Goal: Check status: Check status

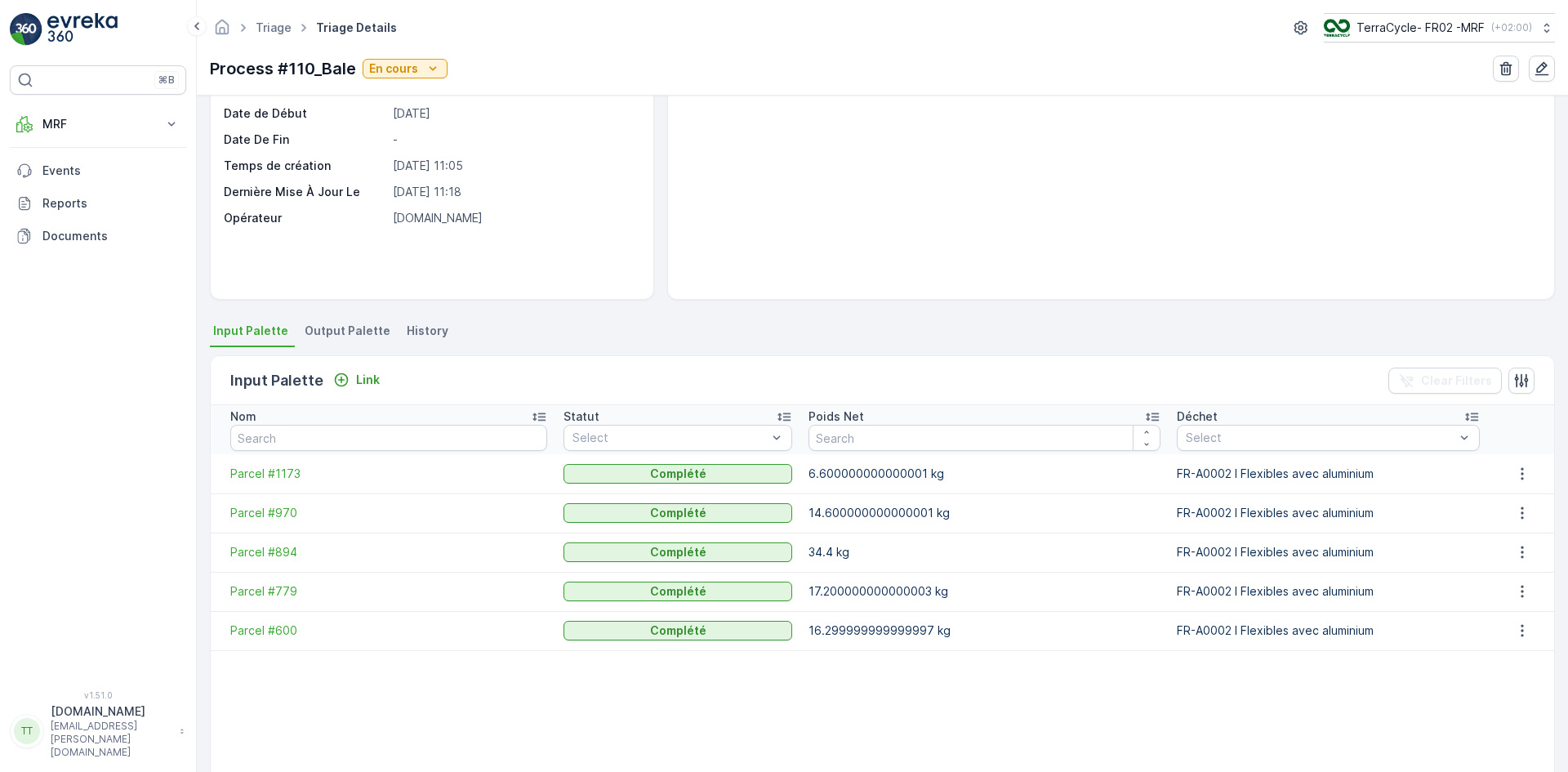
scroll to position [254, 0]
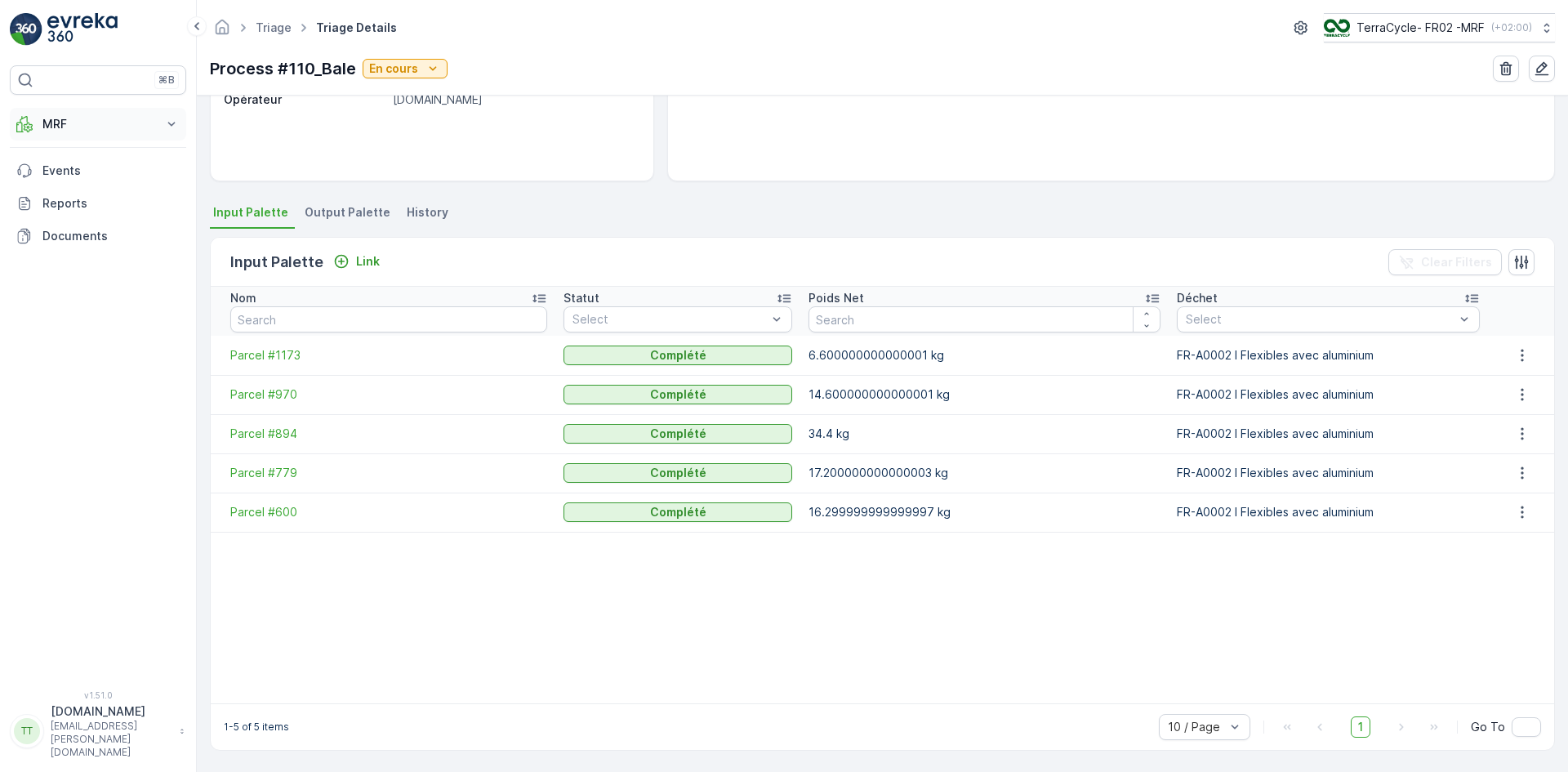
click at [82, 125] on p "MRF" at bounding box center [98, 124] width 111 height 16
click at [89, 223] on link "Triage" at bounding box center [110, 221] width 151 height 23
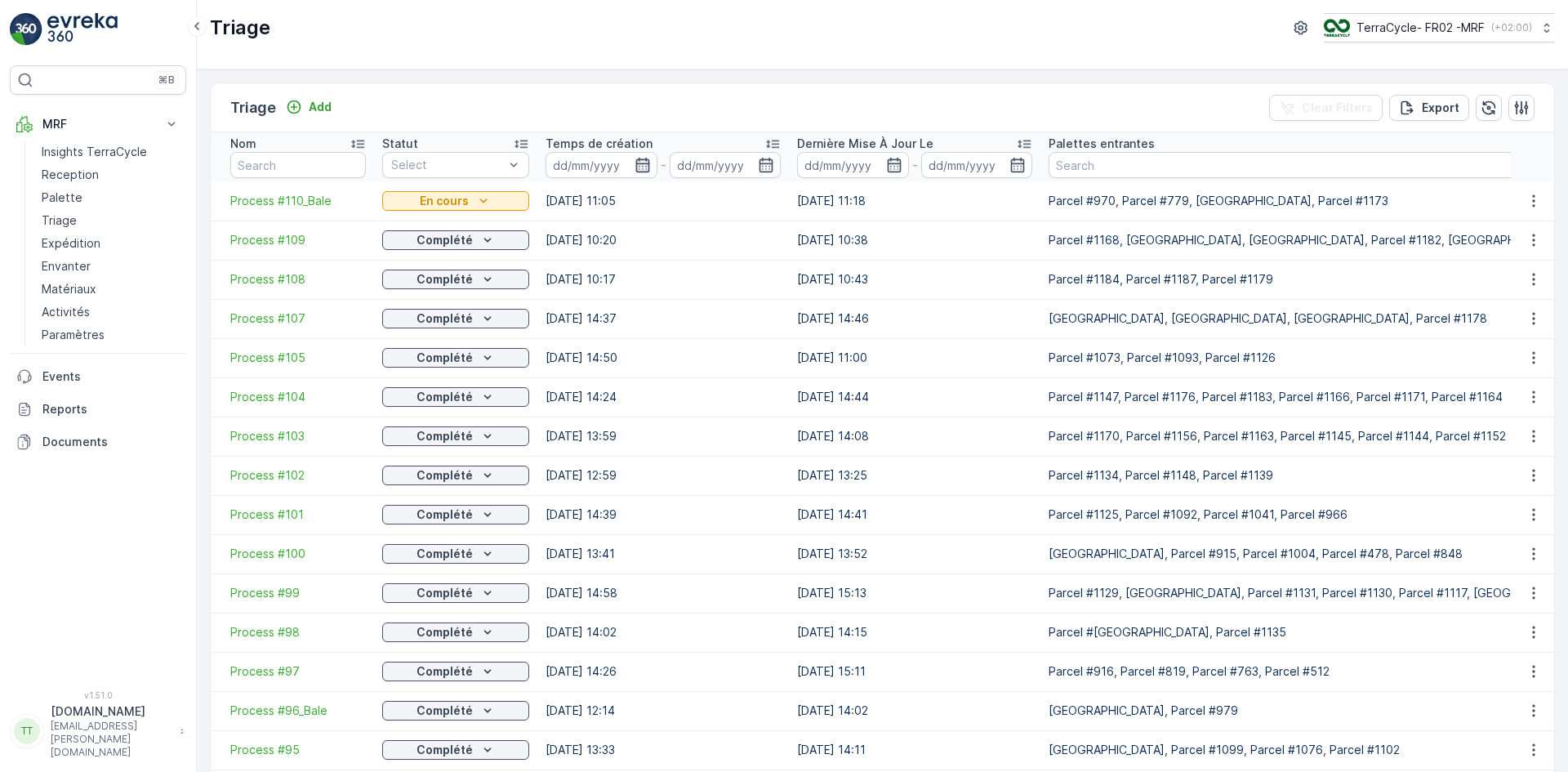
click at [643, 168] on icon "button" at bounding box center [643, 165] width 16 height 16
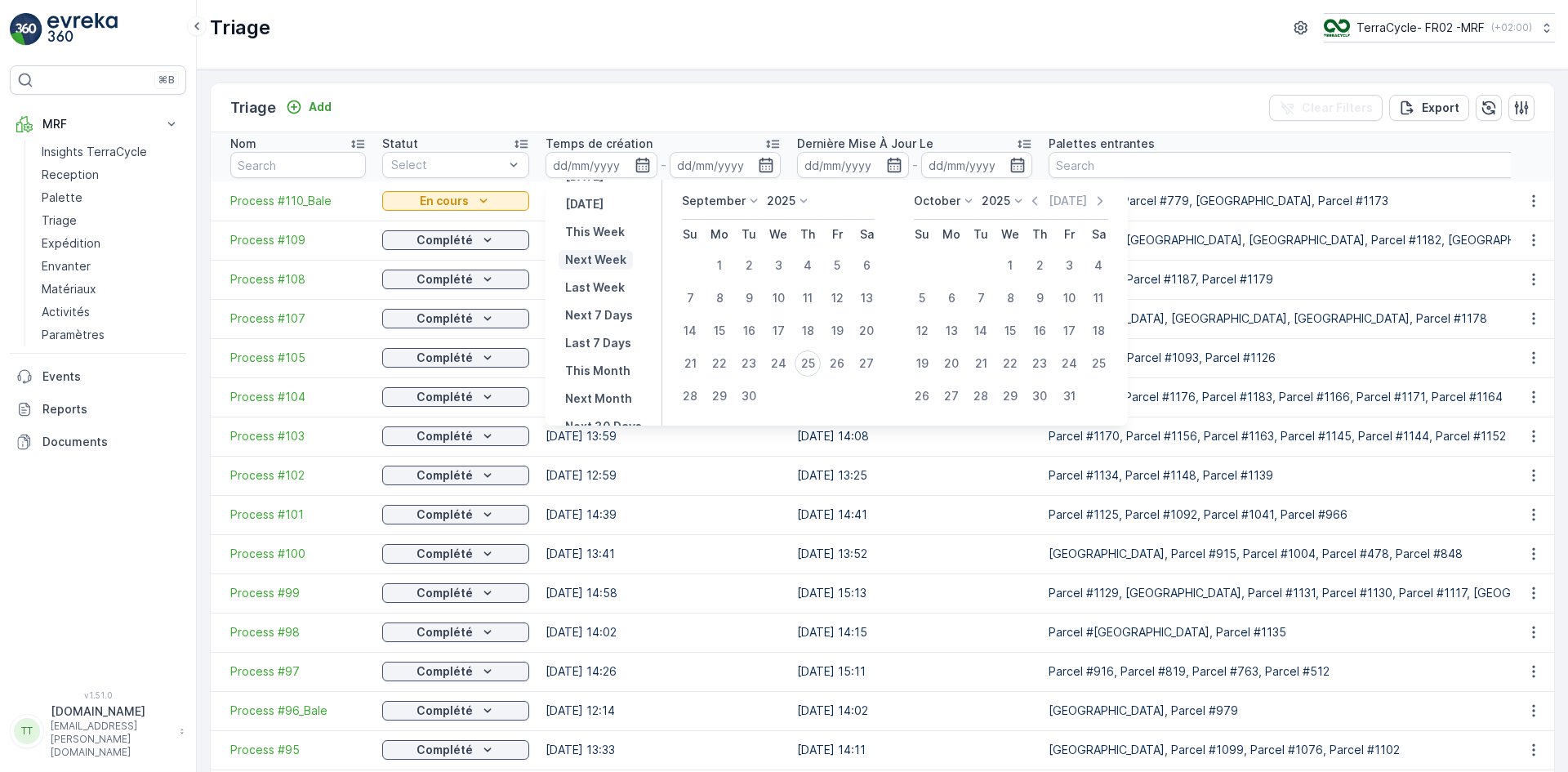
scroll to position [81, 0]
click at [719, 262] on div "1" at bounding box center [719, 264] width 26 height 26
type input "01.09.2025"
click at [720, 262] on div "1" at bounding box center [719, 264] width 26 height 26
type input "01.09.2025"
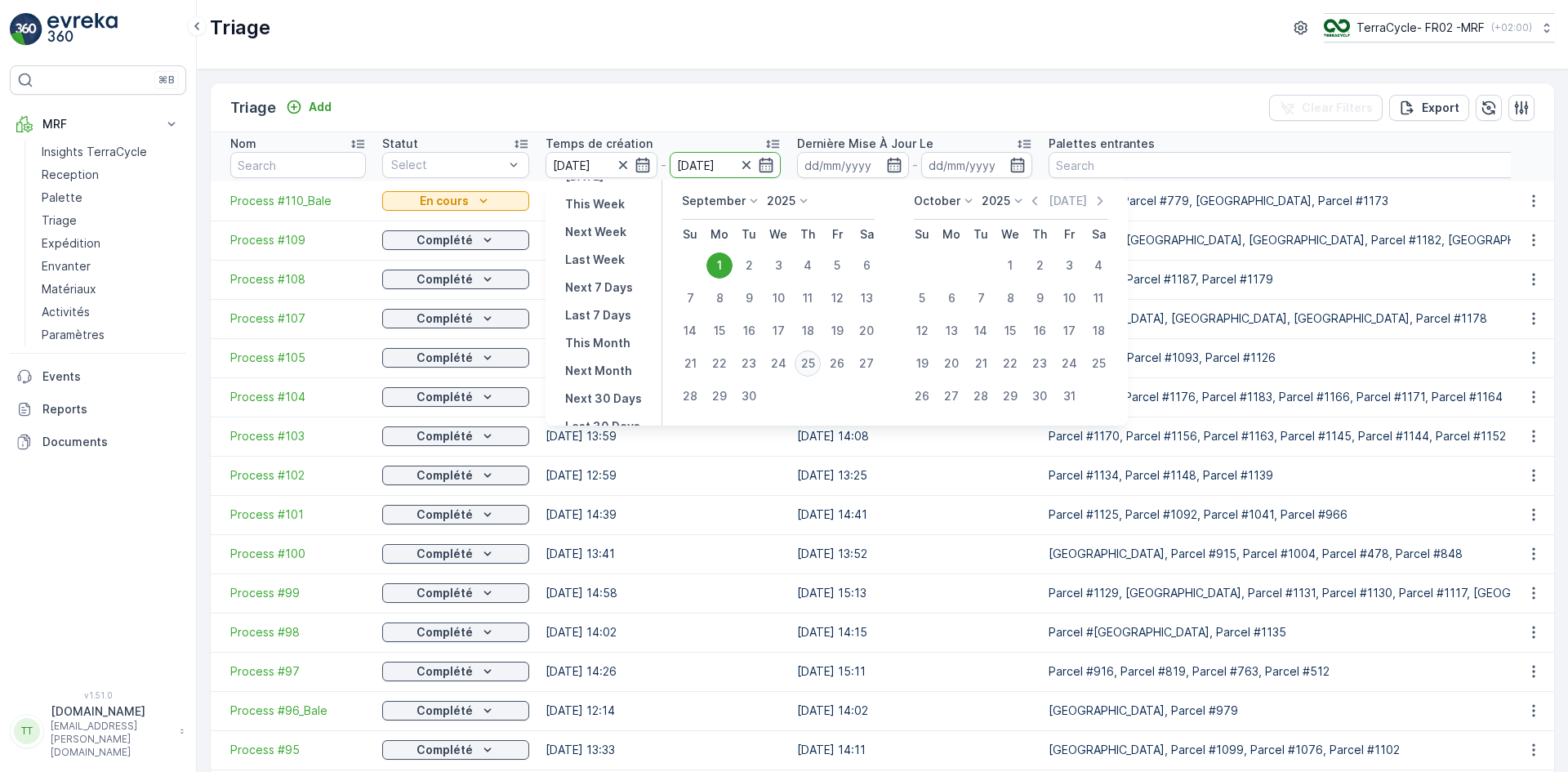
click at [806, 358] on div "25" at bounding box center [807, 363] width 26 height 26
type input "25.09.2025"
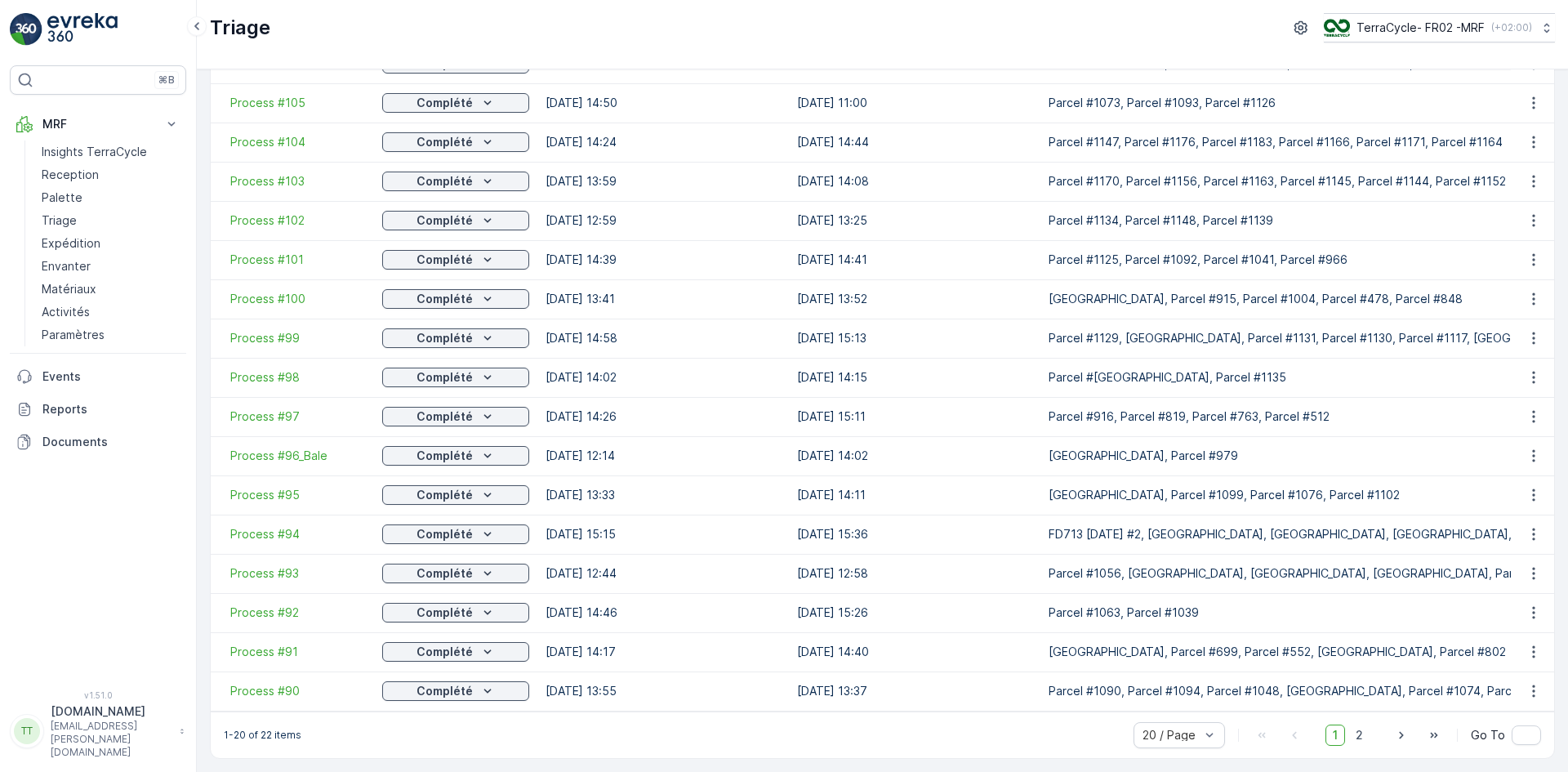
scroll to position [262, 0]
click at [1358, 735] on span "2" at bounding box center [1360, 735] width 22 height 21
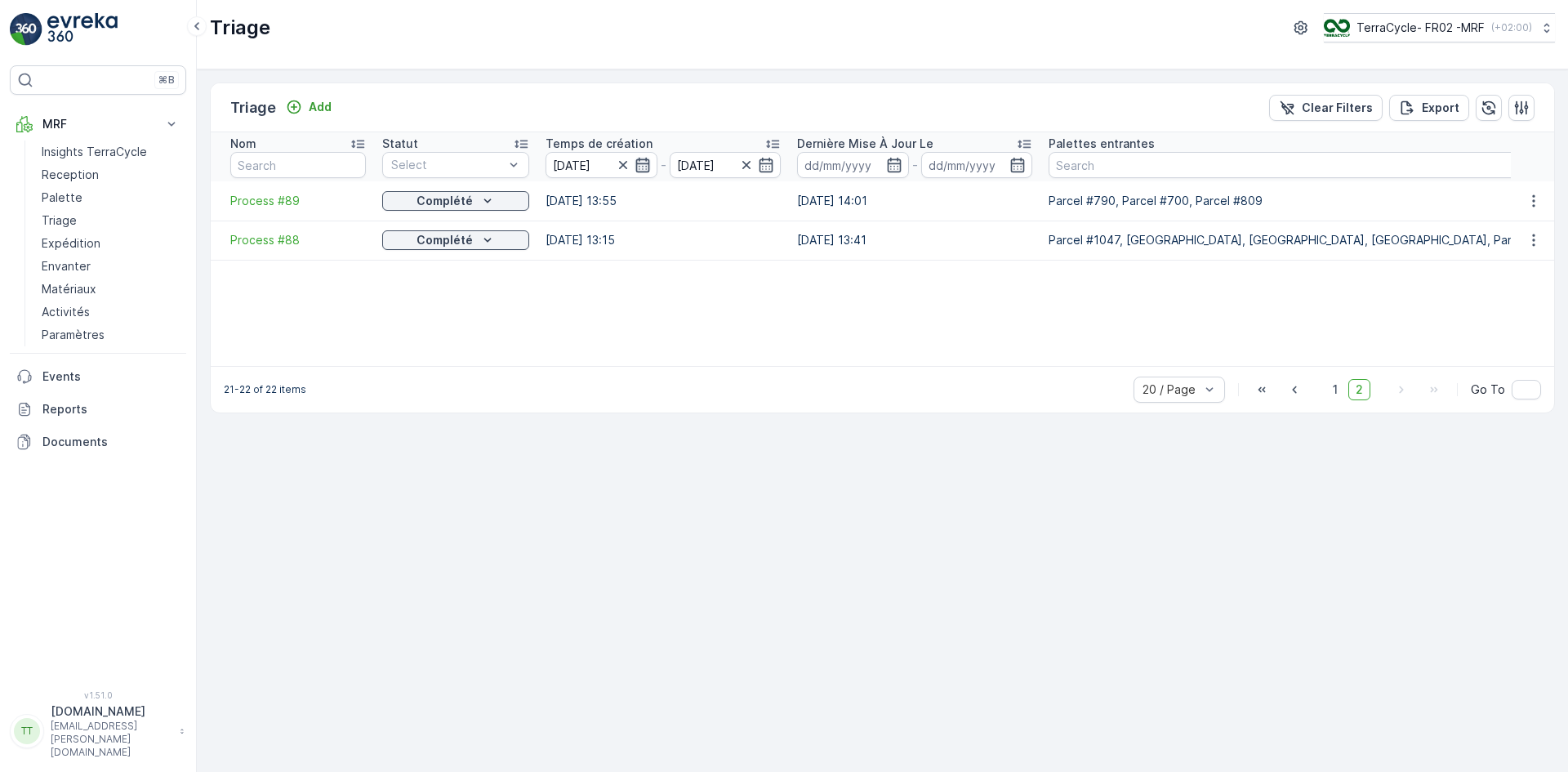
click at [643, 160] on icon "button" at bounding box center [643, 165] width 14 height 15
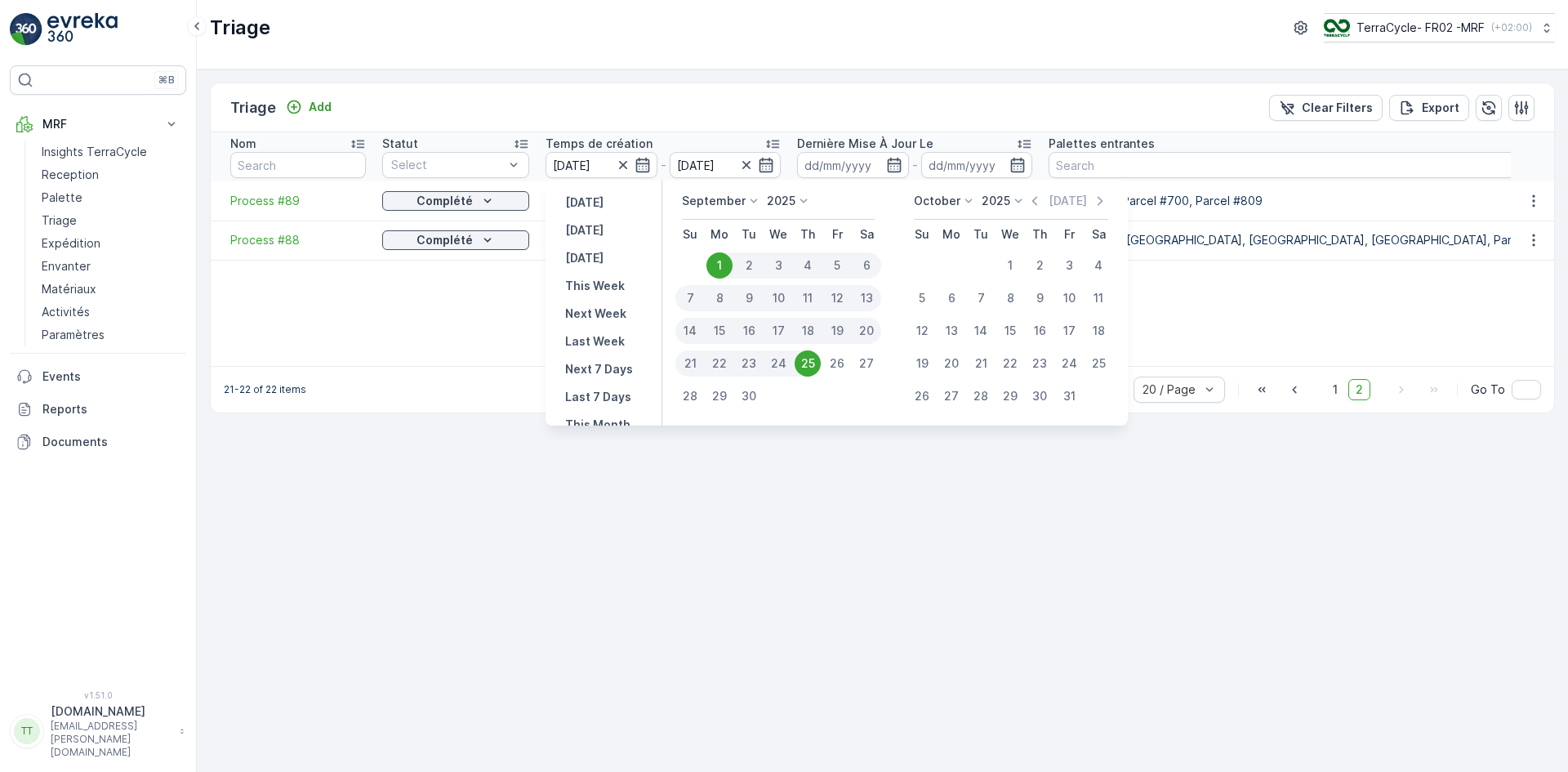
click at [741, 201] on p "September" at bounding box center [714, 201] width 64 height 16
click at [720, 304] on span "August" at bounding box center [711, 301] width 39 height 16
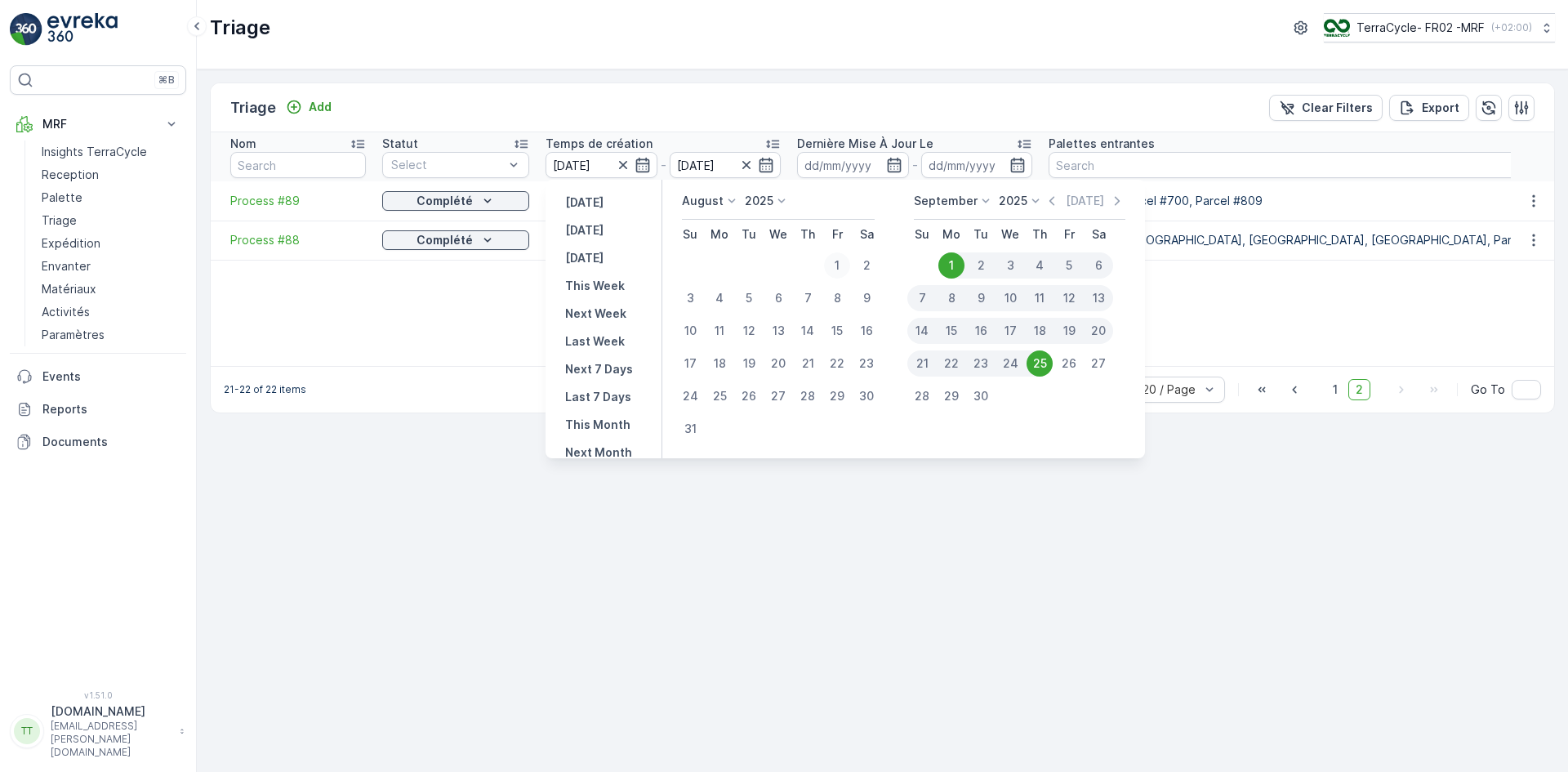
click at [840, 263] on div "1" at bounding box center [837, 264] width 26 height 26
type input "01.08.2025"
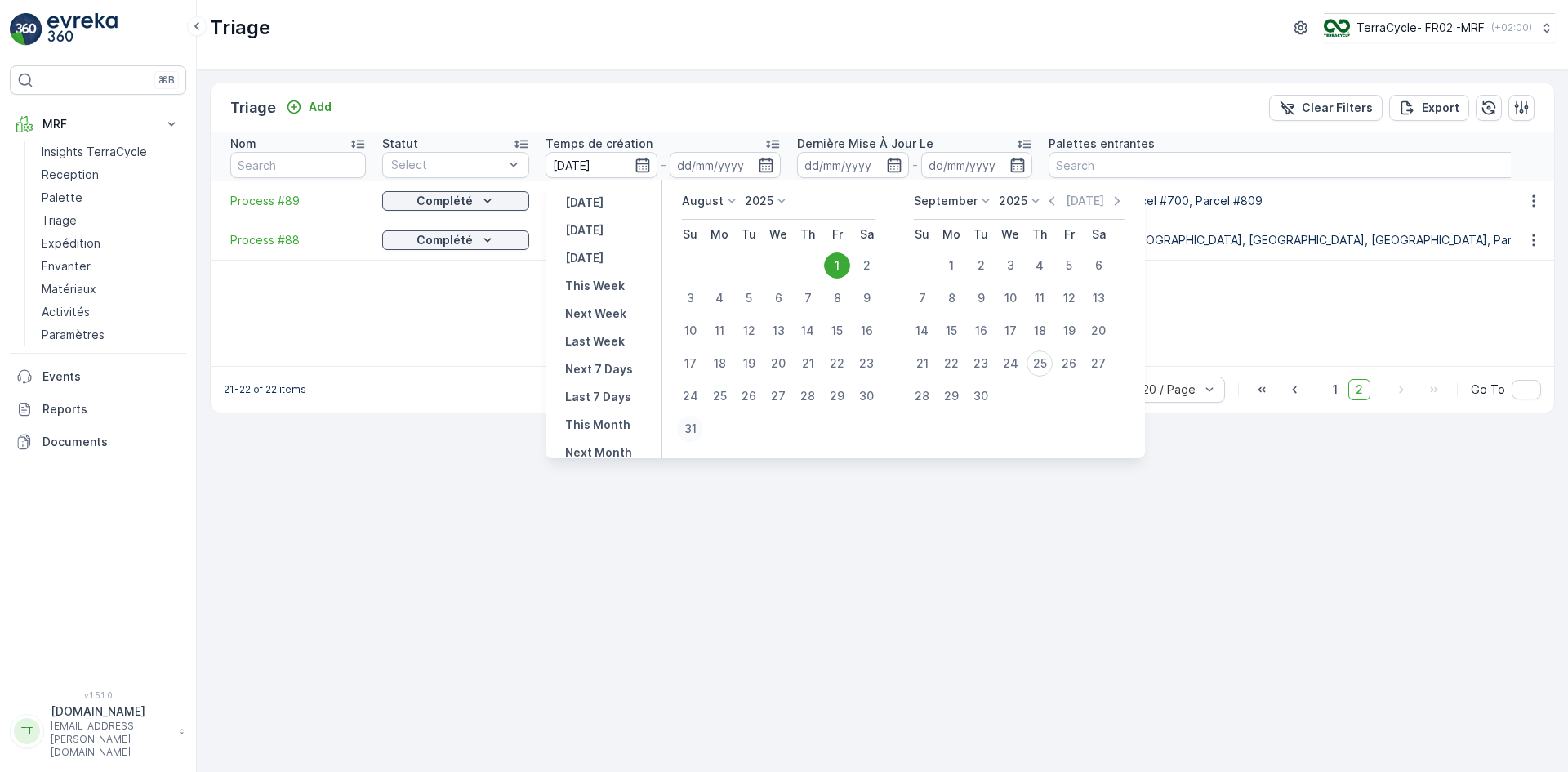
click at [684, 432] on div "31" at bounding box center [690, 428] width 26 height 26
type input "31.08.2025"
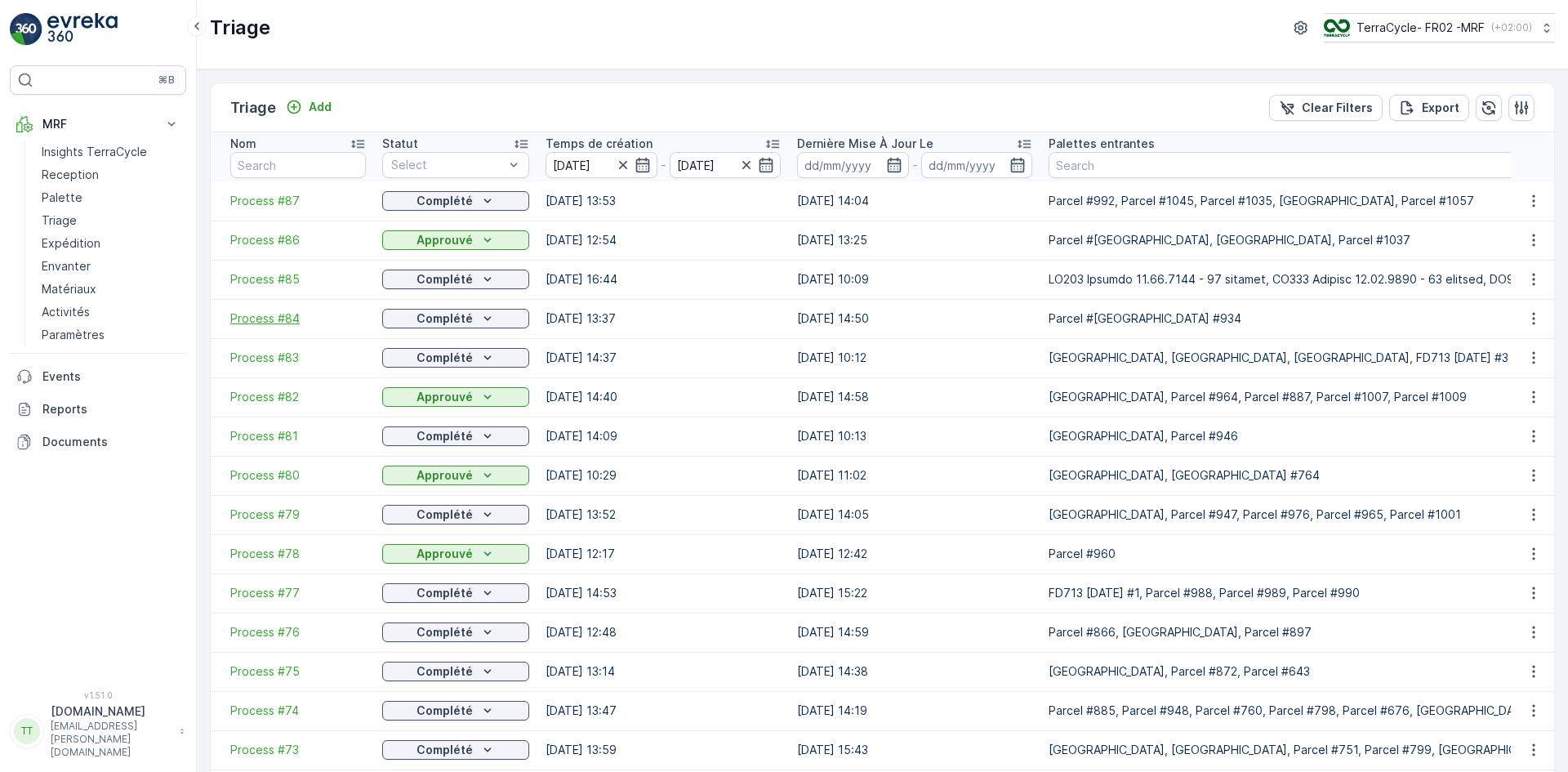
click at [292, 313] on span "Process #84" at bounding box center [298, 318] width 136 height 16
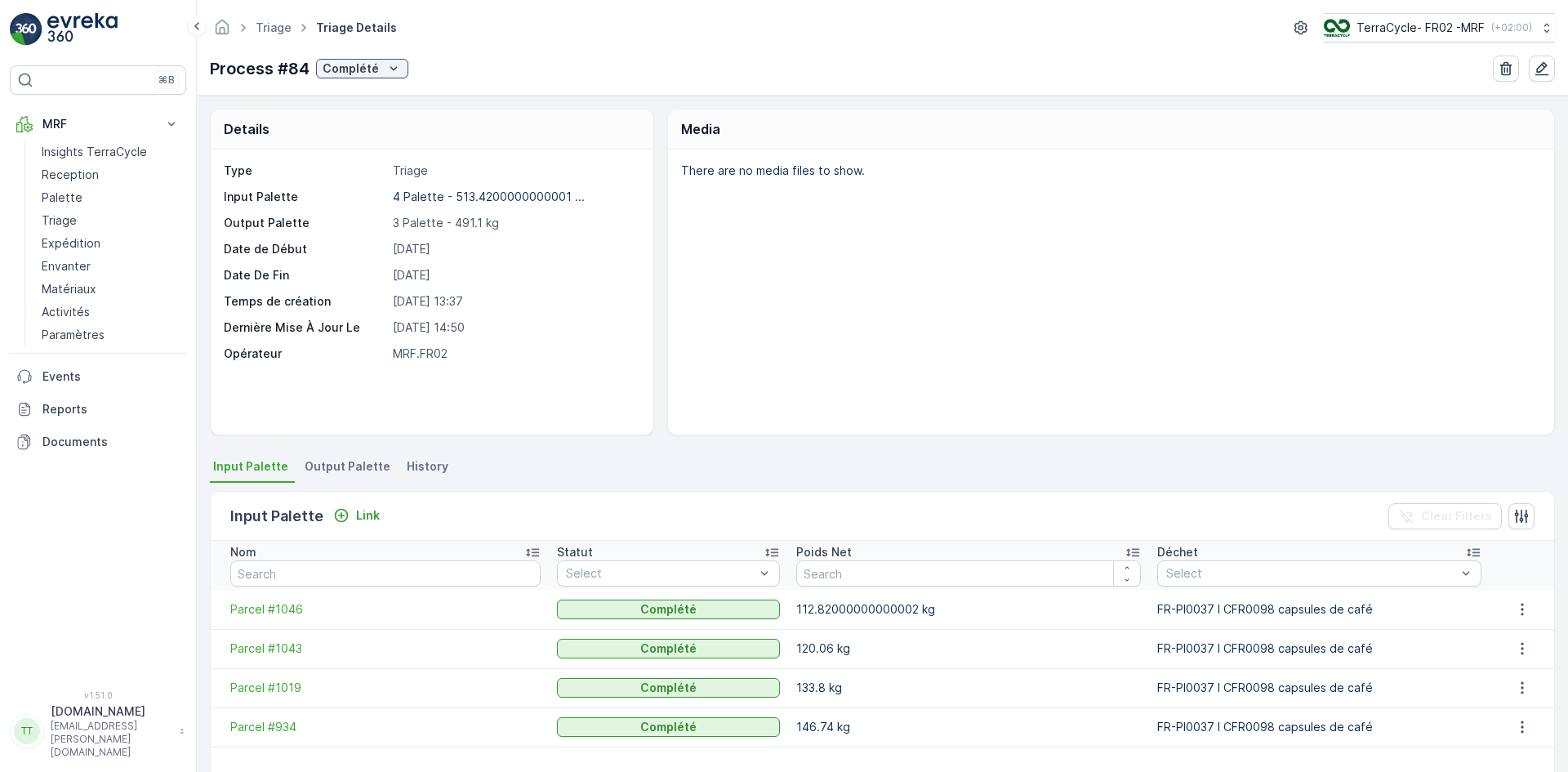
scroll to position [249, 0]
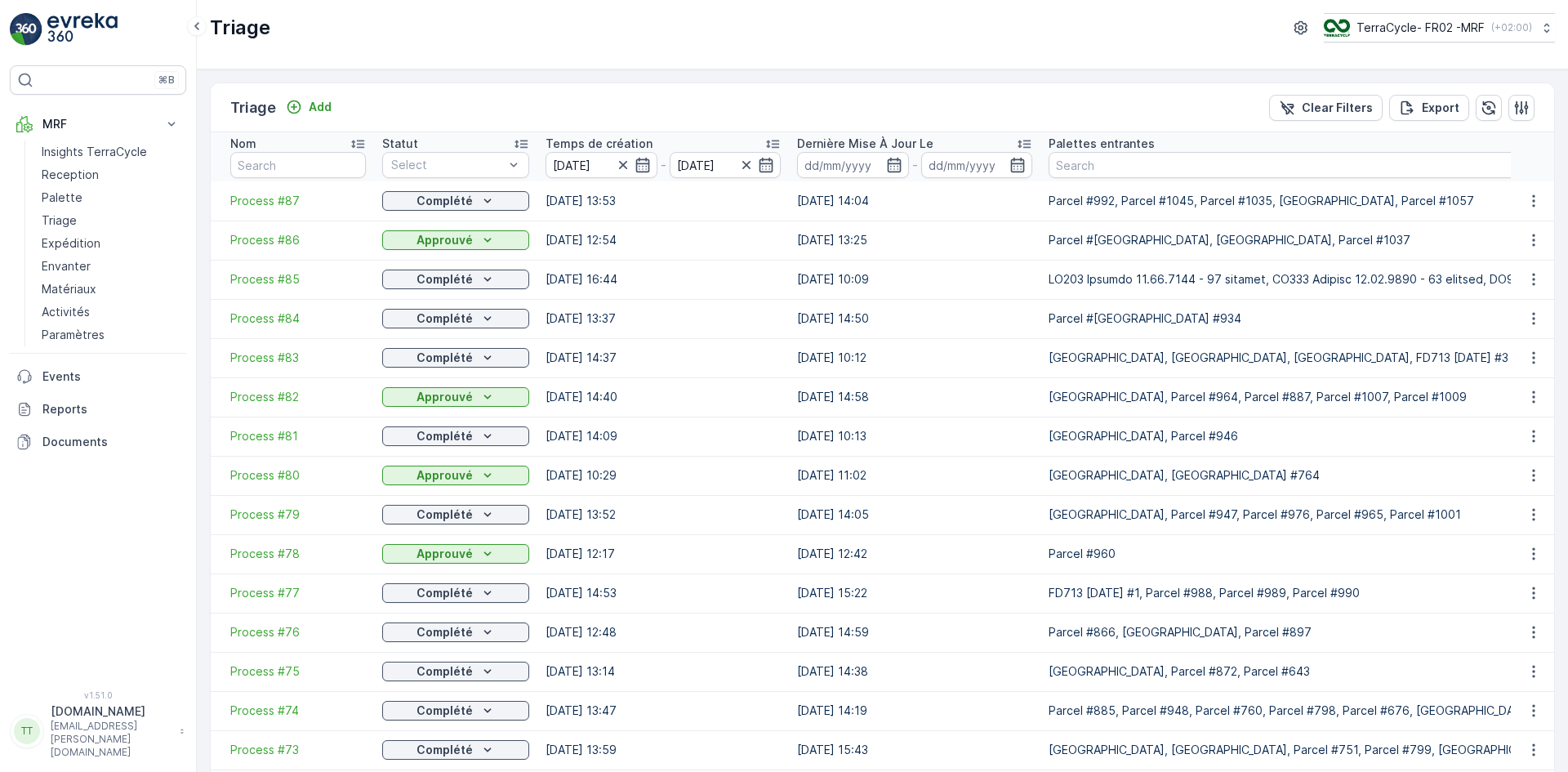
drag, startPoint x: 294, startPoint y: 397, endPoint x: 335, endPoint y: 405, distance: 41.8
click at [335, 405] on td "Process #82" at bounding box center [292, 396] width 164 height 39
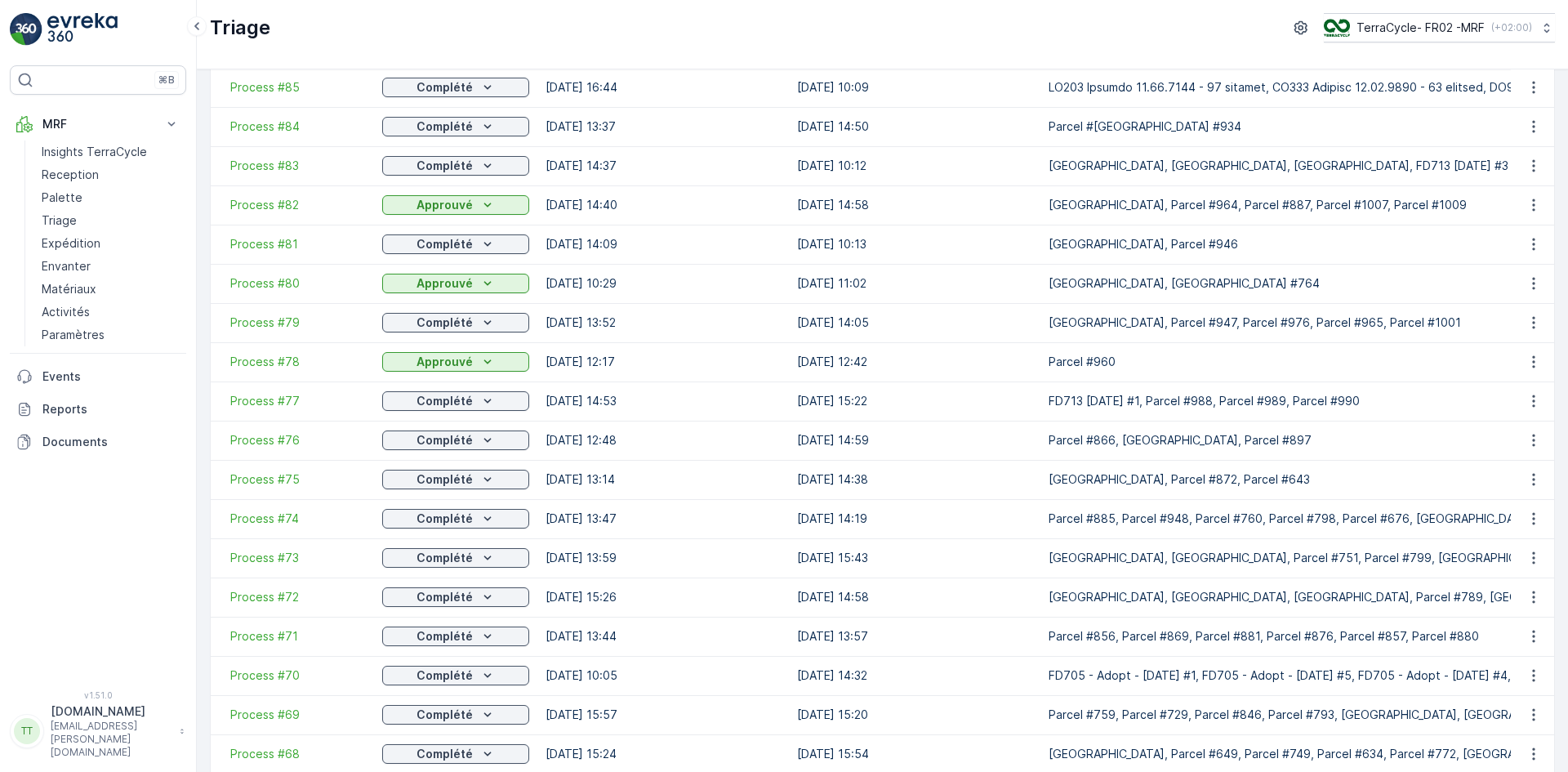
scroll to position [262, 0]
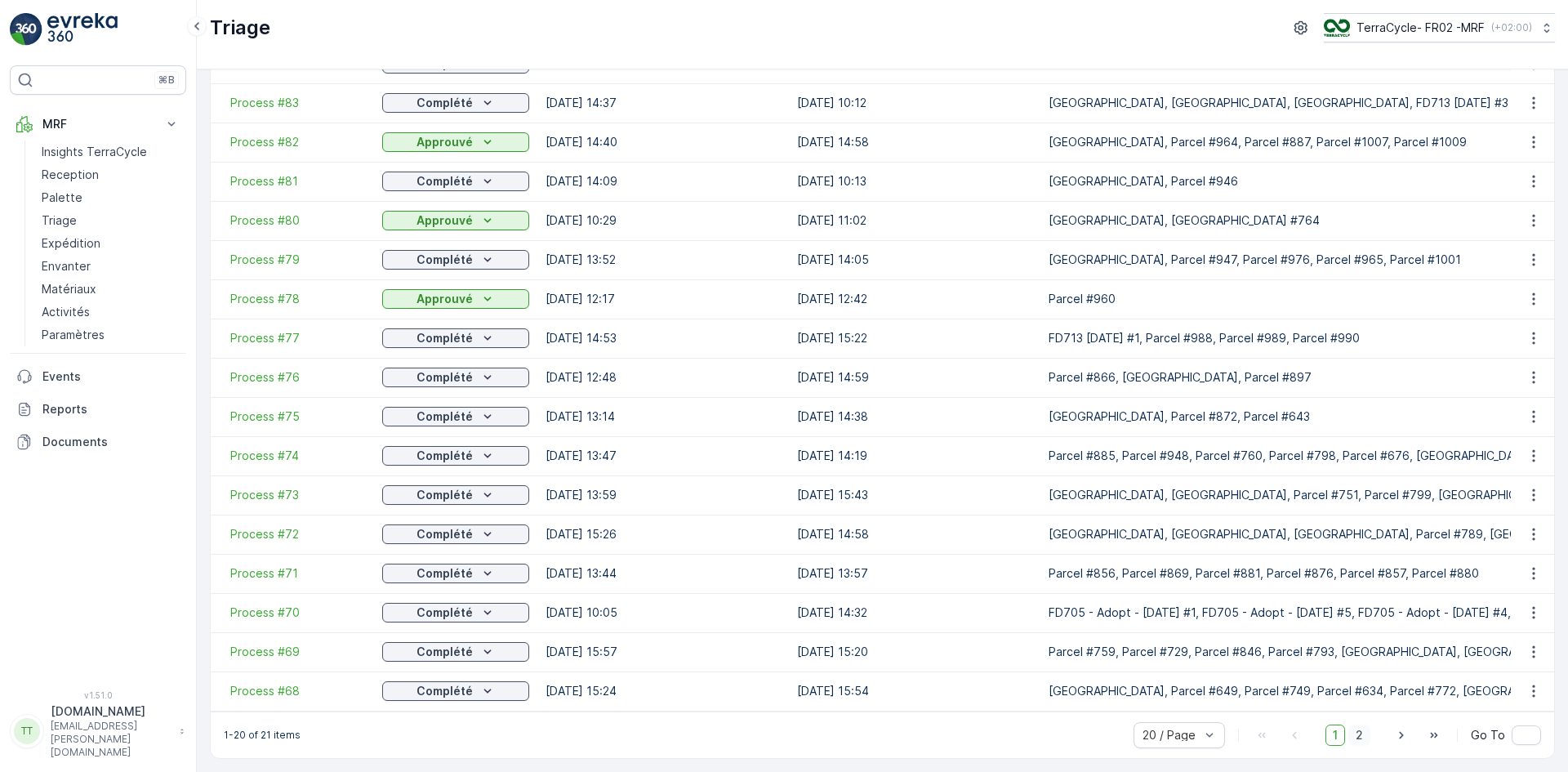
click at [1361, 735] on span "2" at bounding box center [1360, 735] width 22 height 21
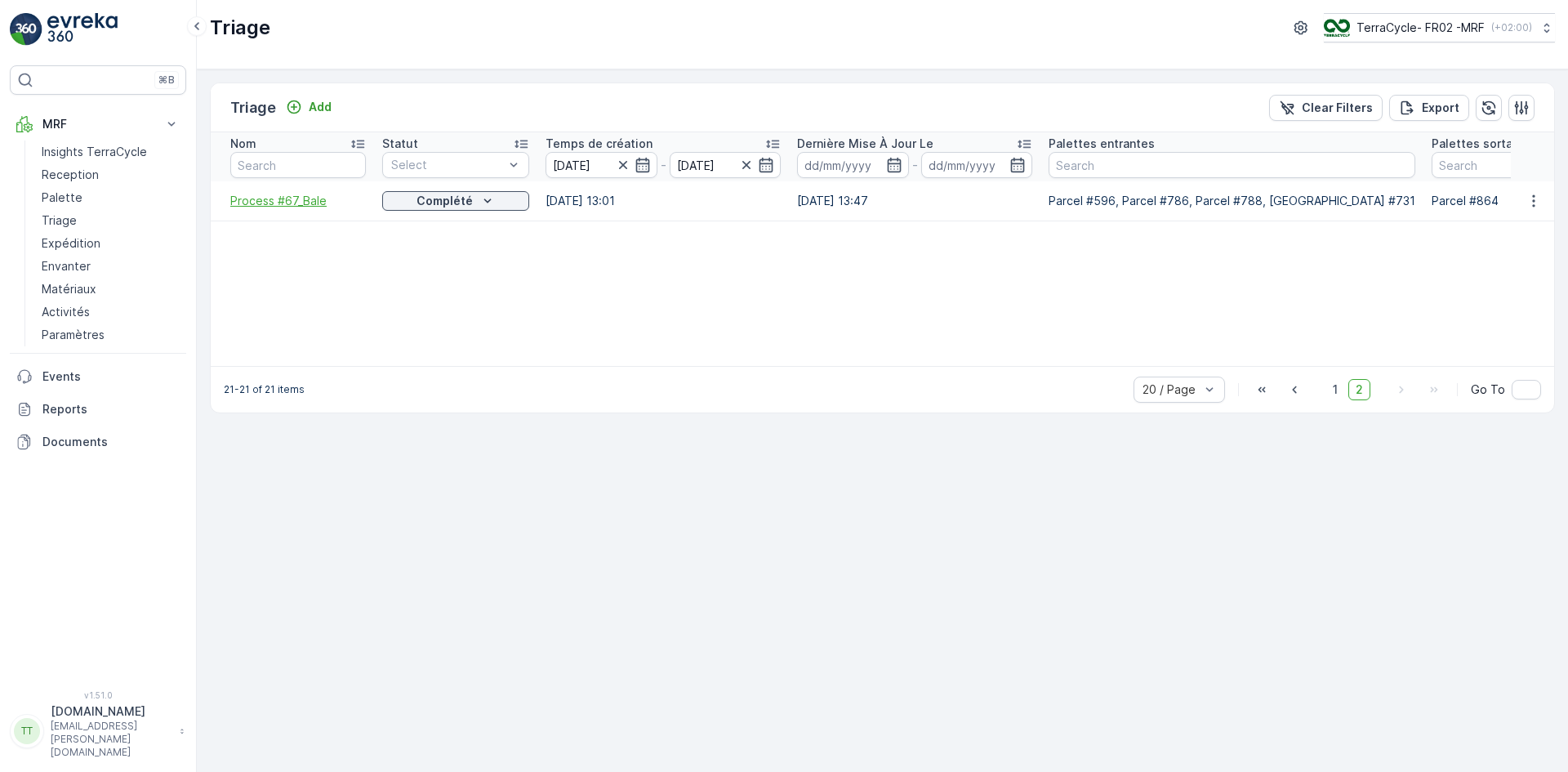
click at [277, 201] on span "Process #67_Bale" at bounding box center [298, 201] width 136 height 16
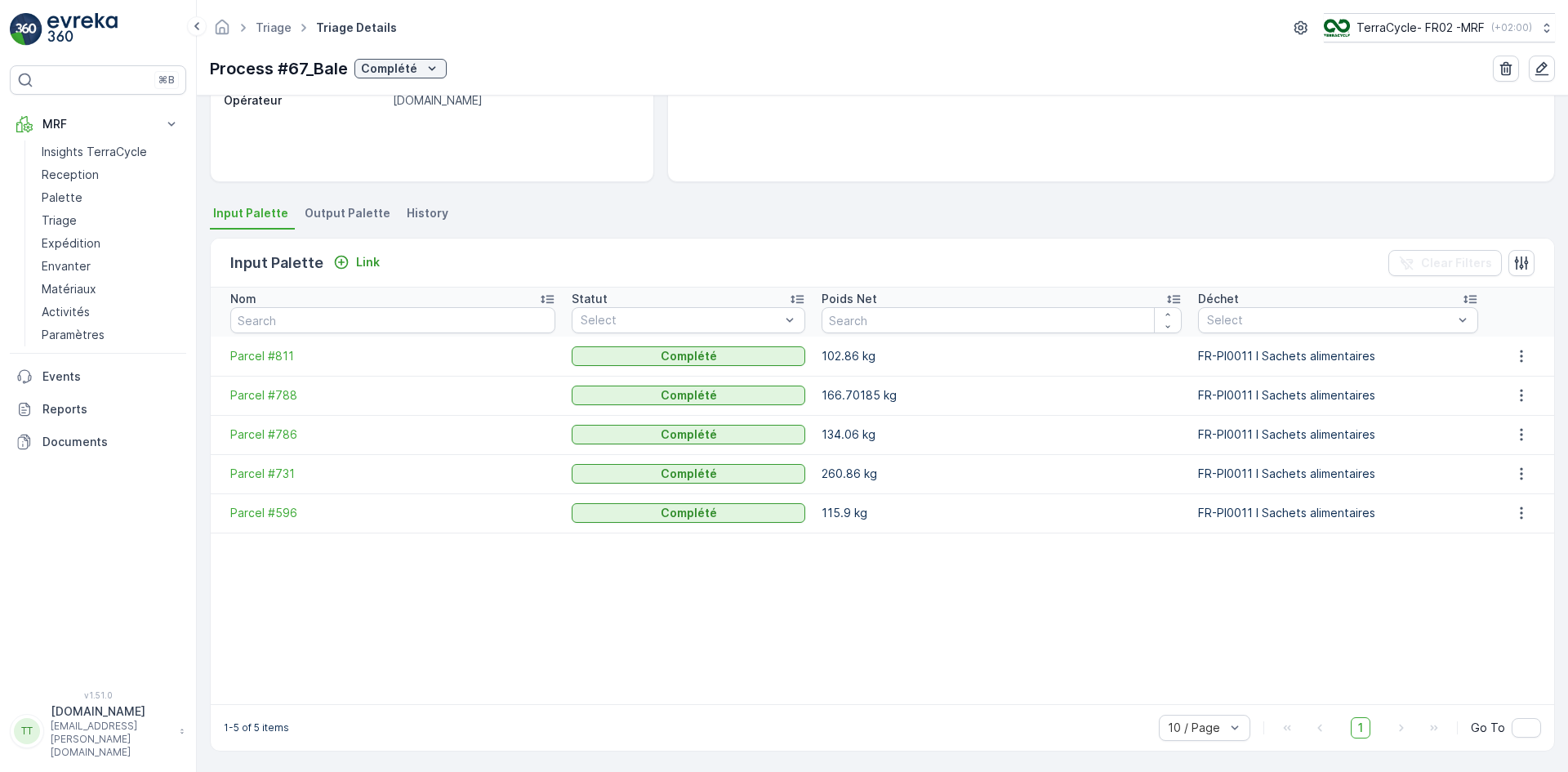
scroll to position [254, 0]
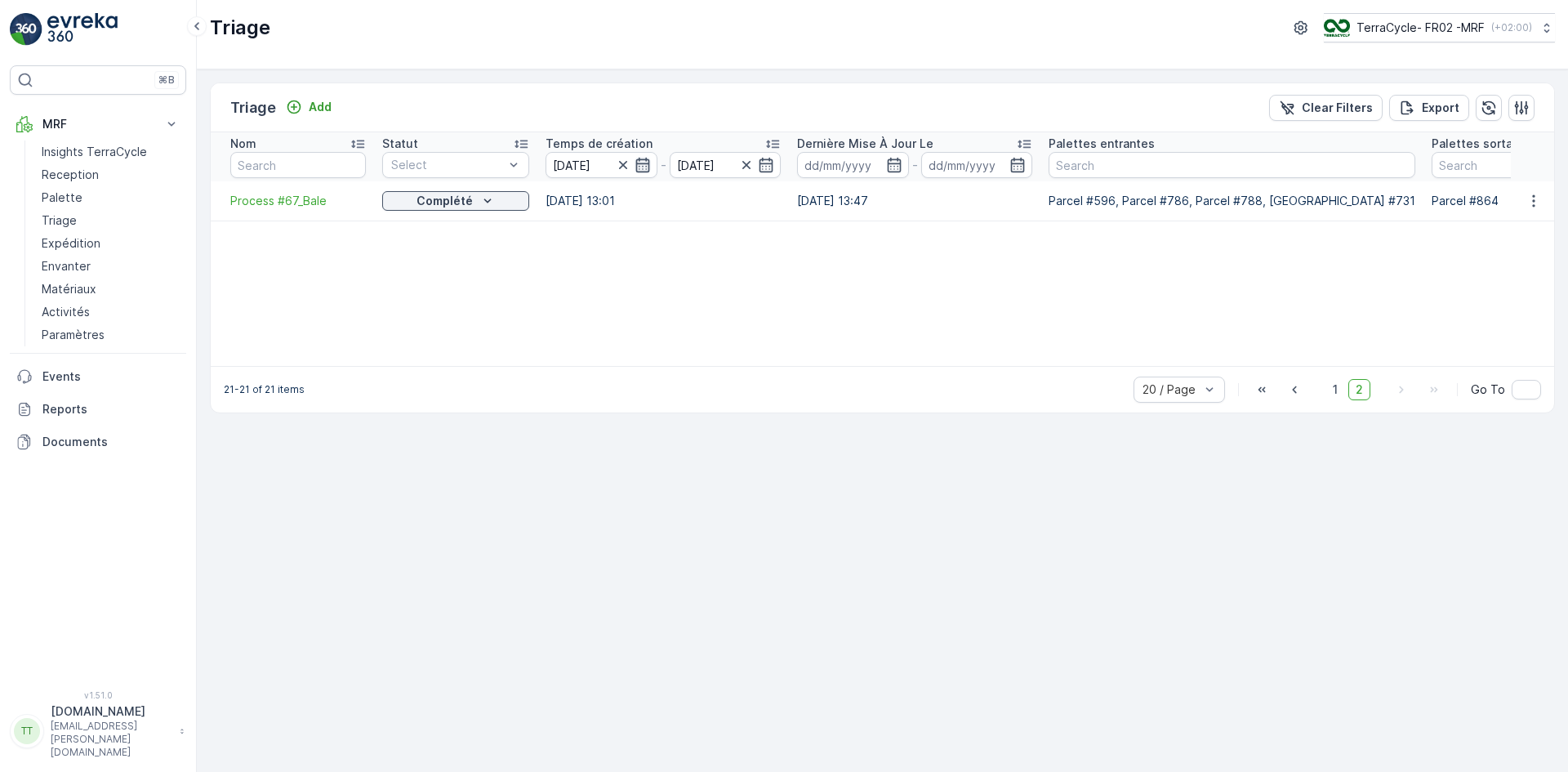
click at [643, 167] on icon "button" at bounding box center [643, 165] width 16 height 16
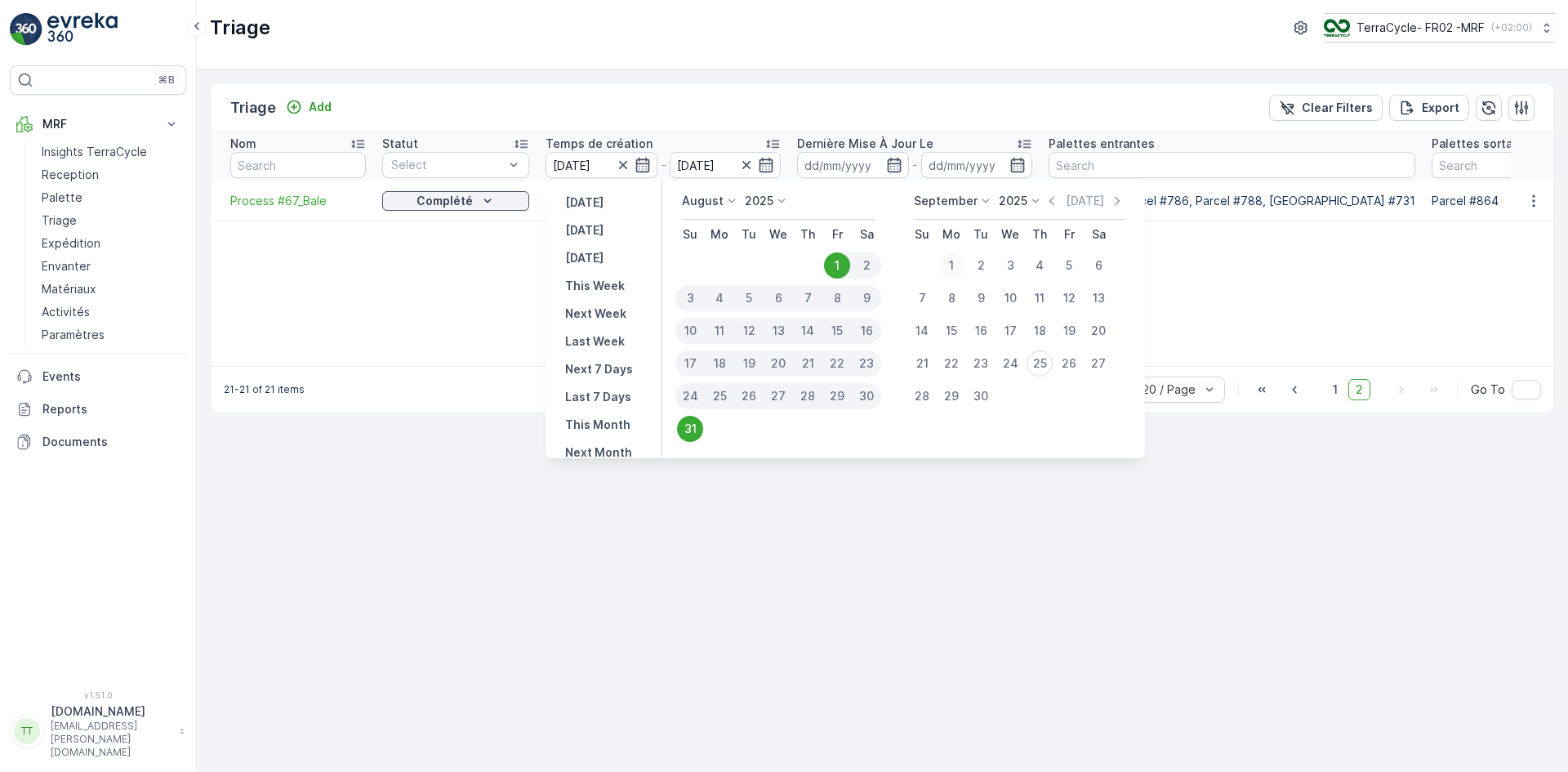
click at [947, 263] on div "1" at bounding box center [952, 264] width 26 height 26
type input "01.09.2025"
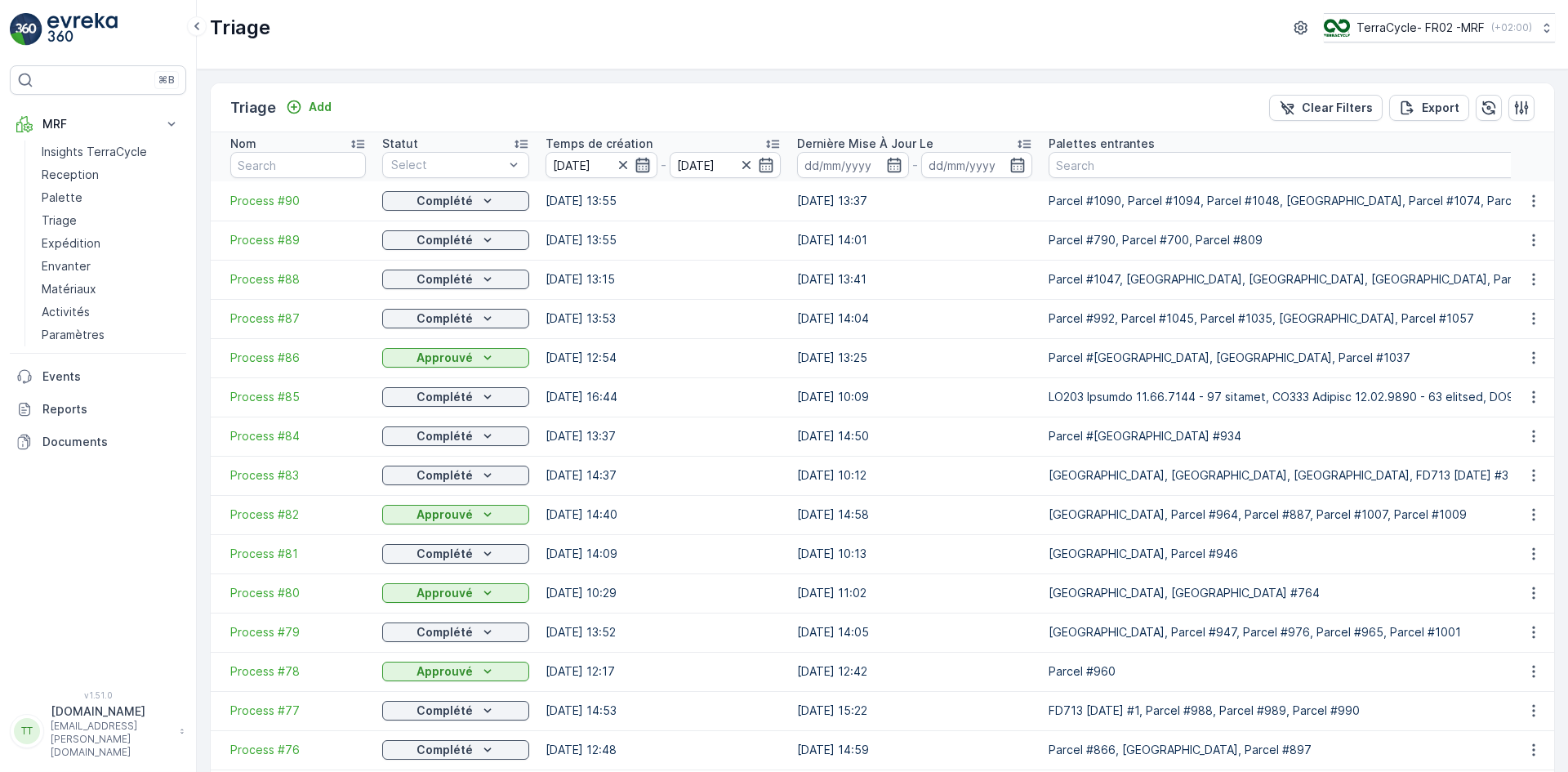
click at [643, 162] on icon "button" at bounding box center [643, 165] width 16 height 16
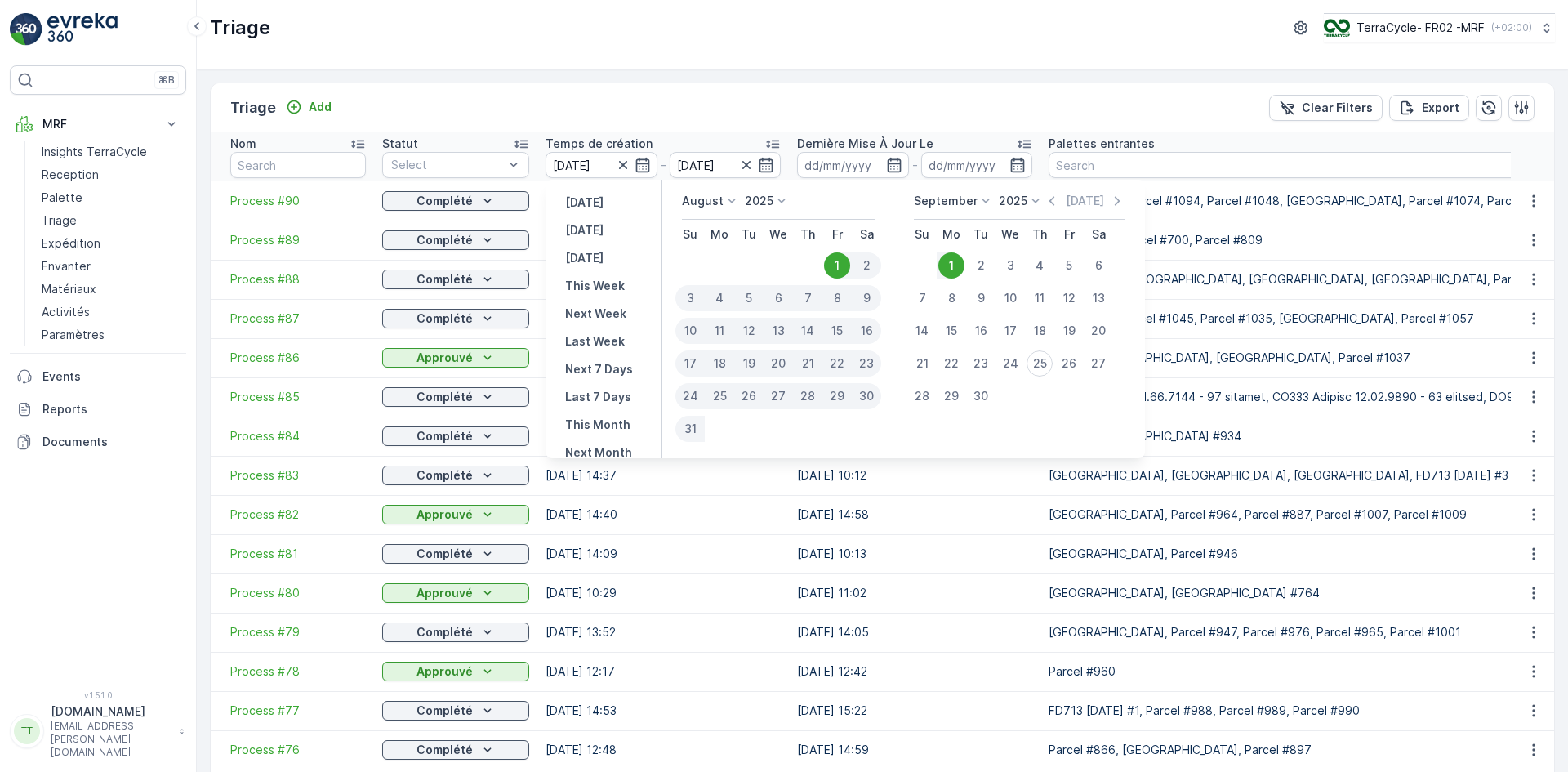
click at [950, 261] on div "1" at bounding box center [952, 264] width 26 height 26
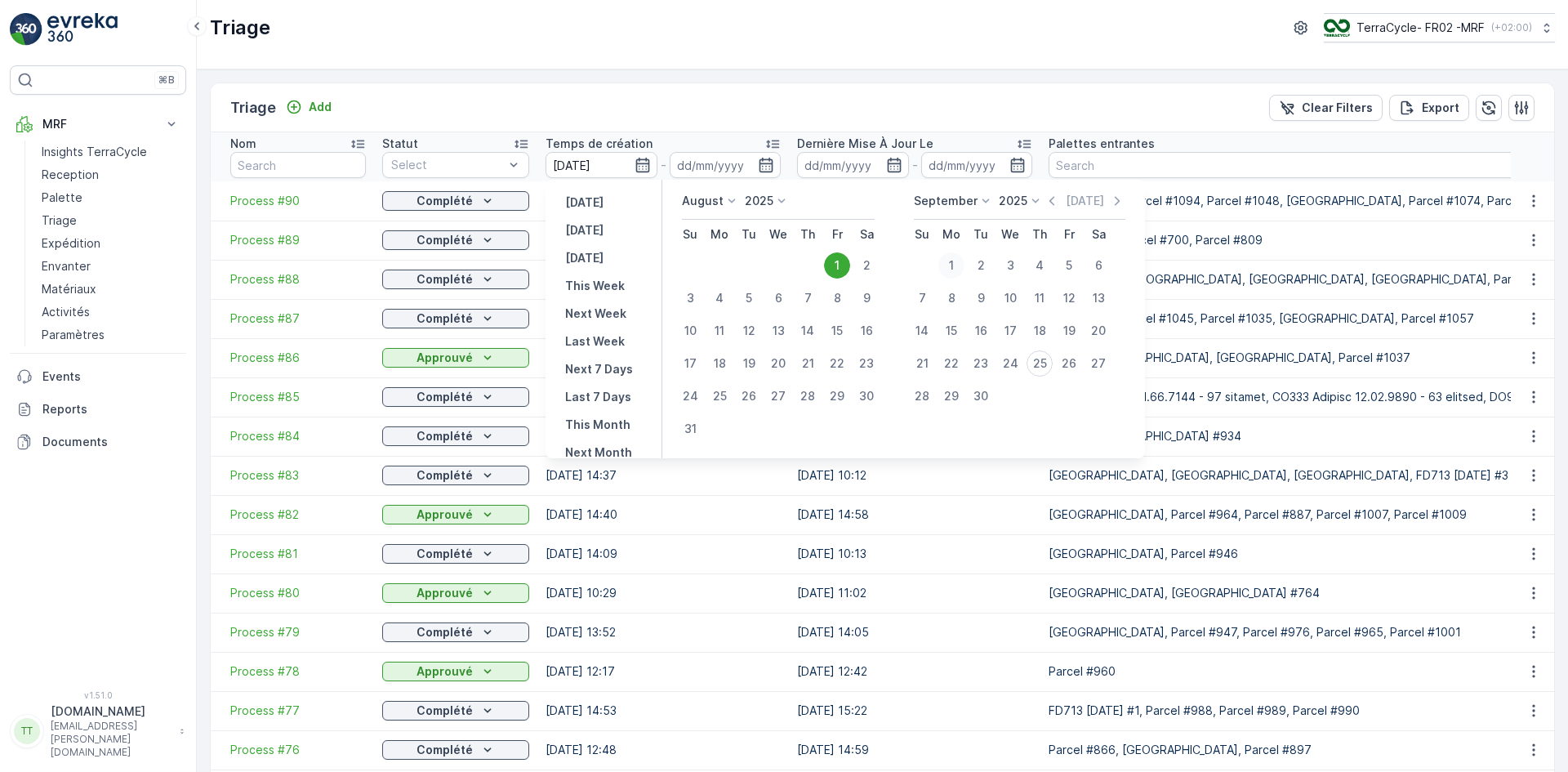
click at [950, 261] on div "1" at bounding box center [952, 264] width 26 height 26
type input "01.09.2025"
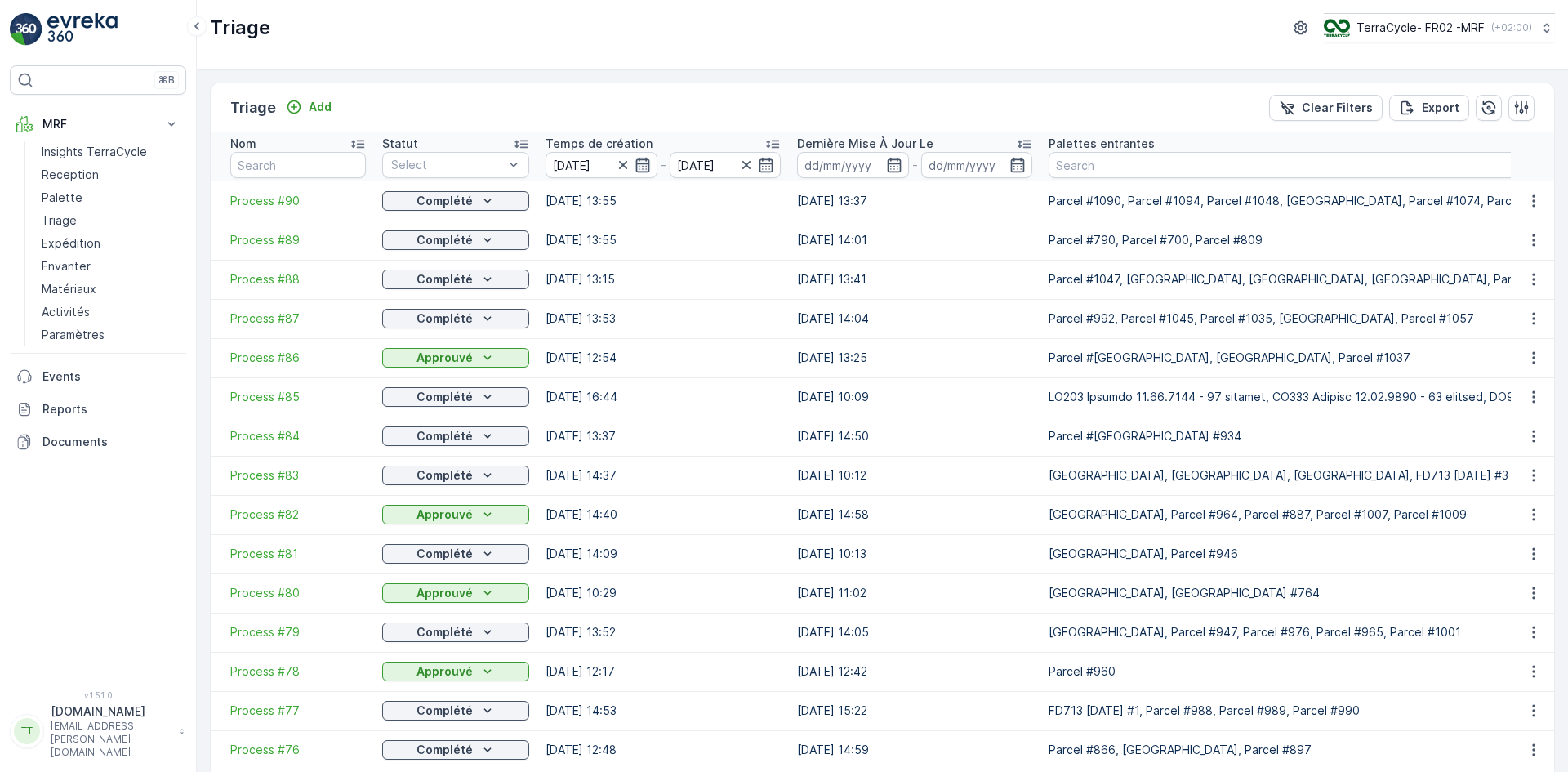
click at [642, 164] on icon "button" at bounding box center [643, 165] width 14 height 15
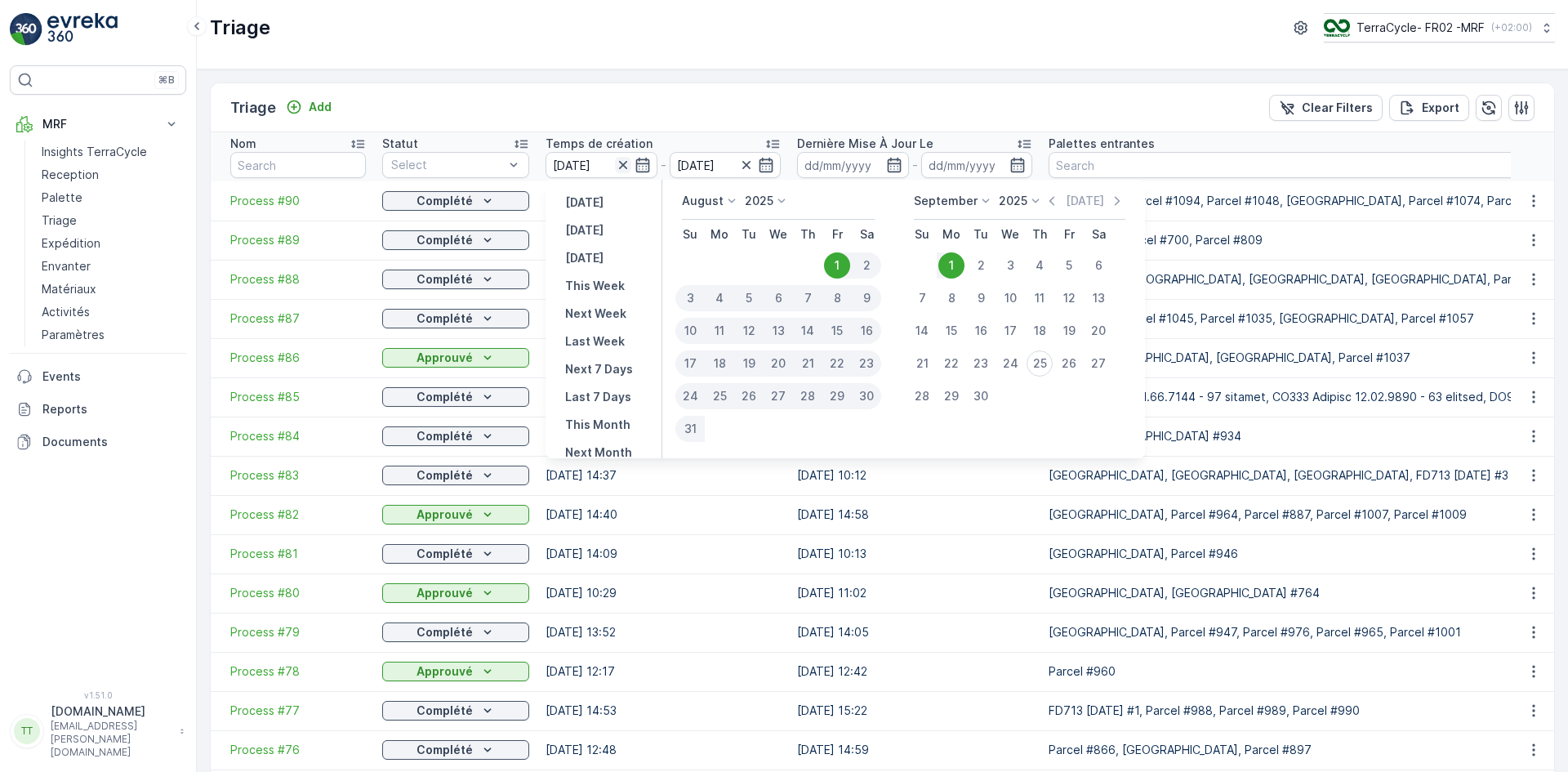
click at [622, 165] on icon "button" at bounding box center [622, 165] width 8 height 8
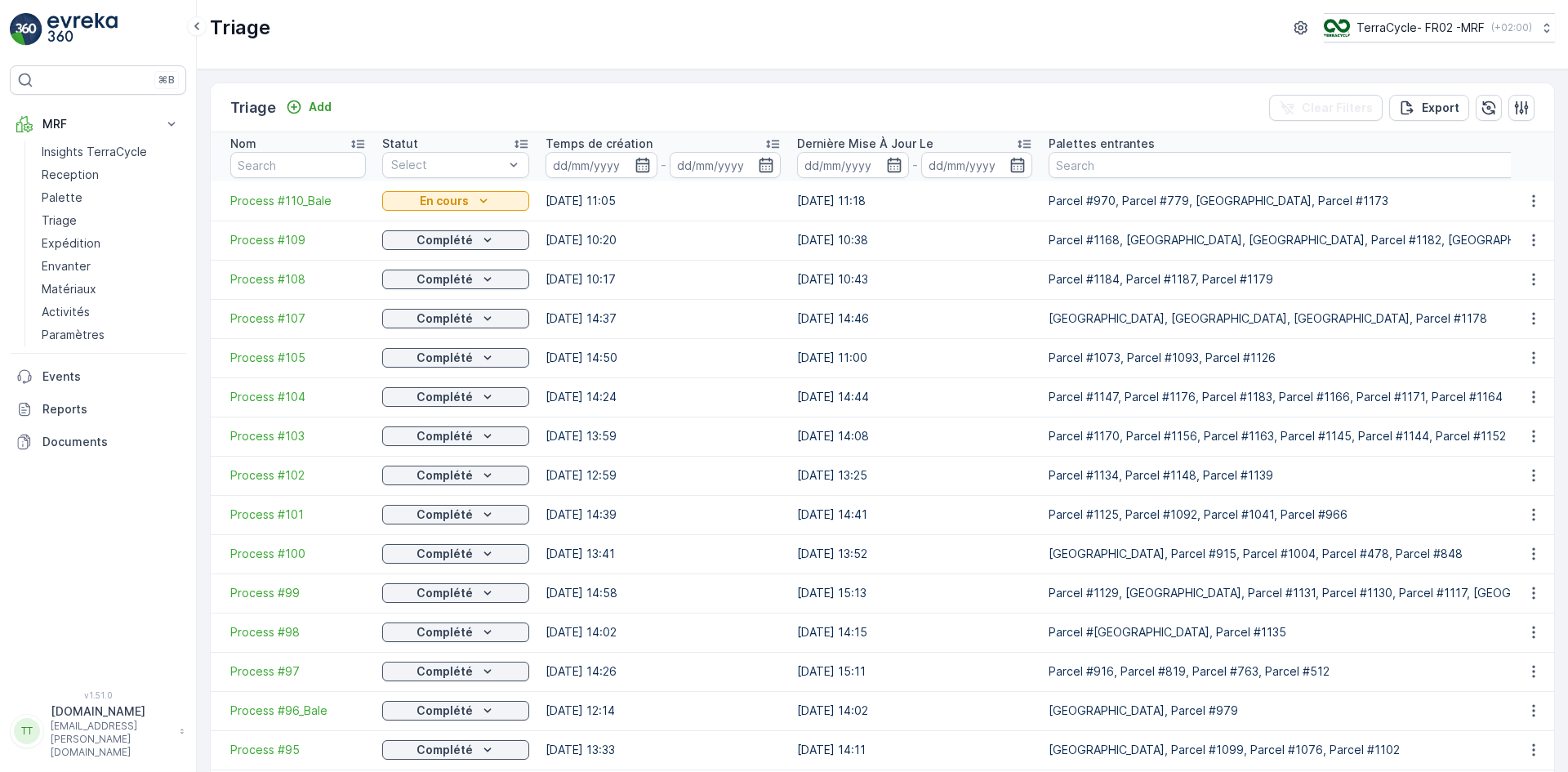
click at [643, 167] on icon "button" at bounding box center [643, 165] width 16 height 16
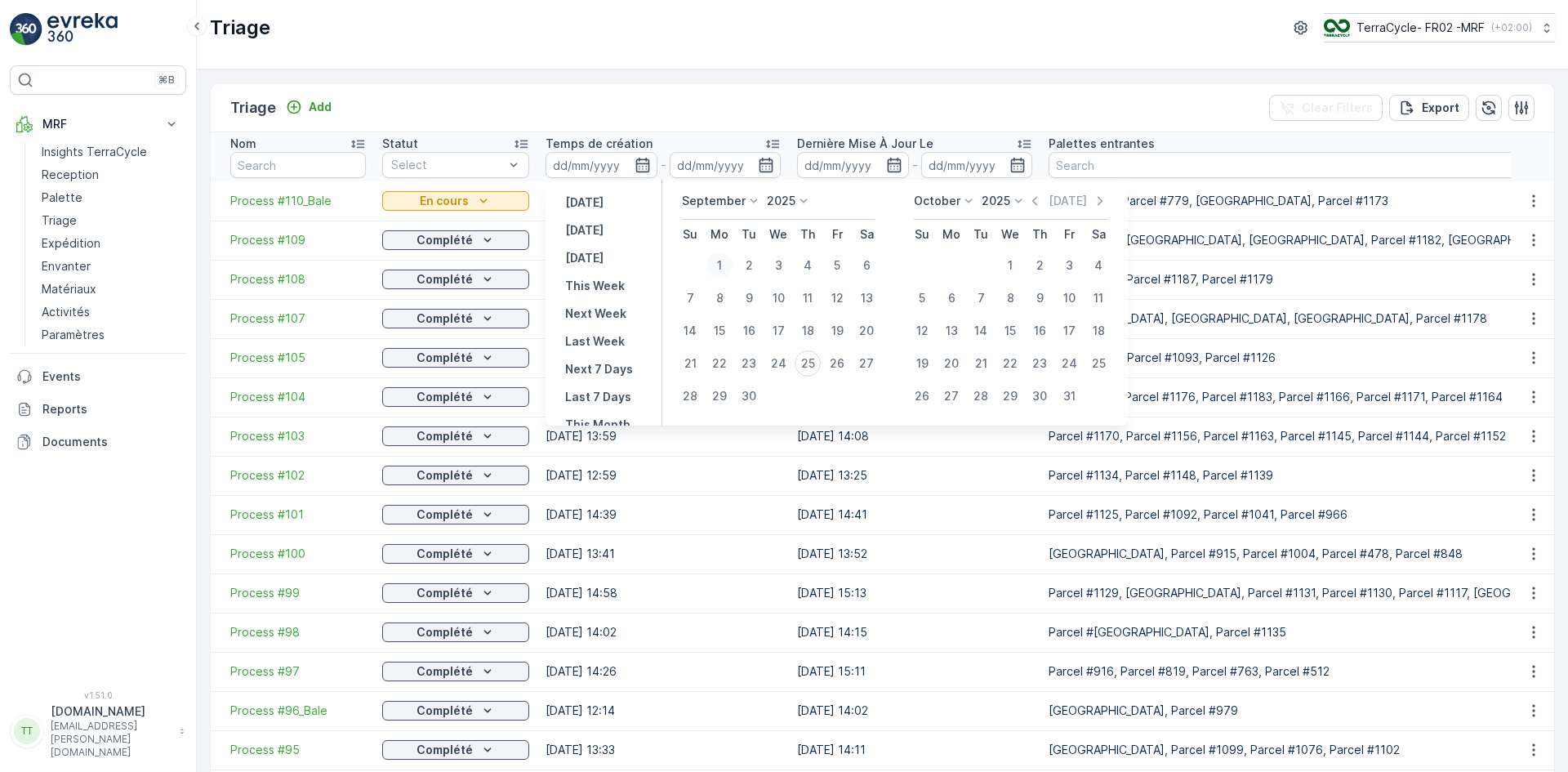
click at [717, 263] on div "1" at bounding box center [719, 264] width 26 height 26
type input "01.09.2025"
click at [808, 365] on div "25" at bounding box center [807, 363] width 26 height 26
type input "[DATE]"
click at [722, 263] on div "1" at bounding box center [719, 264] width 26 height 26
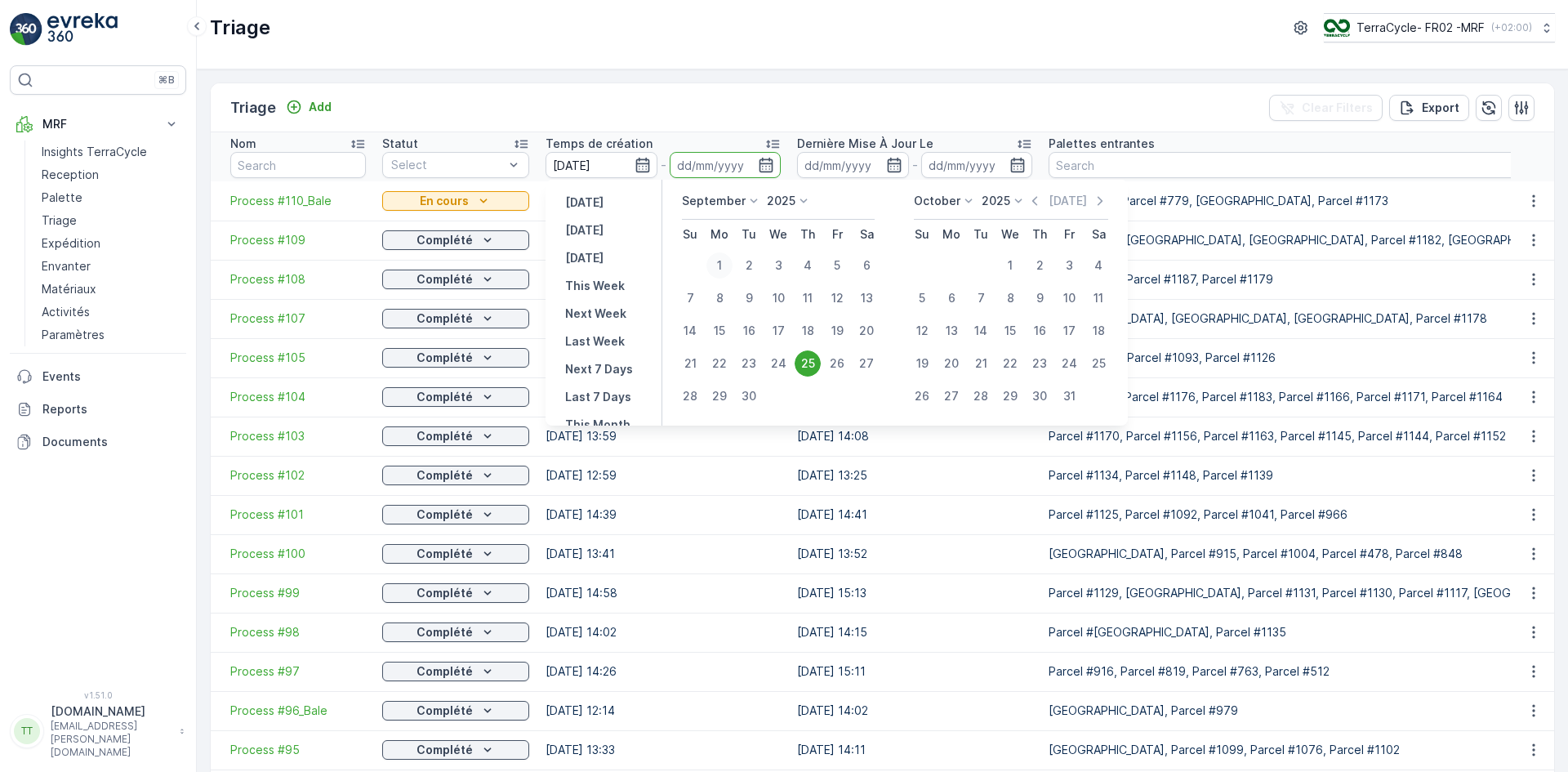
type input "01.09.2025"
click at [808, 364] on div "25" at bounding box center [807, 363] width 26 height 26
type input "25.09.2025"
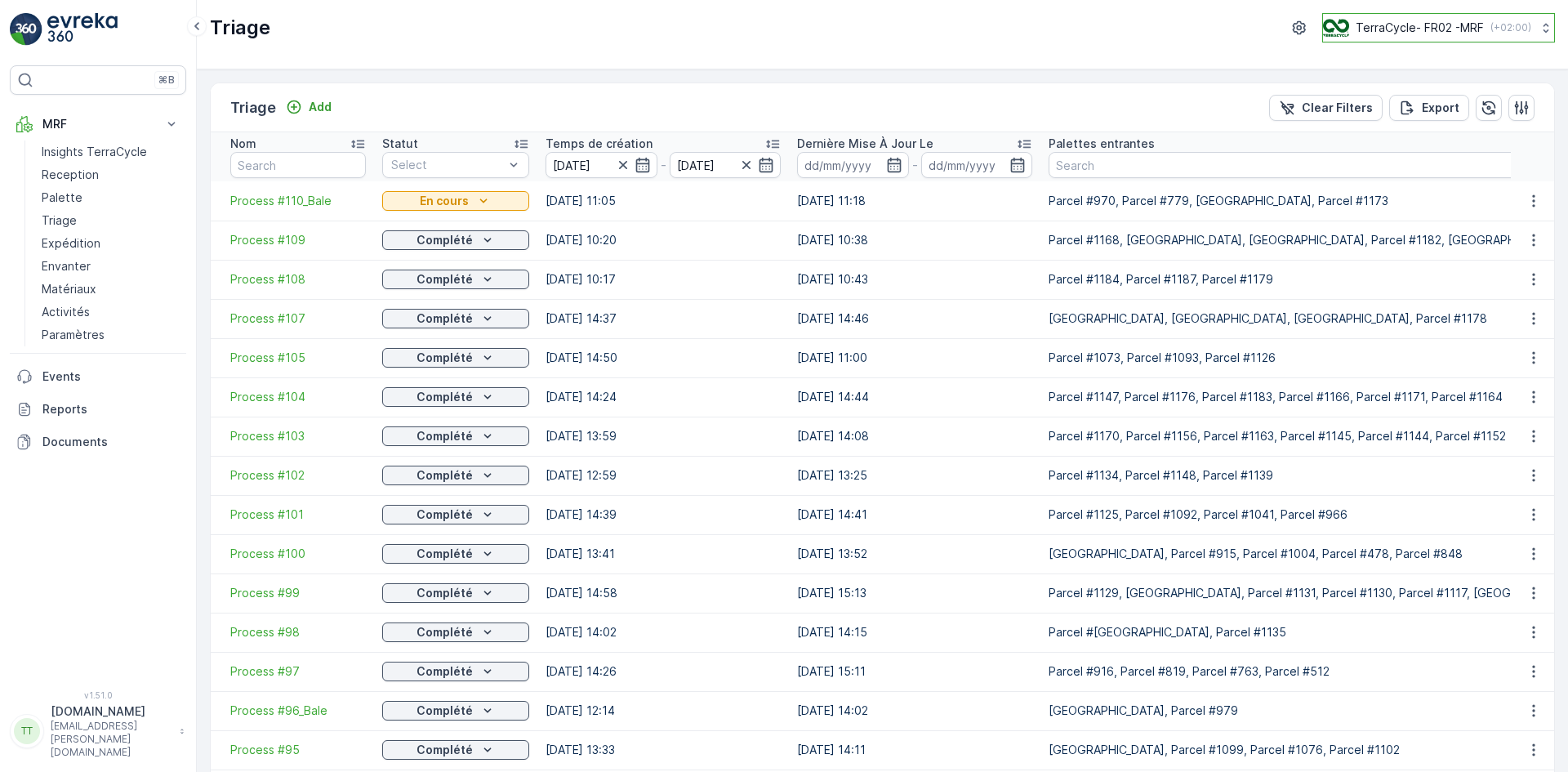
click at [1381, 23] on p "TerraCycle- FR02 -MRF" at bounding box center [1420, 27] width 128 height 16
type input "uk"
click at [1401, 147] on span "Europe/London (+01:00)" at bounding box center [1425, 150] width 181 height 13
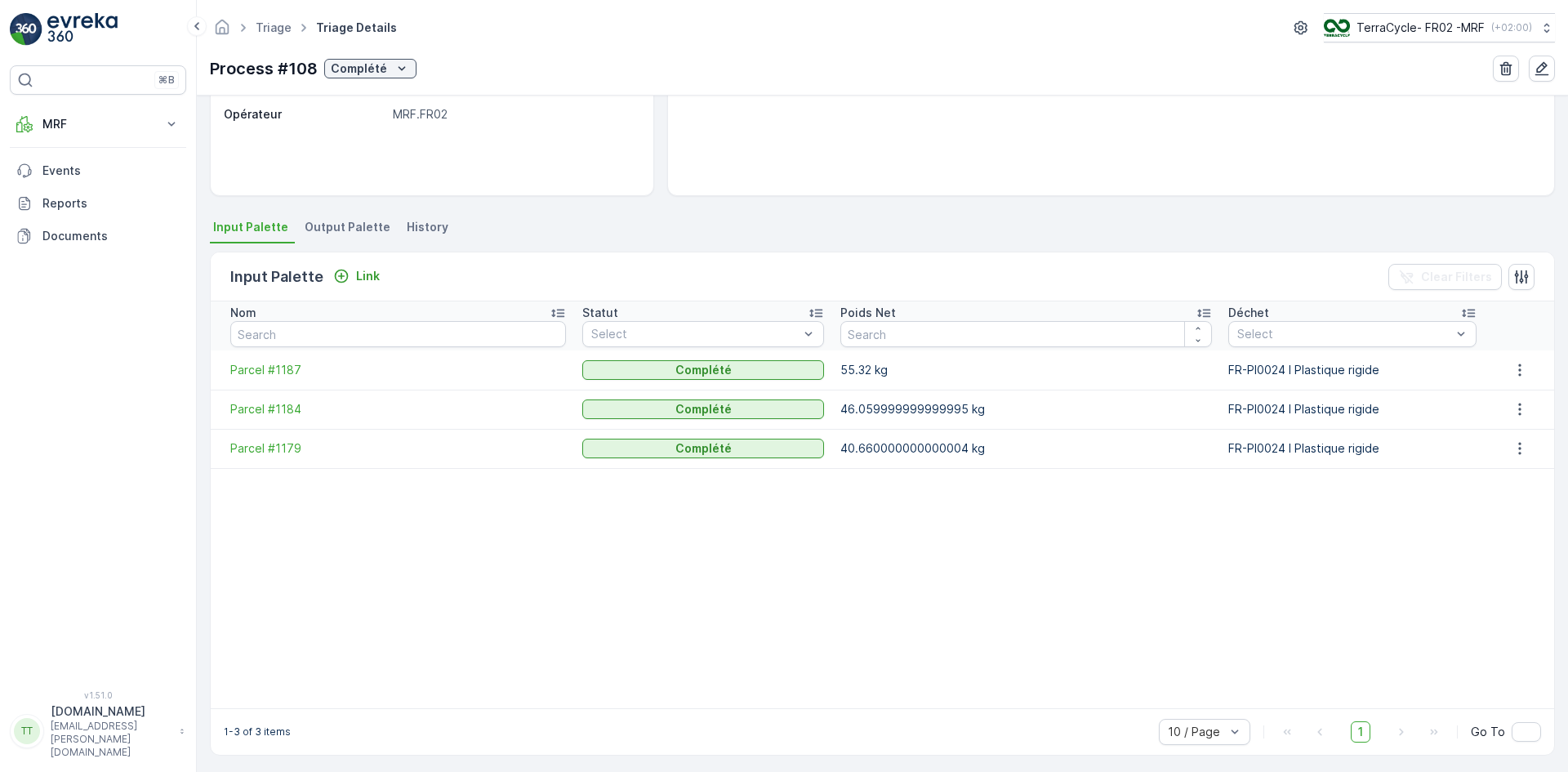
scroll to position [244, 0]
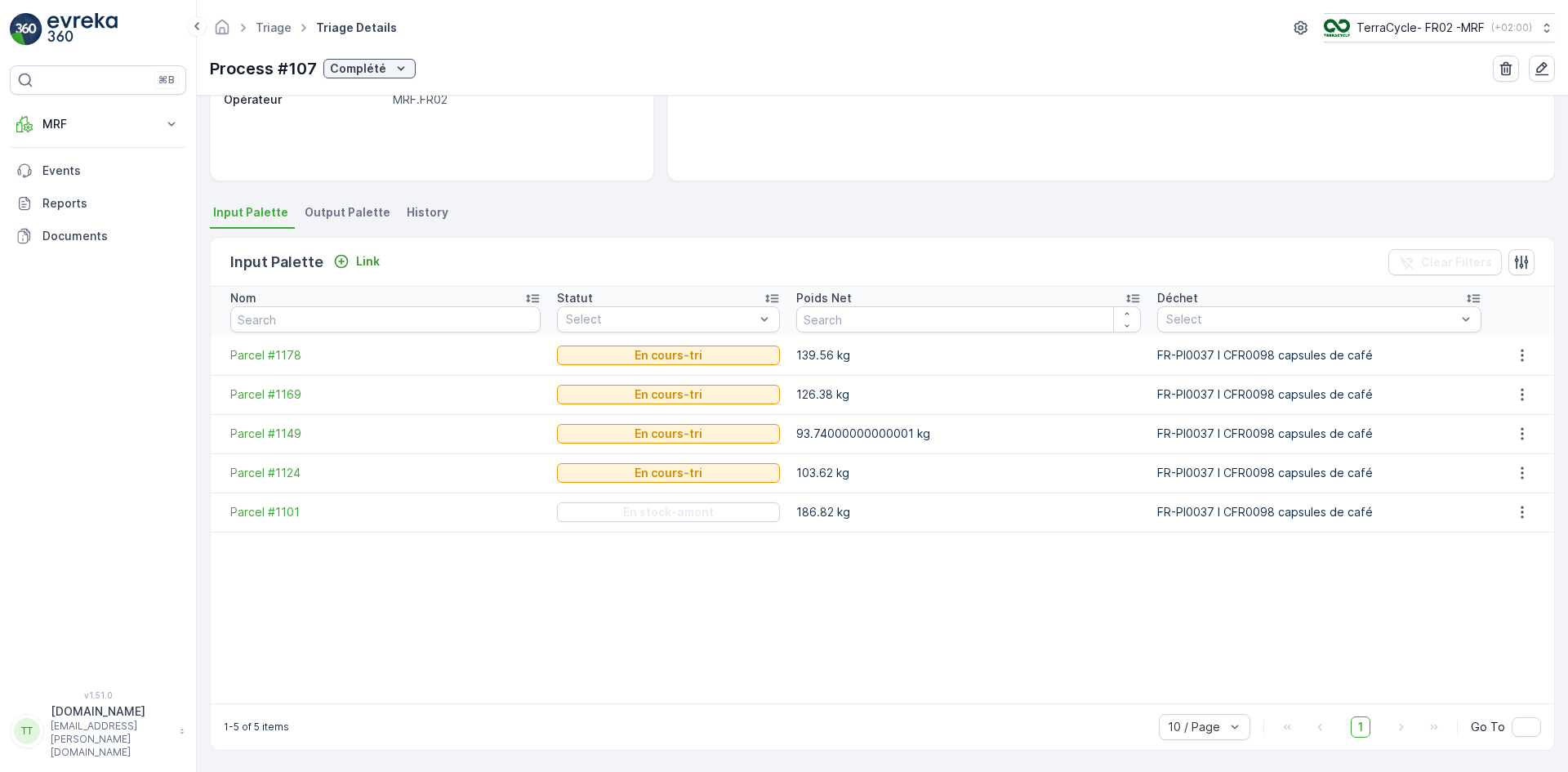
scroll to position [245, 0]
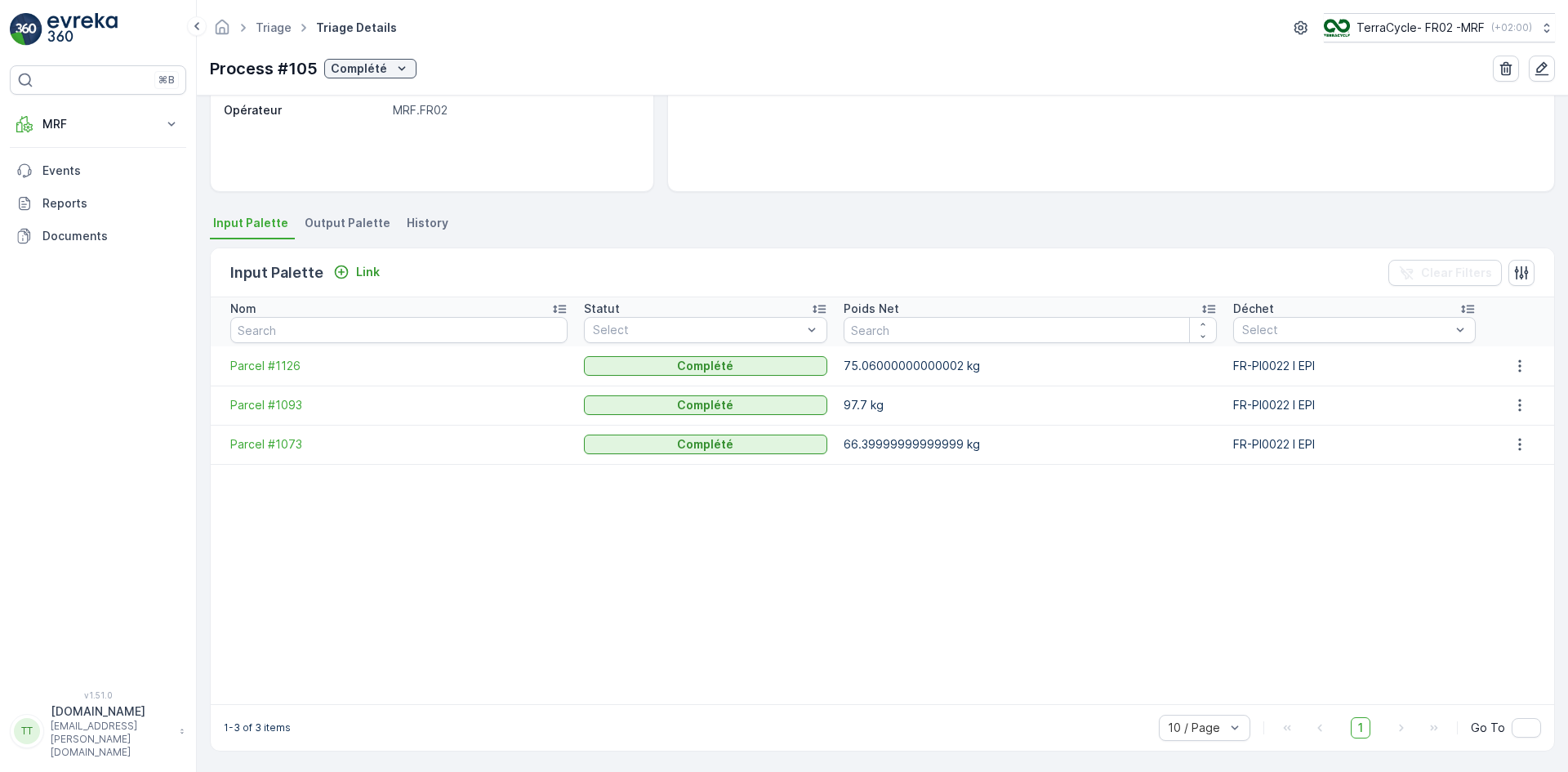
scroll to position [244, 0]
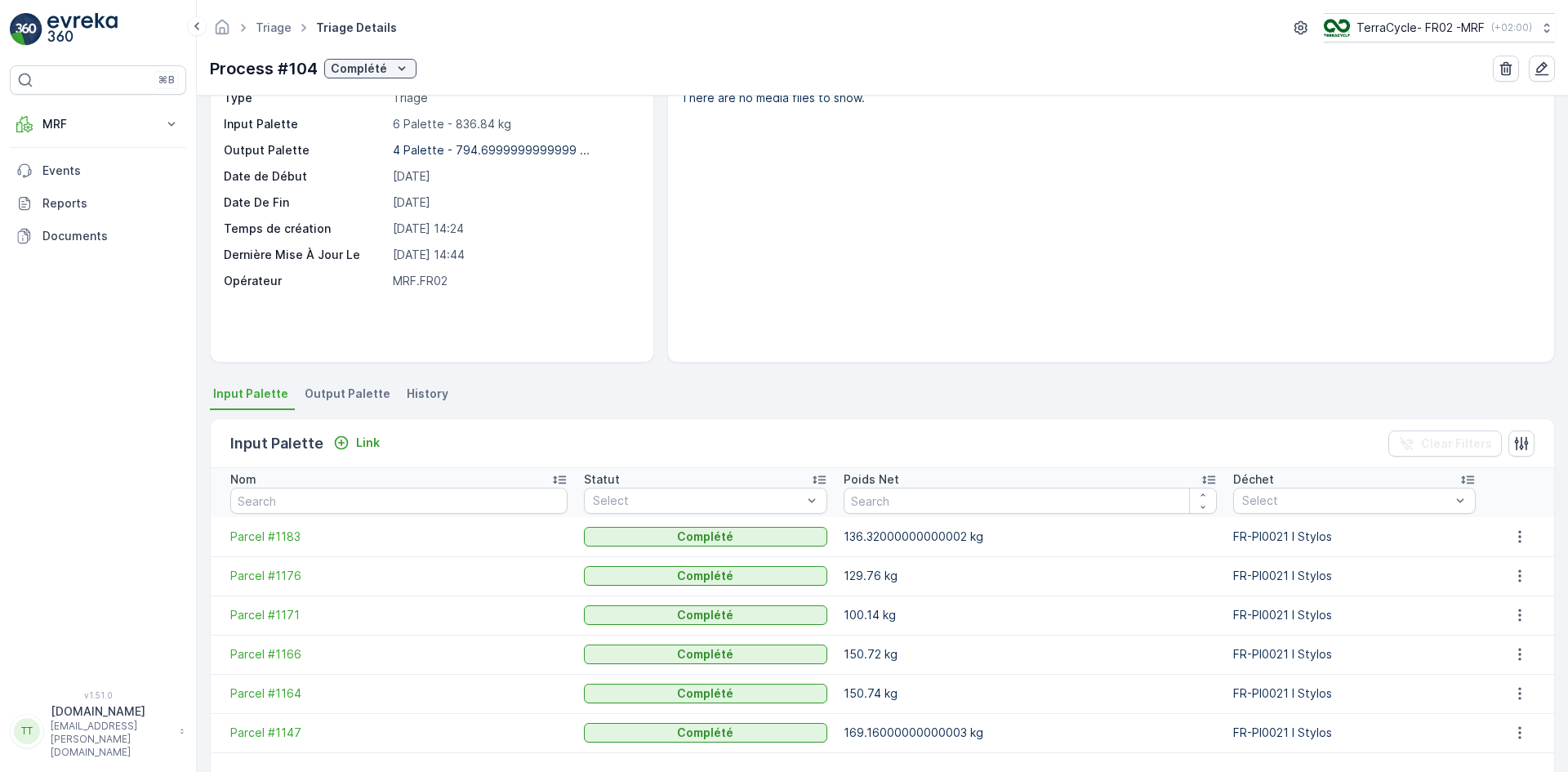
scroll to position [259, 0]
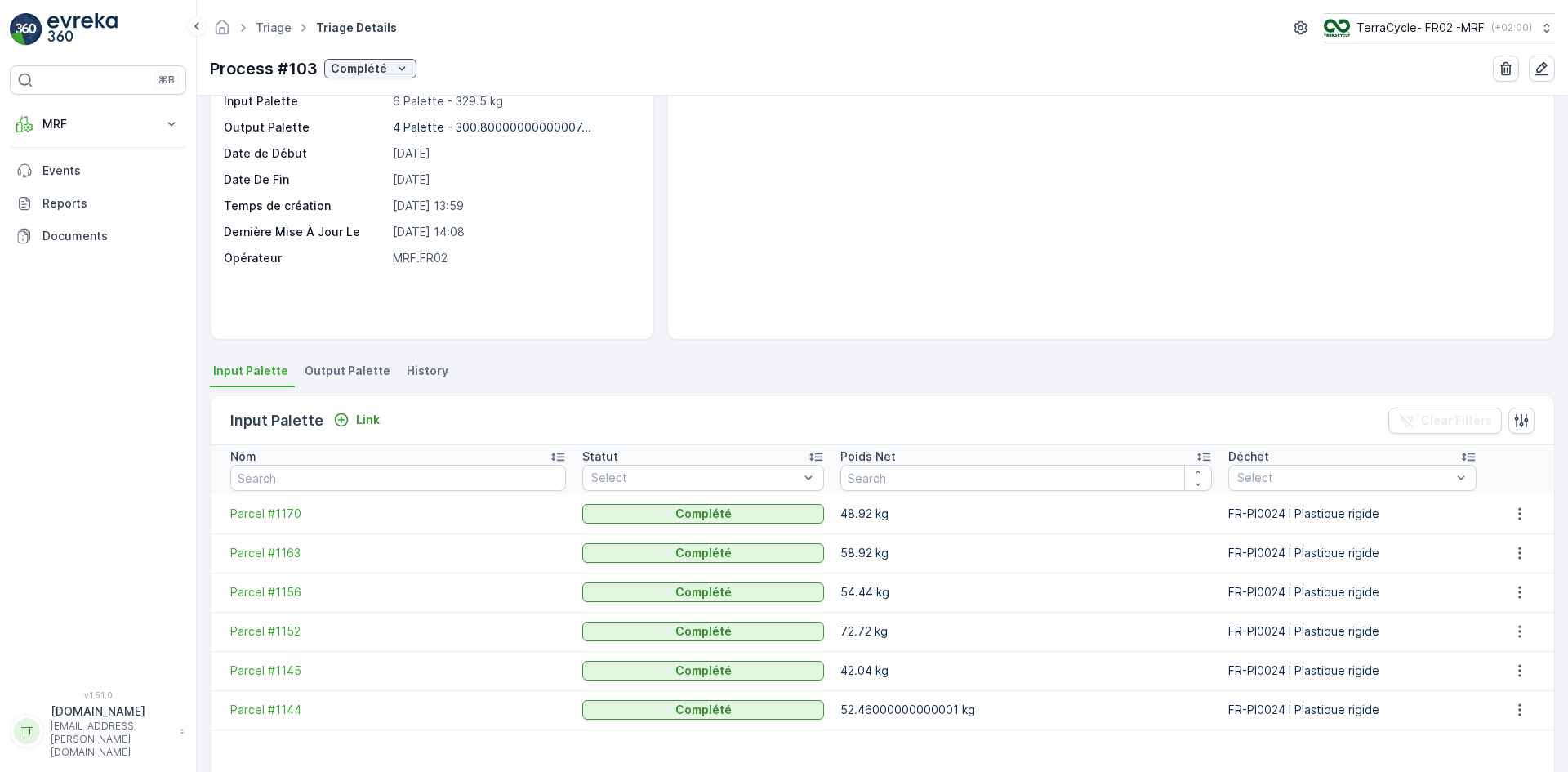
scroll to position [259, 0]
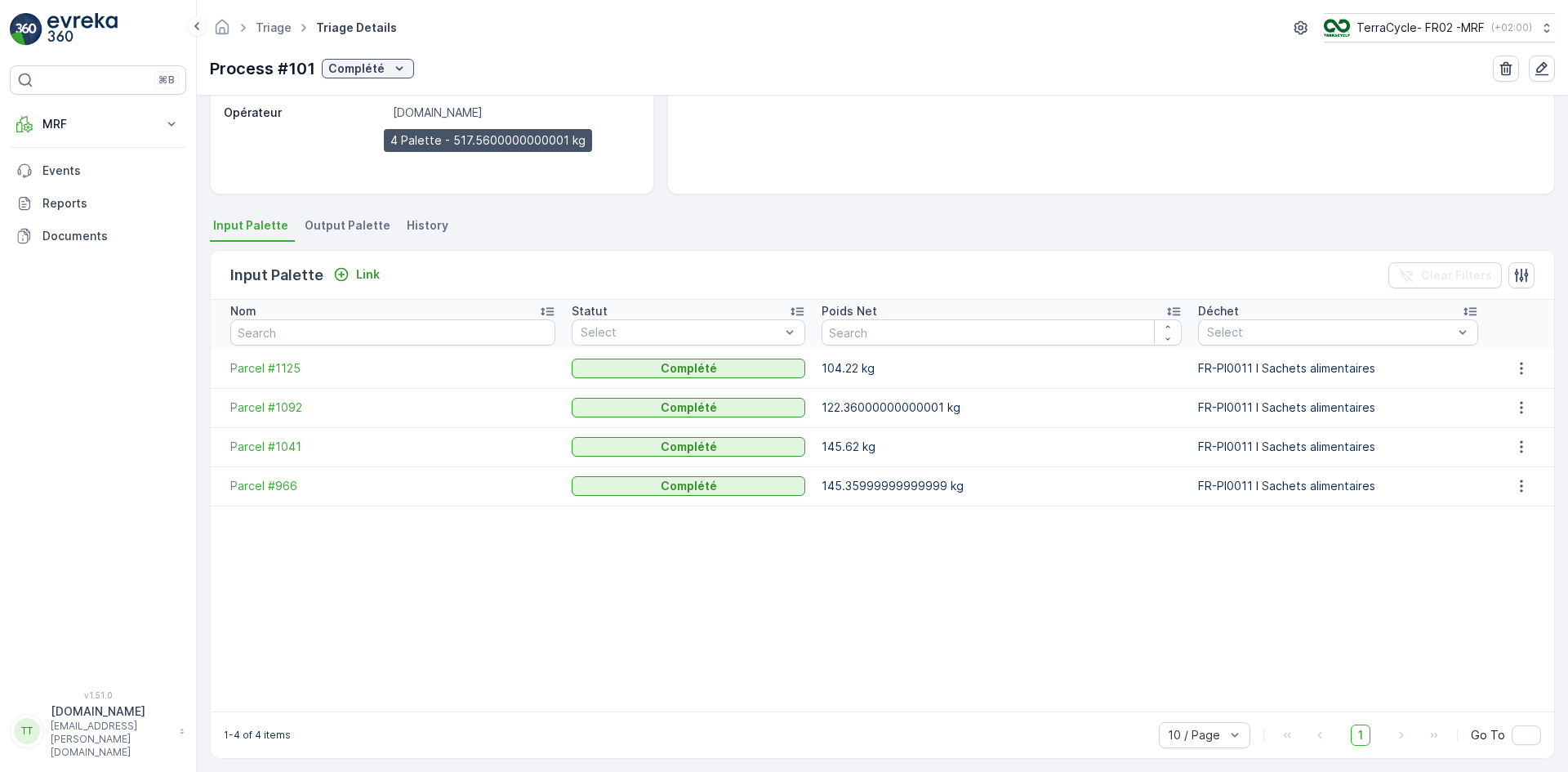
scroll to position [245, 0]
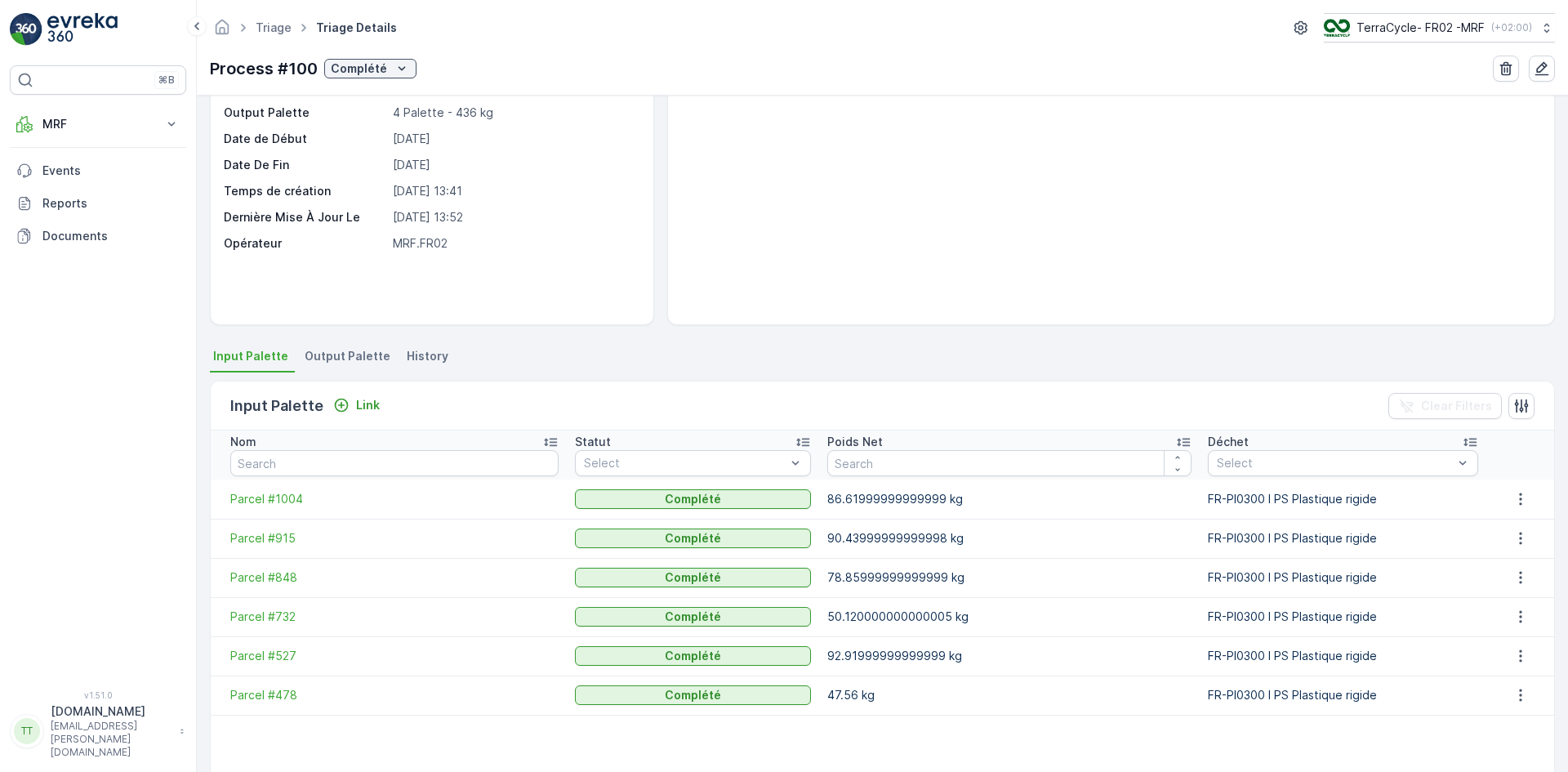
scroll to position [259, 0]
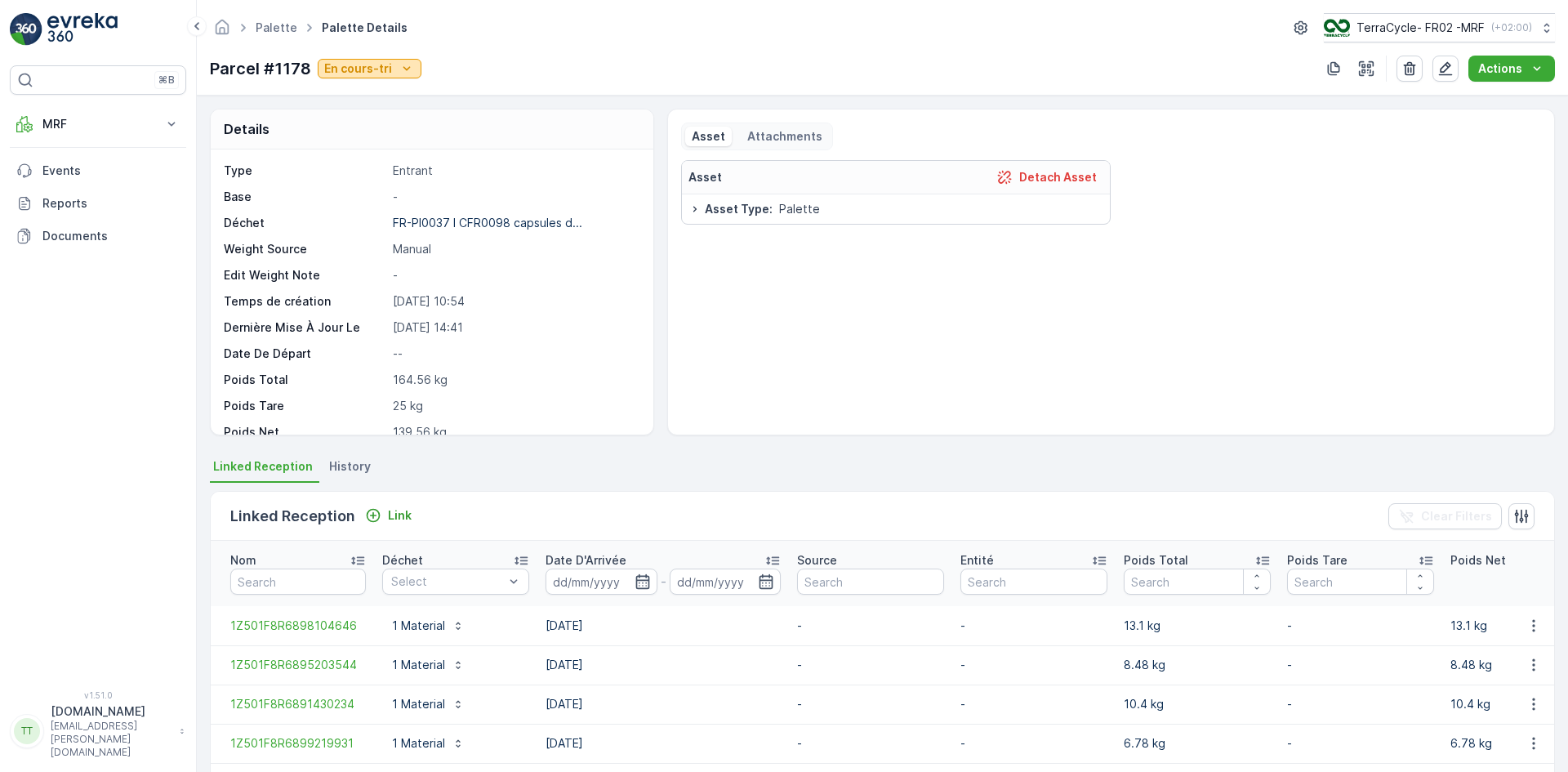
click at [387, 69] on p "En cours-tri" at bounding box center [359, 68] width 68 height 16
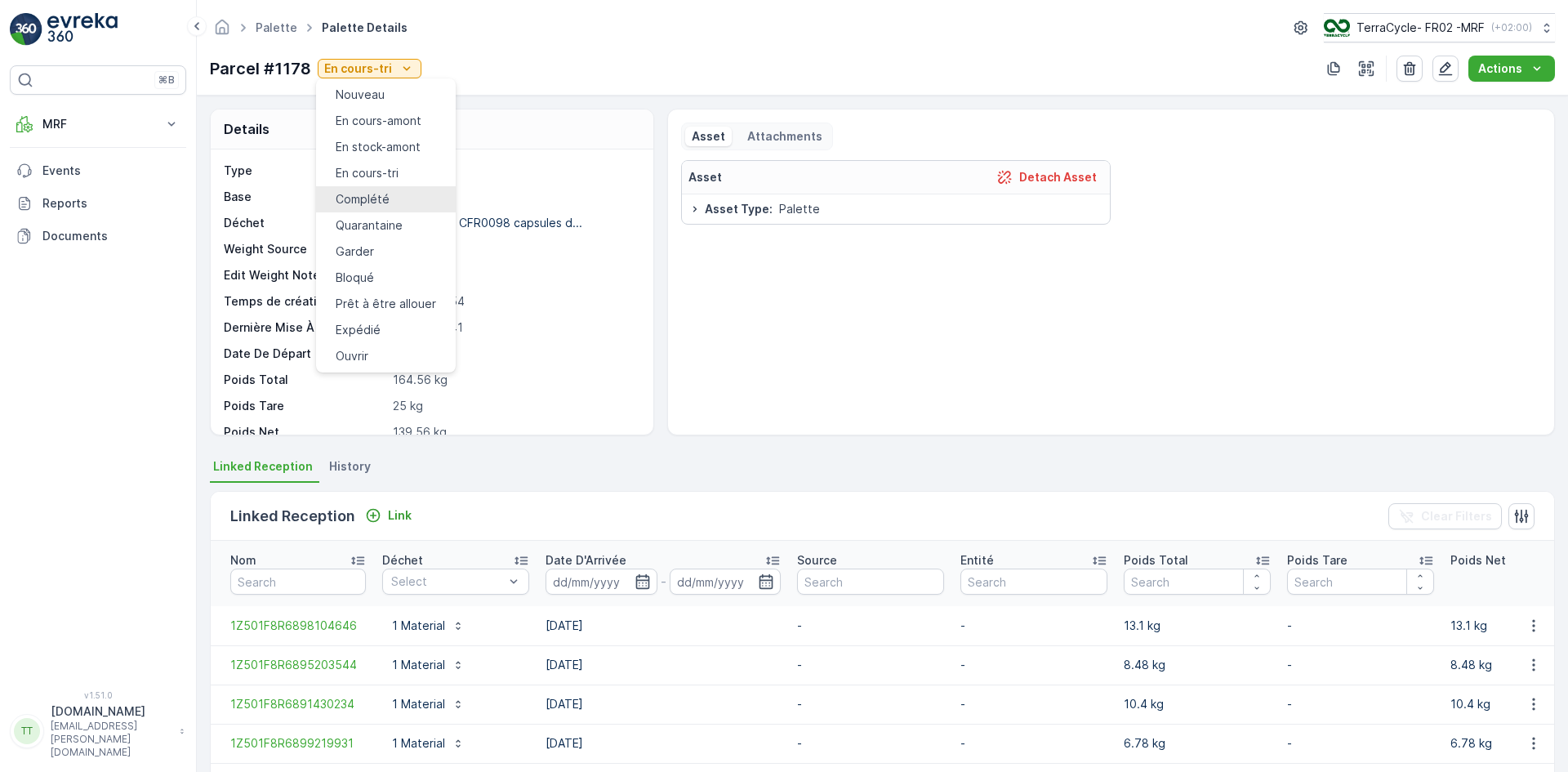
click at [384, 191] on div "Complété" at bounding box center [362, 199] width 54 height 16
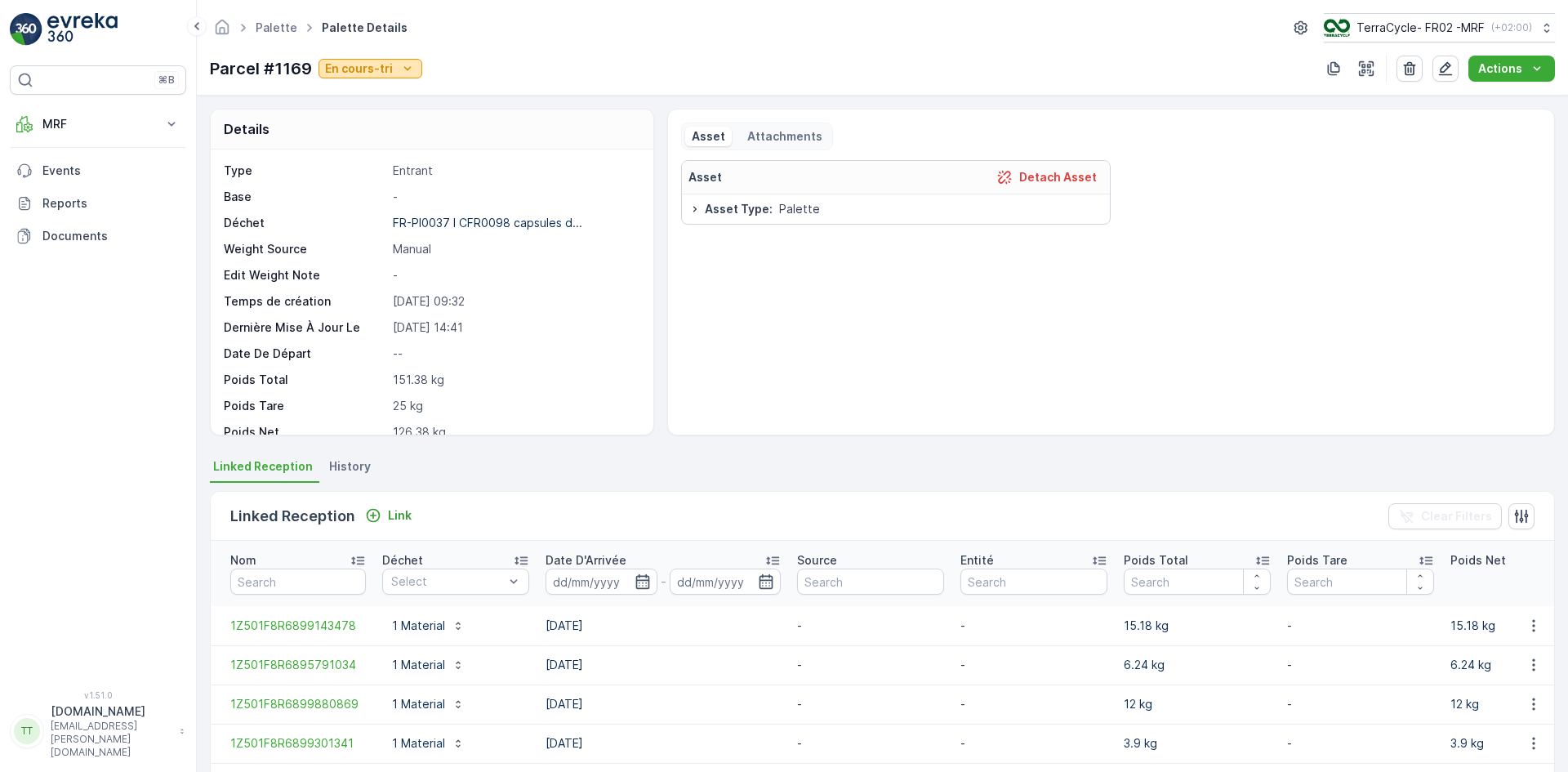
click at [388, 70] on p "En cours-tri" at bounding box center [360, 68] width 68 height 16
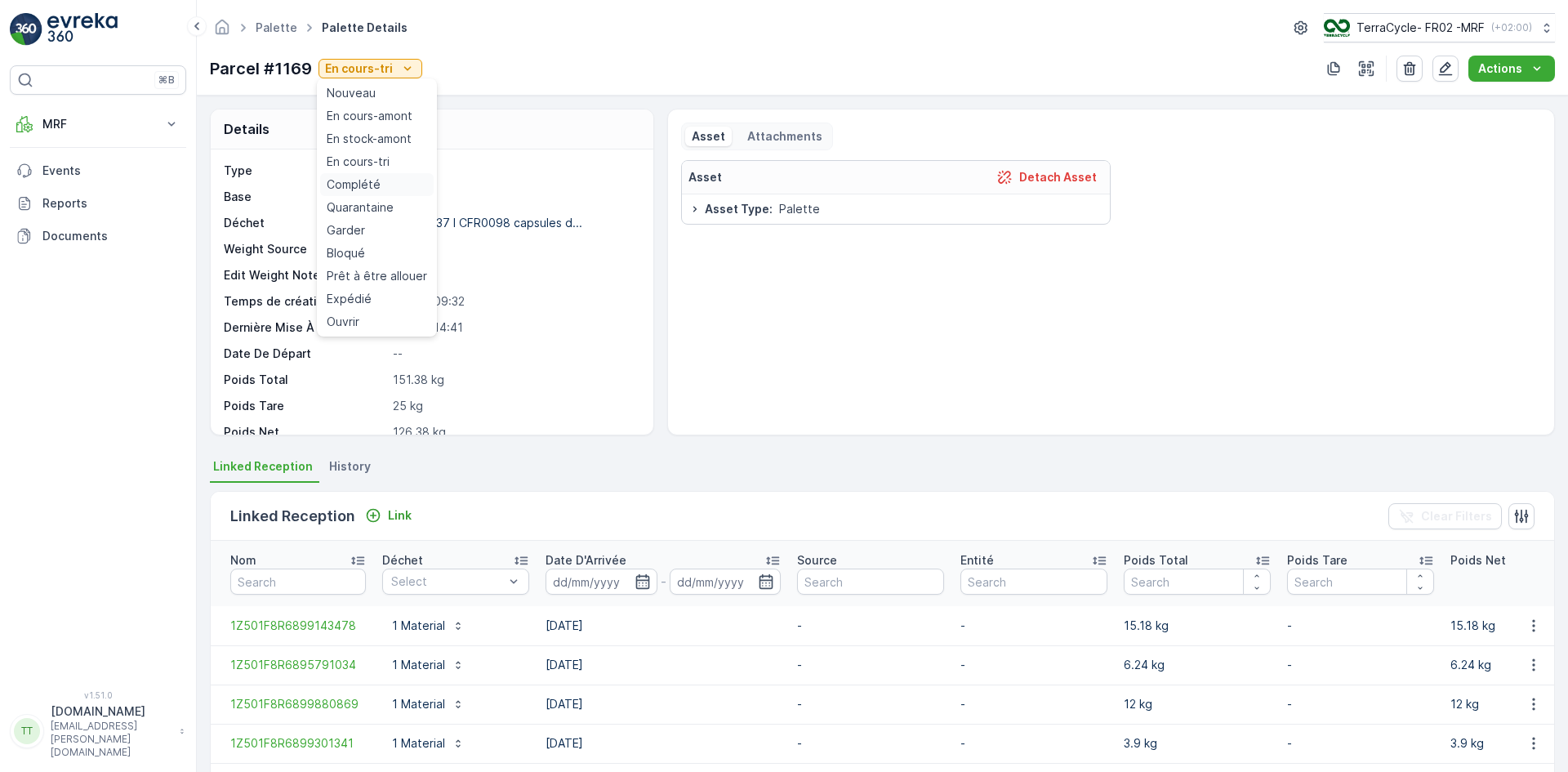
click at [372, 181] on span "Complété" at bounding box center [354, 184] width 54 height 16
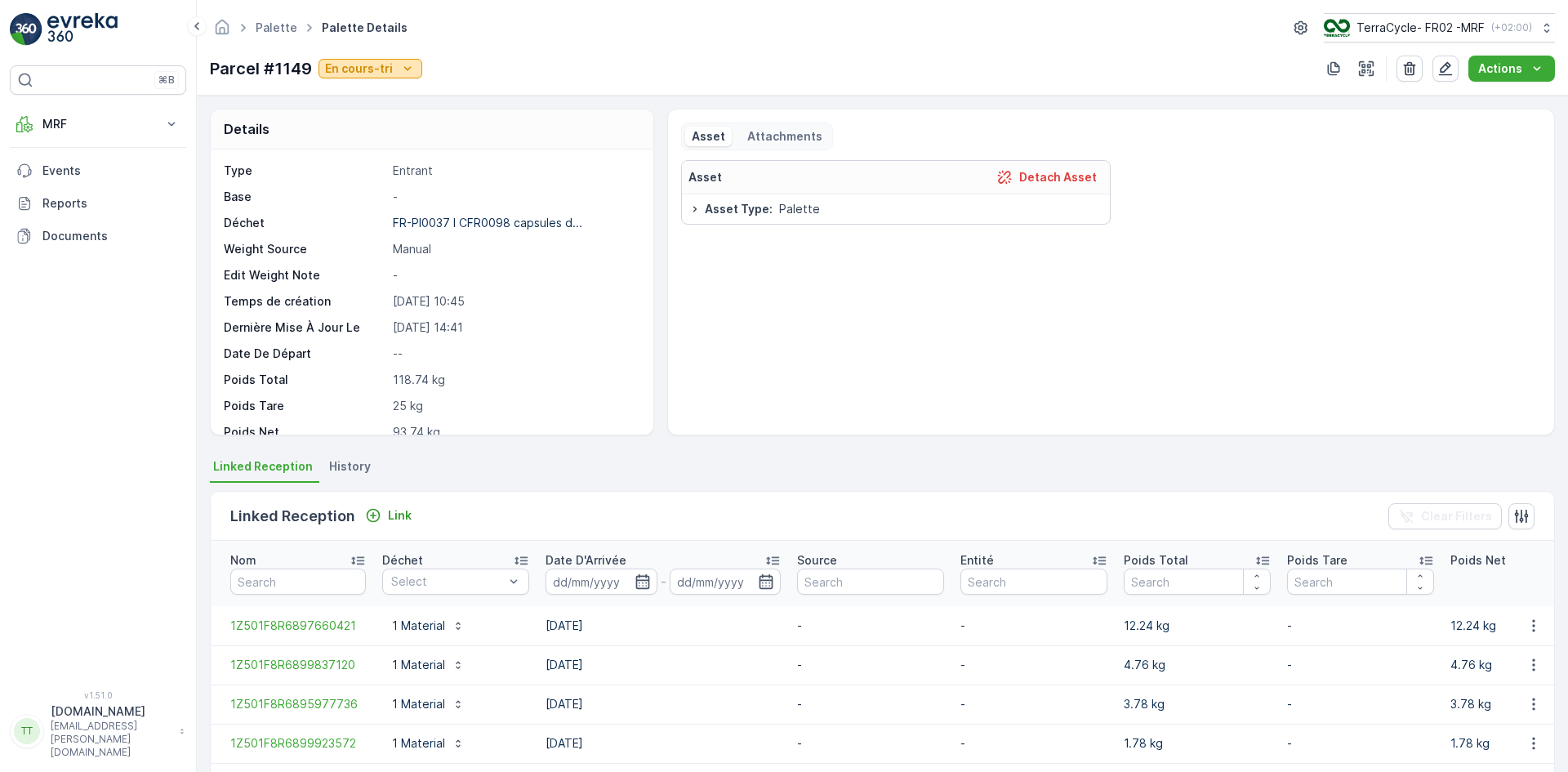
click at [353, 65] on p "En cours-tri" at bounding box center [360, 68] width 68 height 16
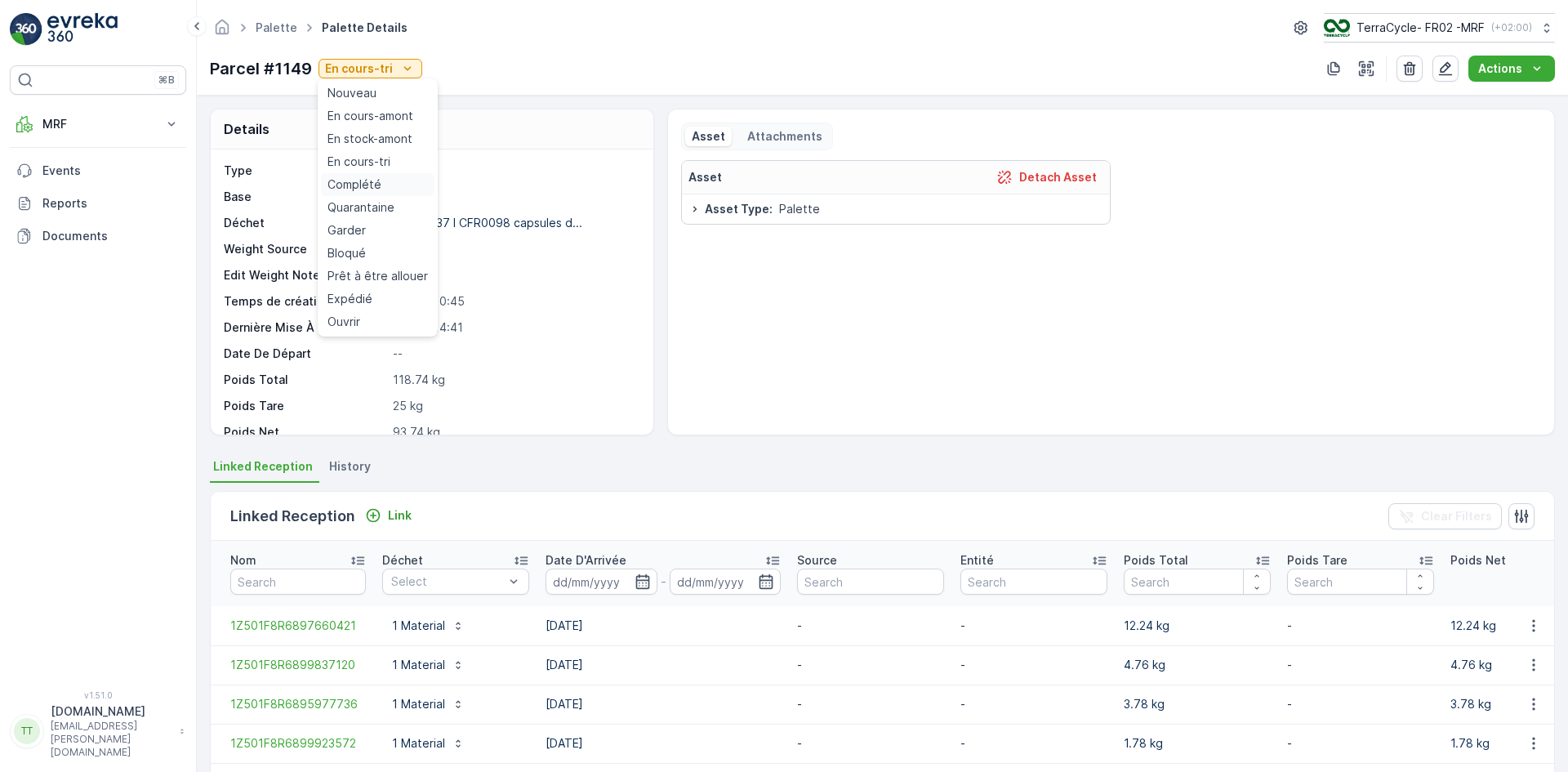
click at [361, 187] on span "Complété" at bounding box center [355, 184] width 54 height 16
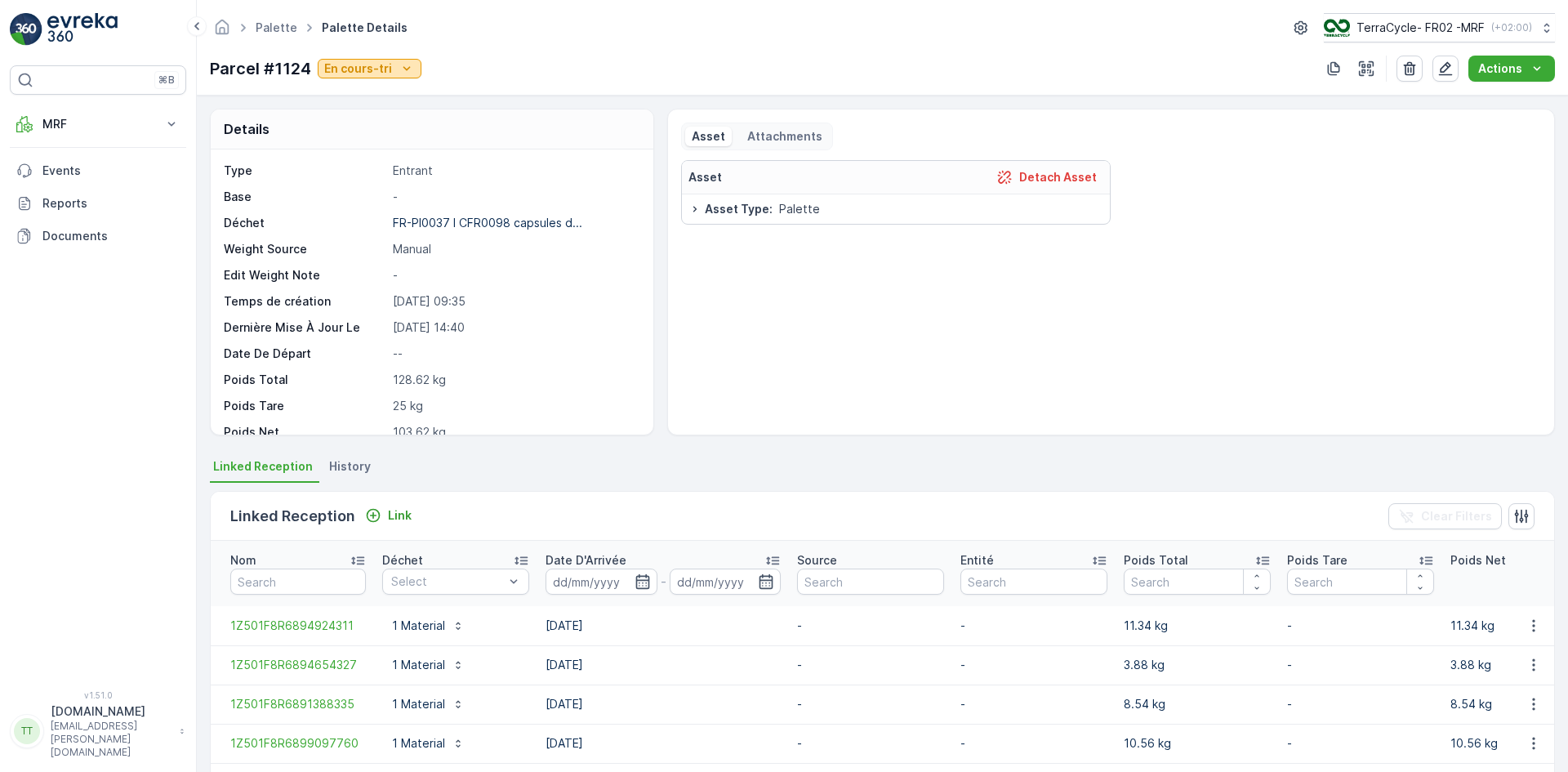
click at [335, 69] on p "En cours-tri" at bounding box center [359, 68] width 68 height 16
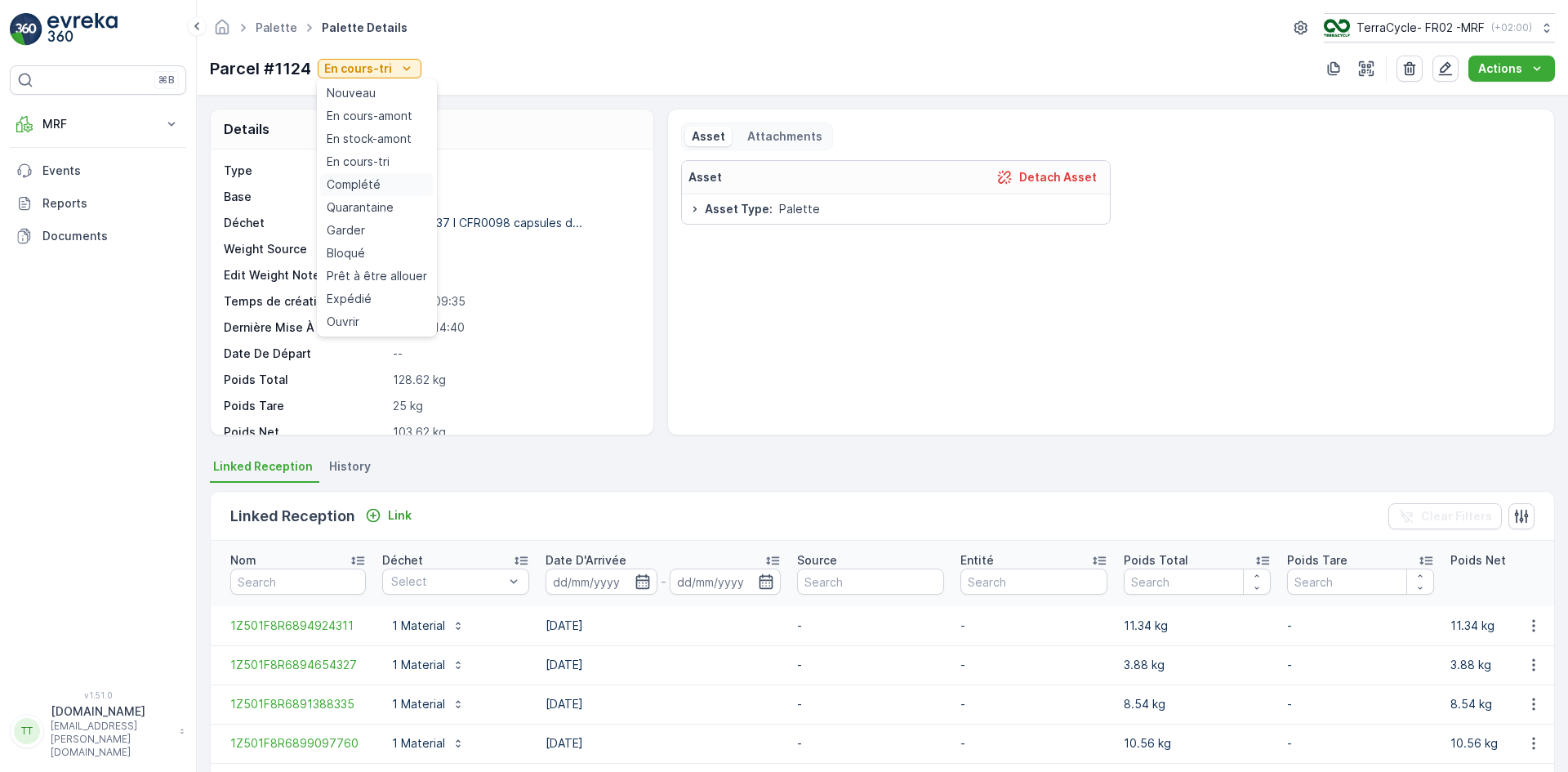
click at [355, 183] on span "Complété" at bounding box center [354, 184] width 54 height 16
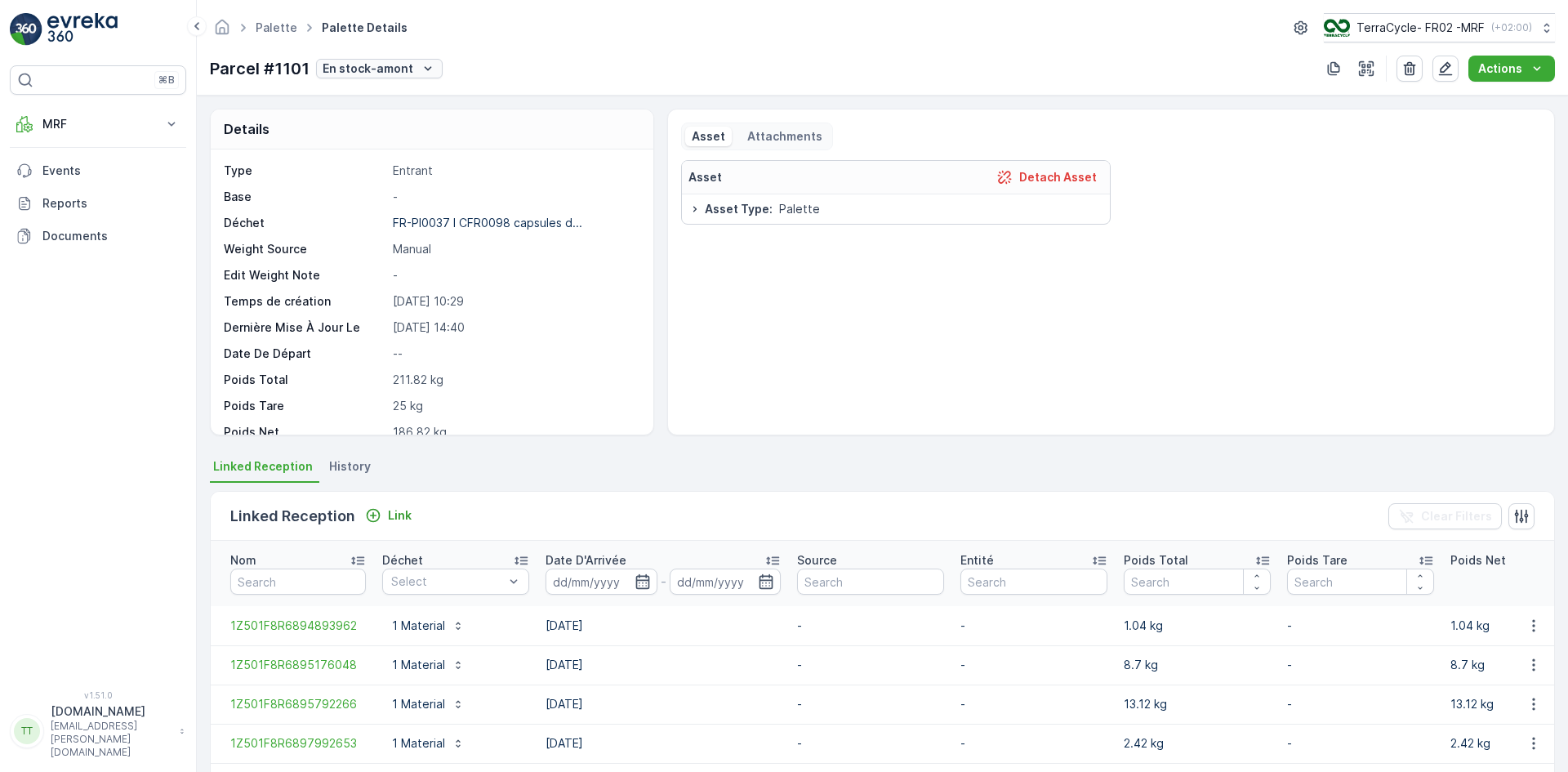
click at [348, 69] on p "En stock-amont" at bounding box center [368, 68] width 91 height 16
click at [356, 185] on span "Complété" at bounding box center [352, 184] width 54 height 16
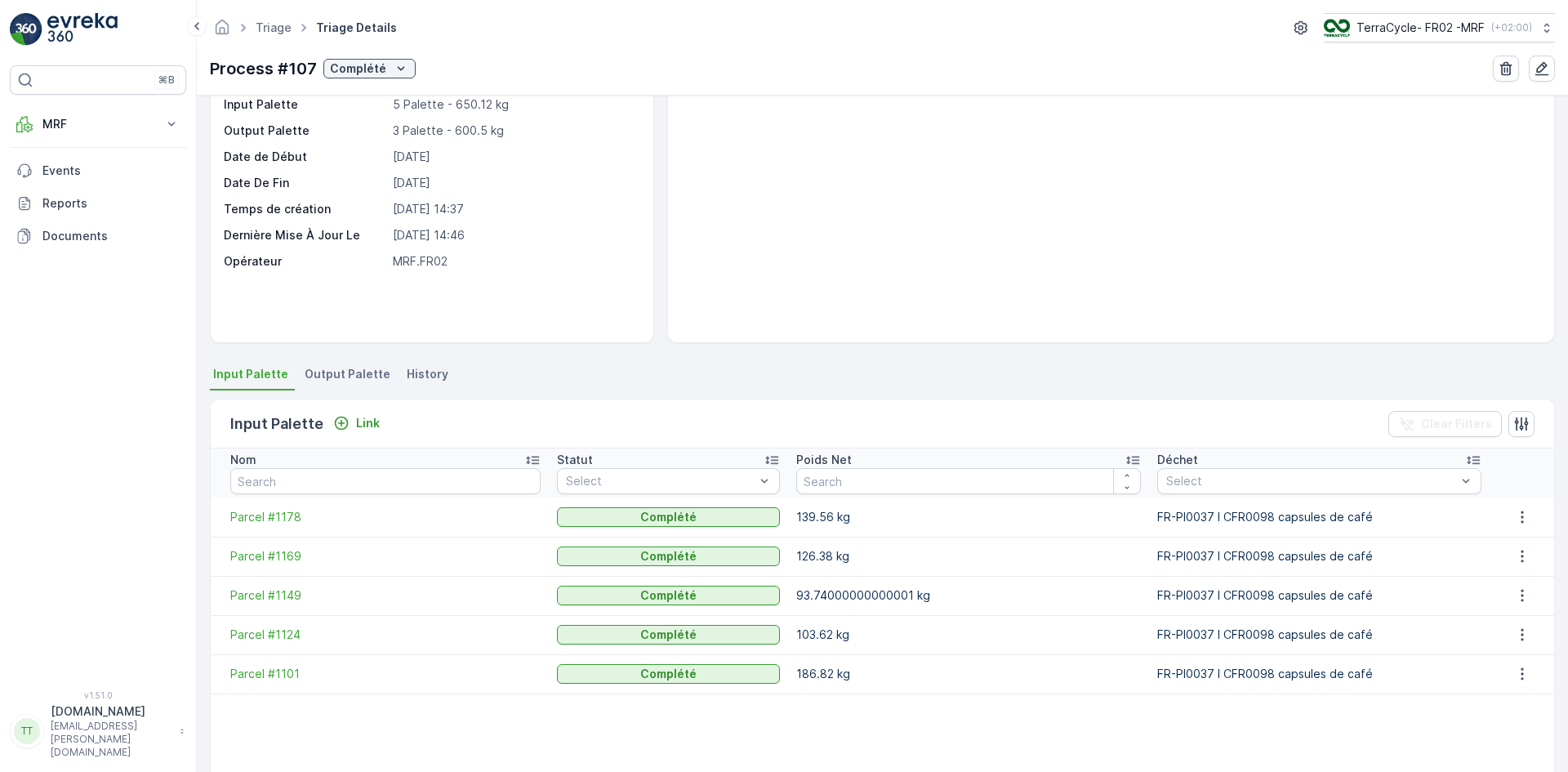
scroll to position [254, 0]
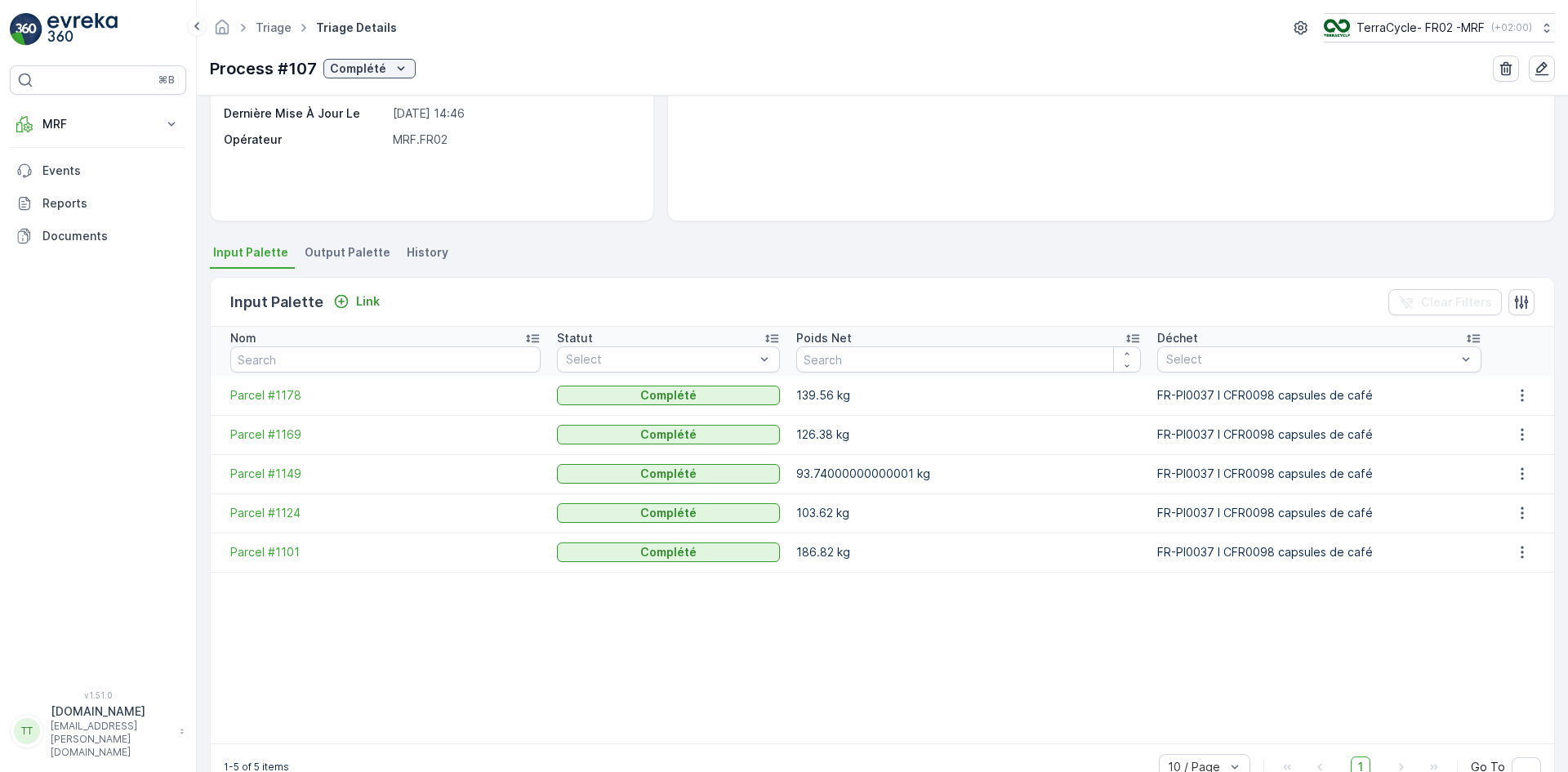
scroll to position [254, 0]
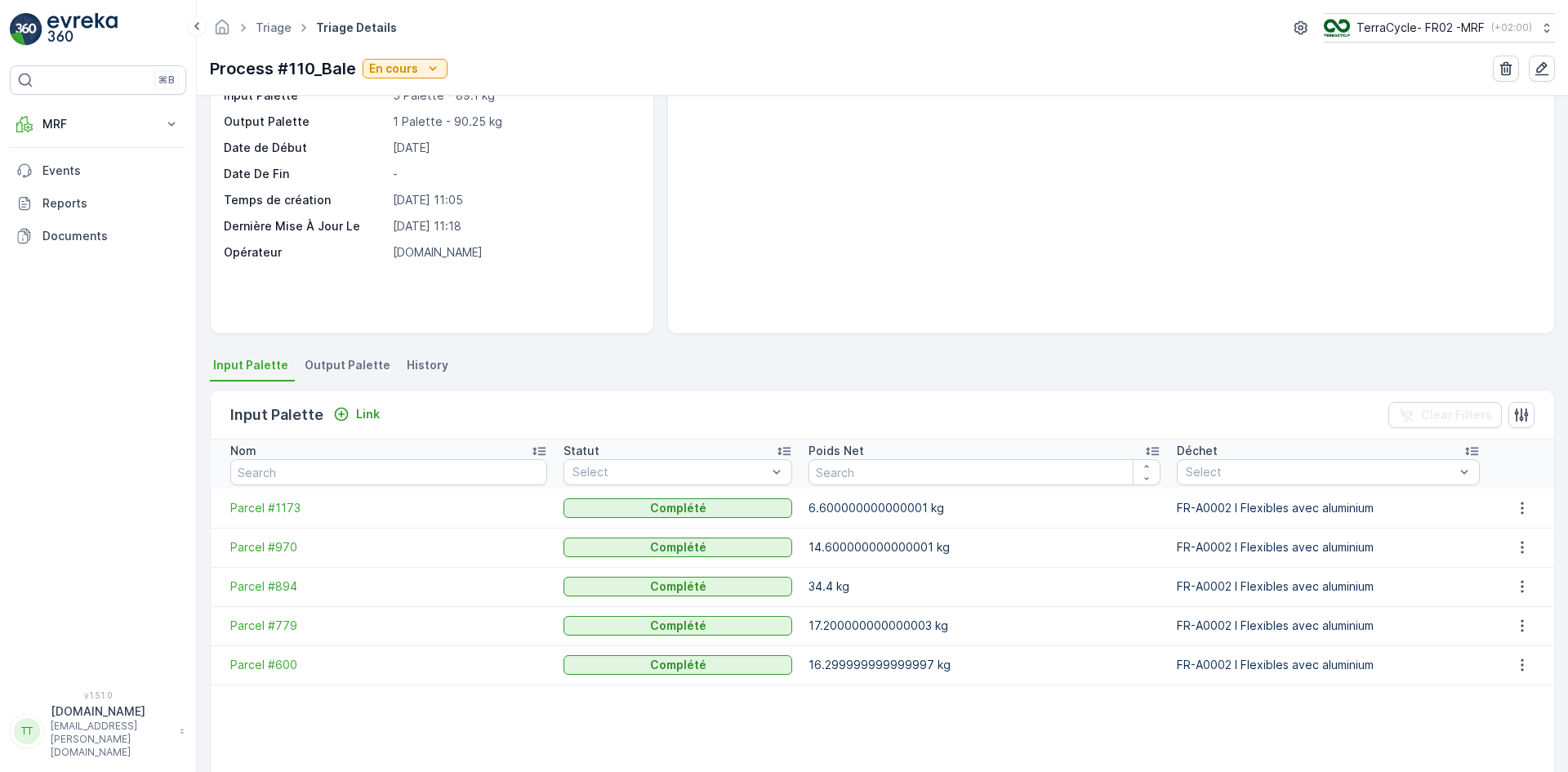
scroll to position [254, 0]
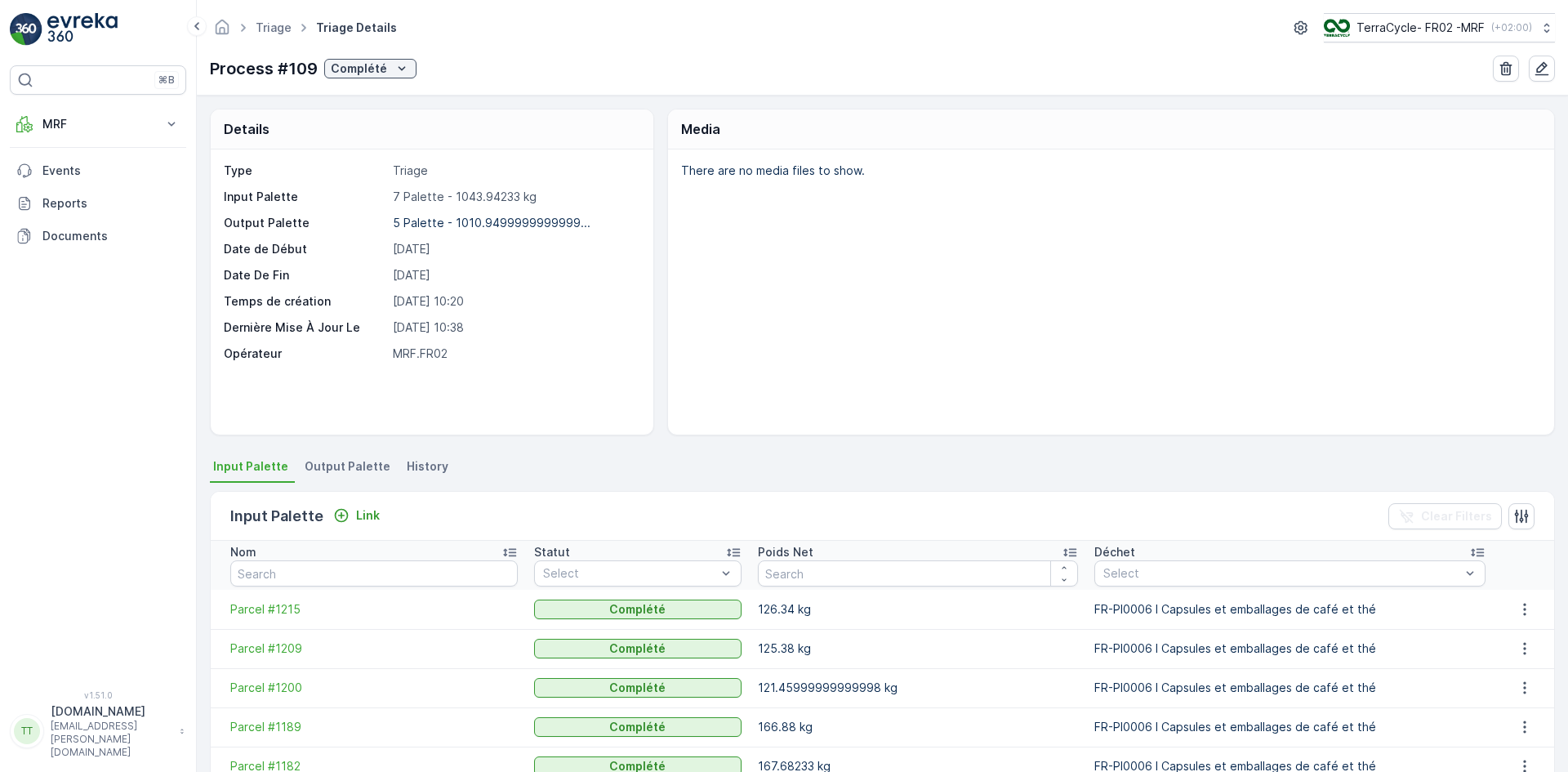
scroll to position [263, 0]
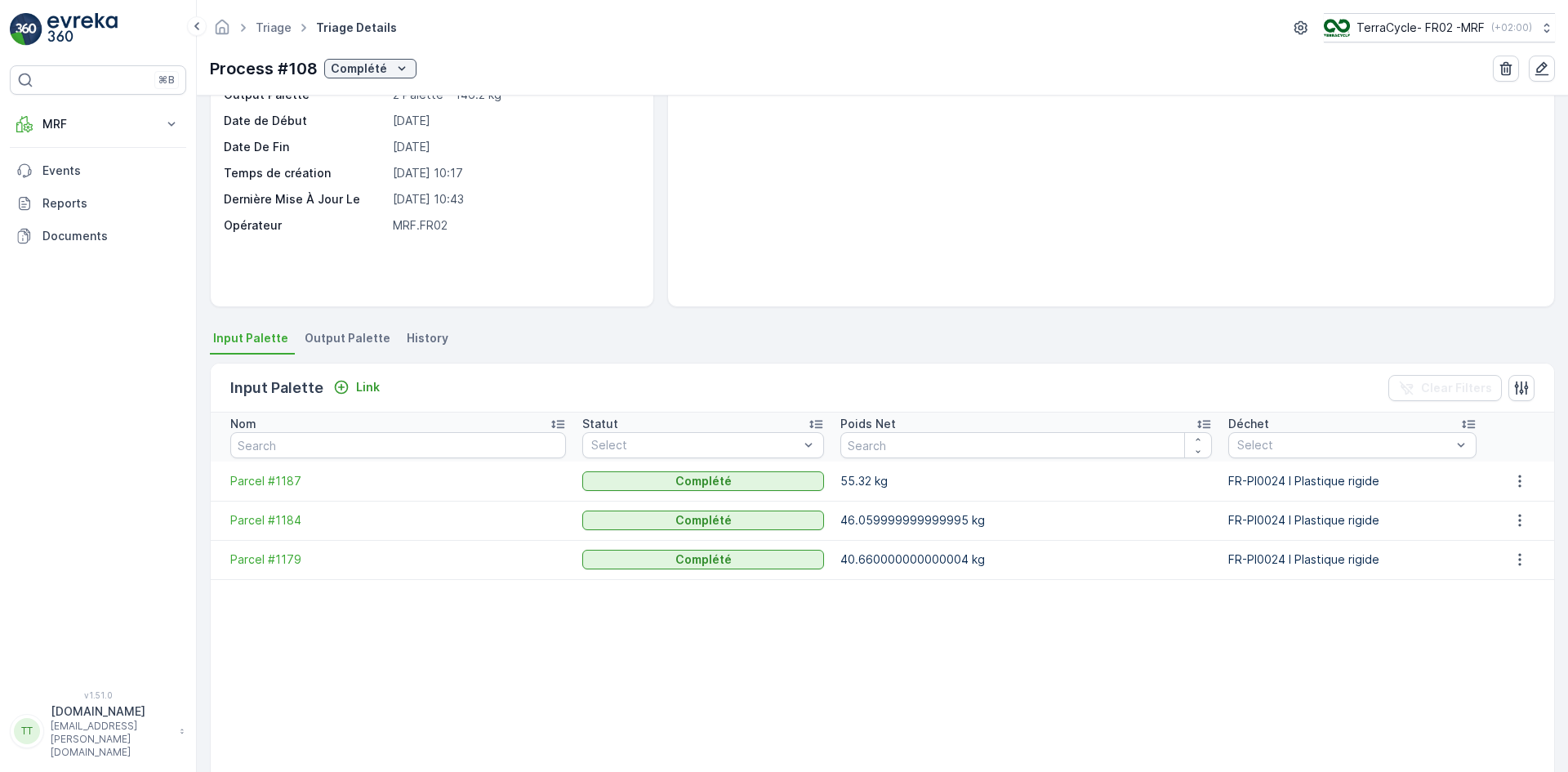
scroll to position [244, 0]
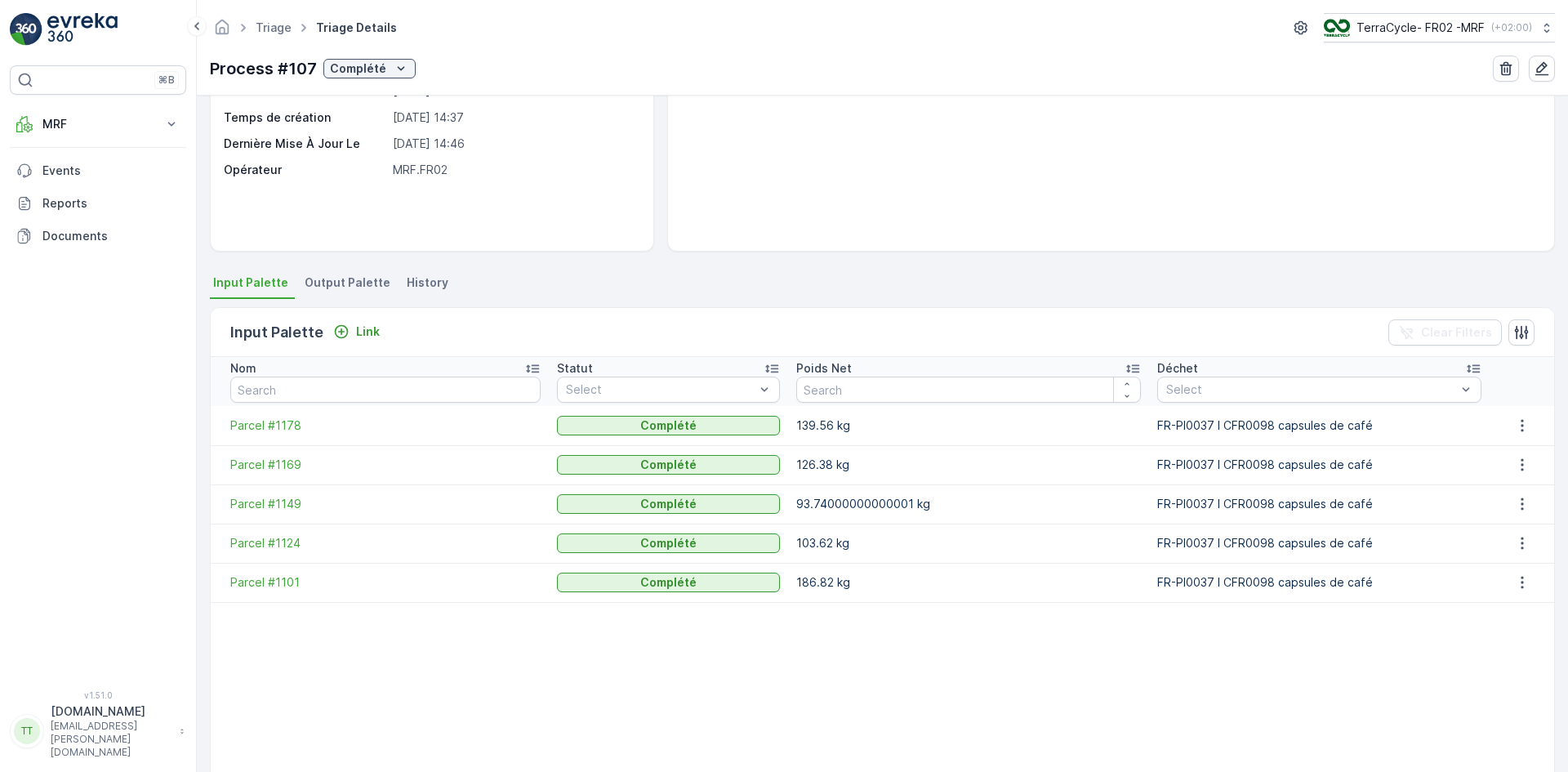
scroll to position [254, 0]
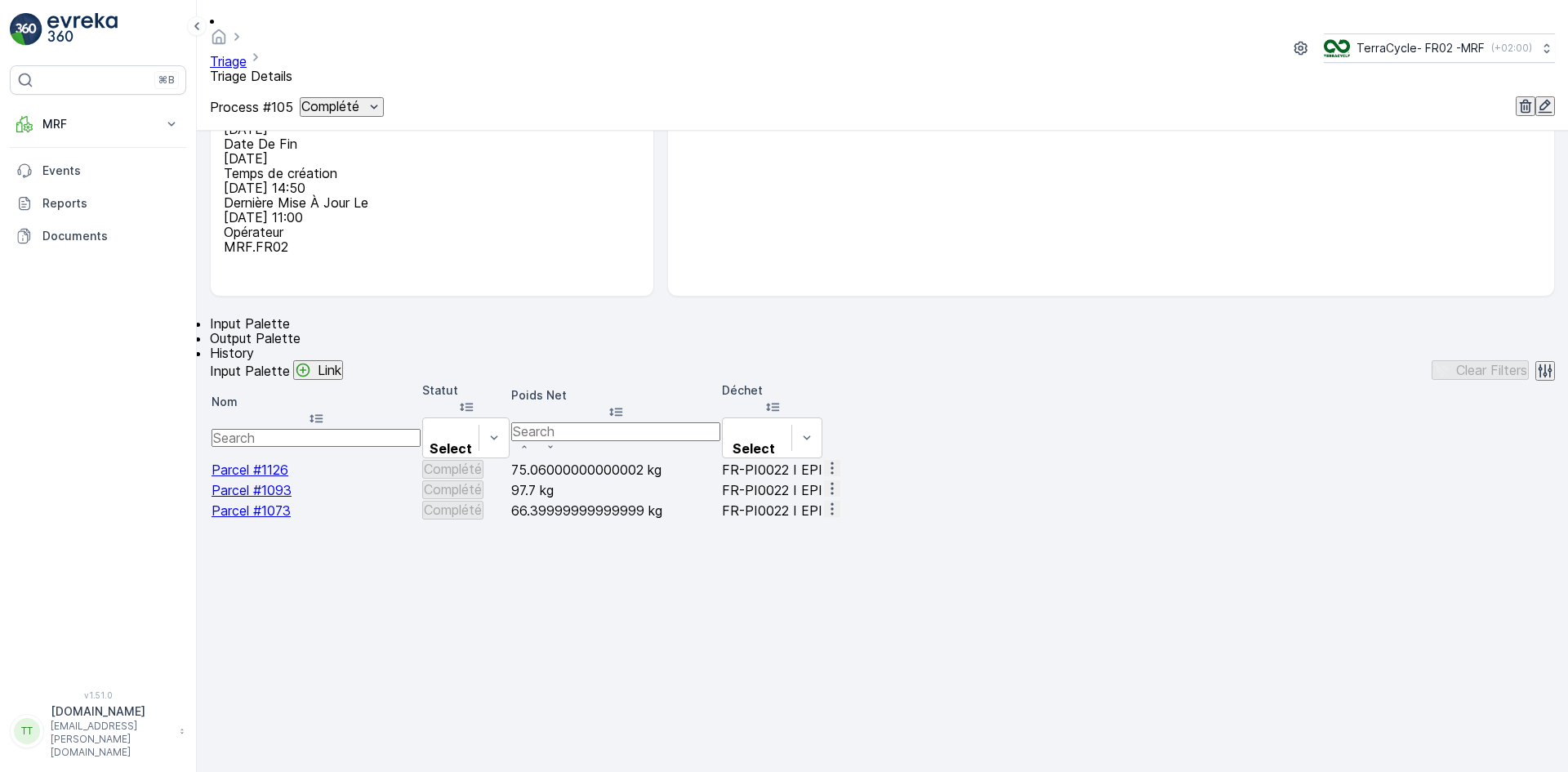
scroll to position [244, 0]
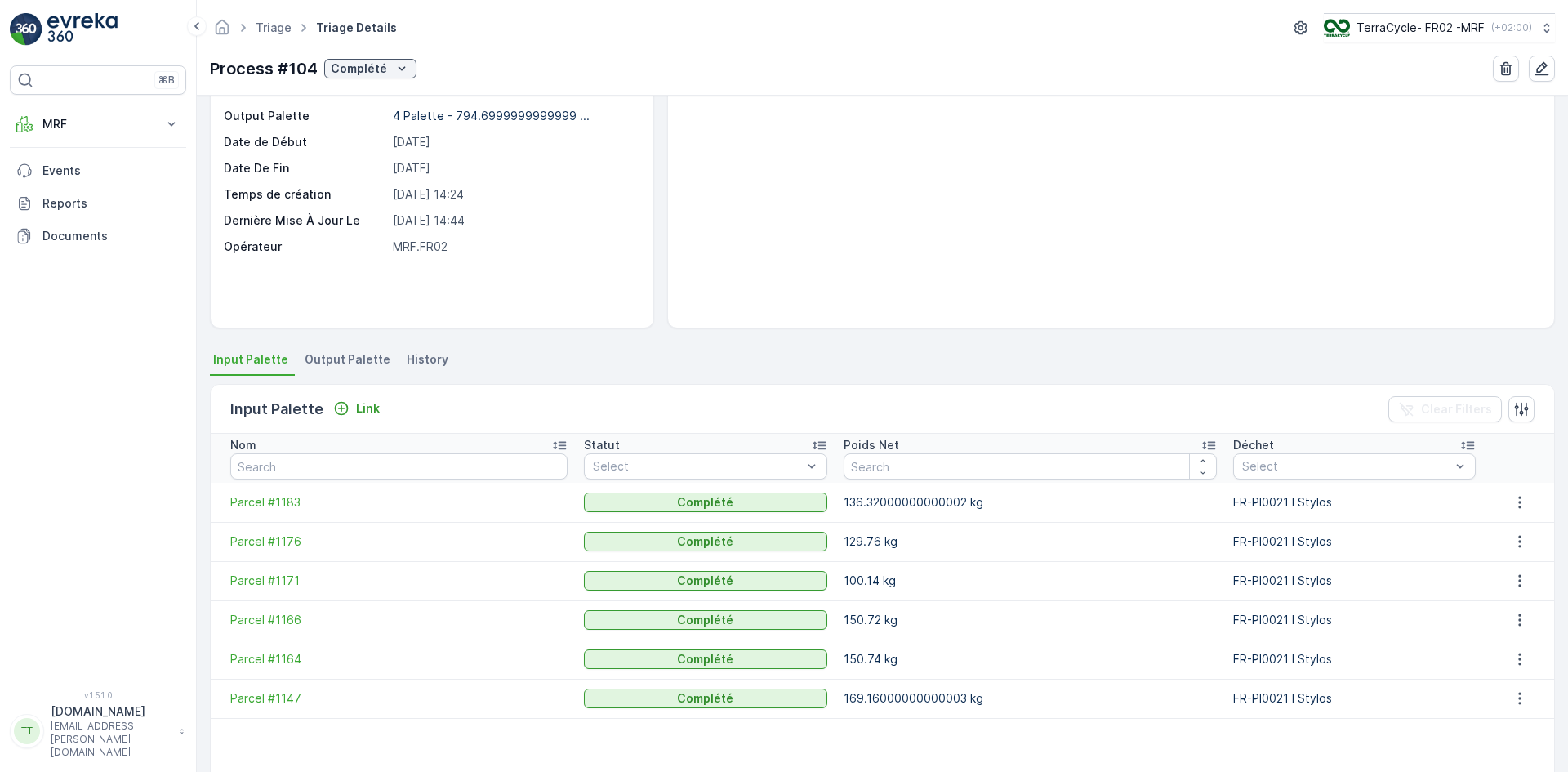
scroll to position [259, 0]
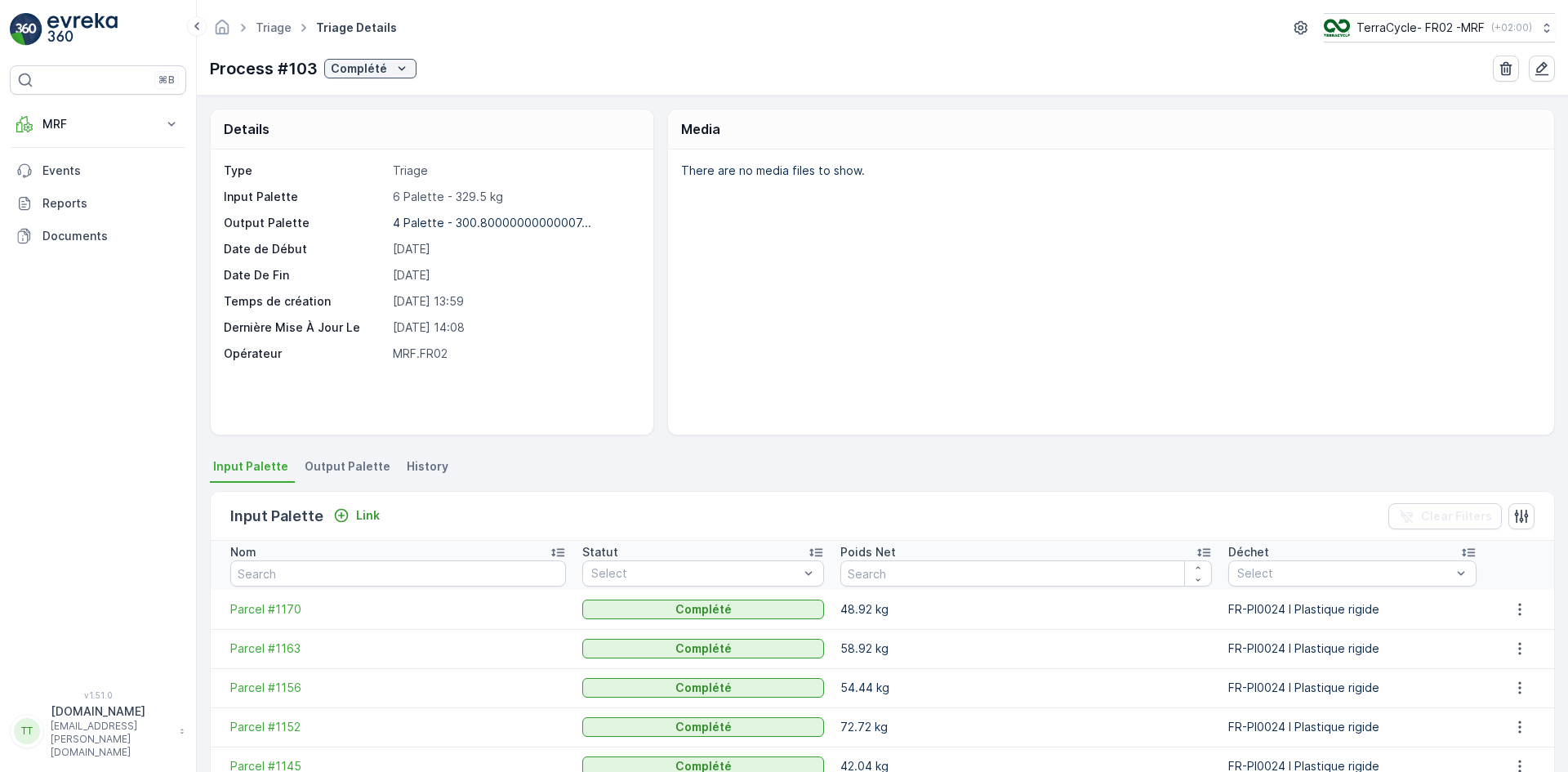
scroll to position [180, 0]
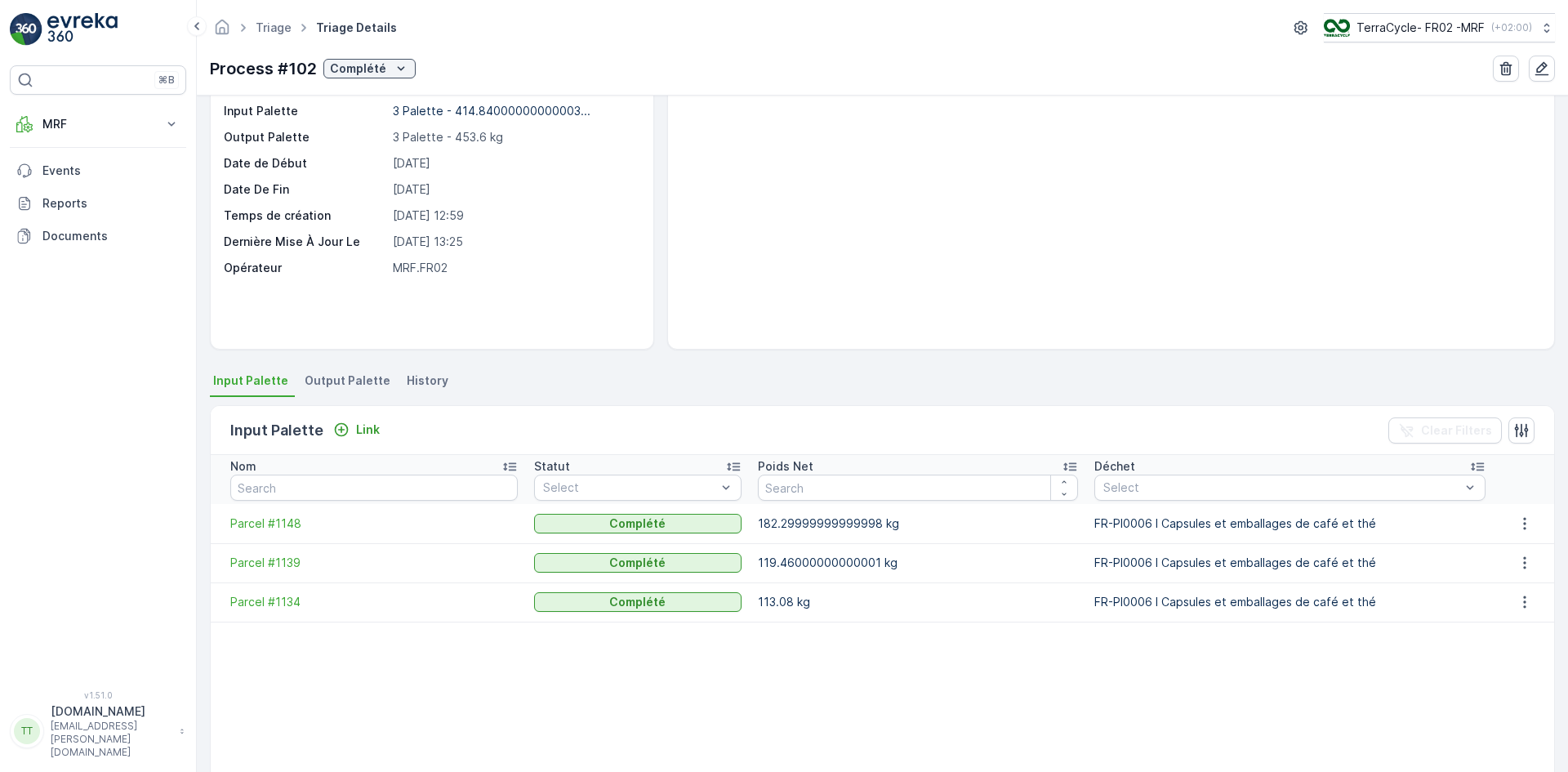
scroll to position [180, 0]
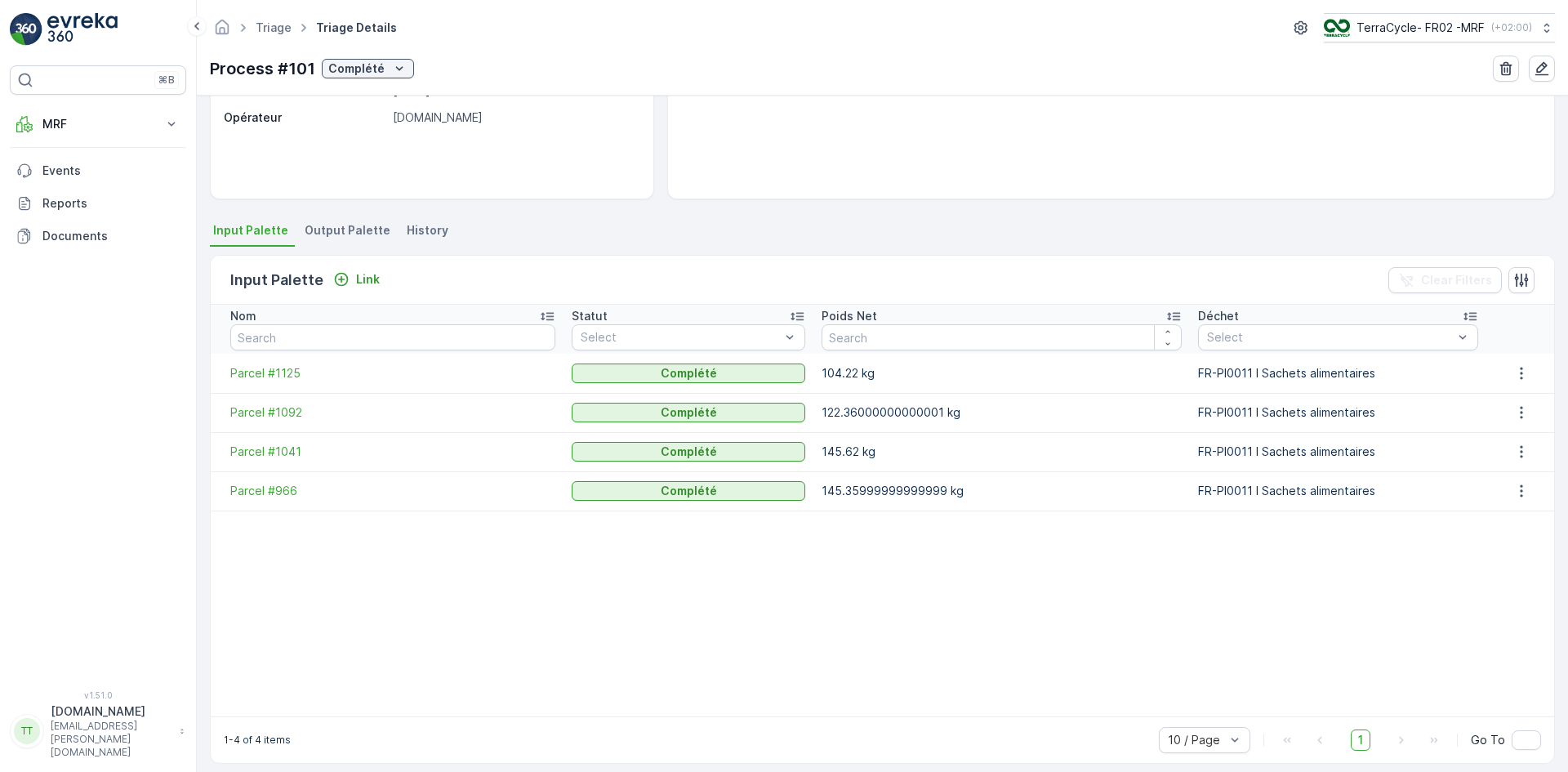
scroll to position [236, 0]
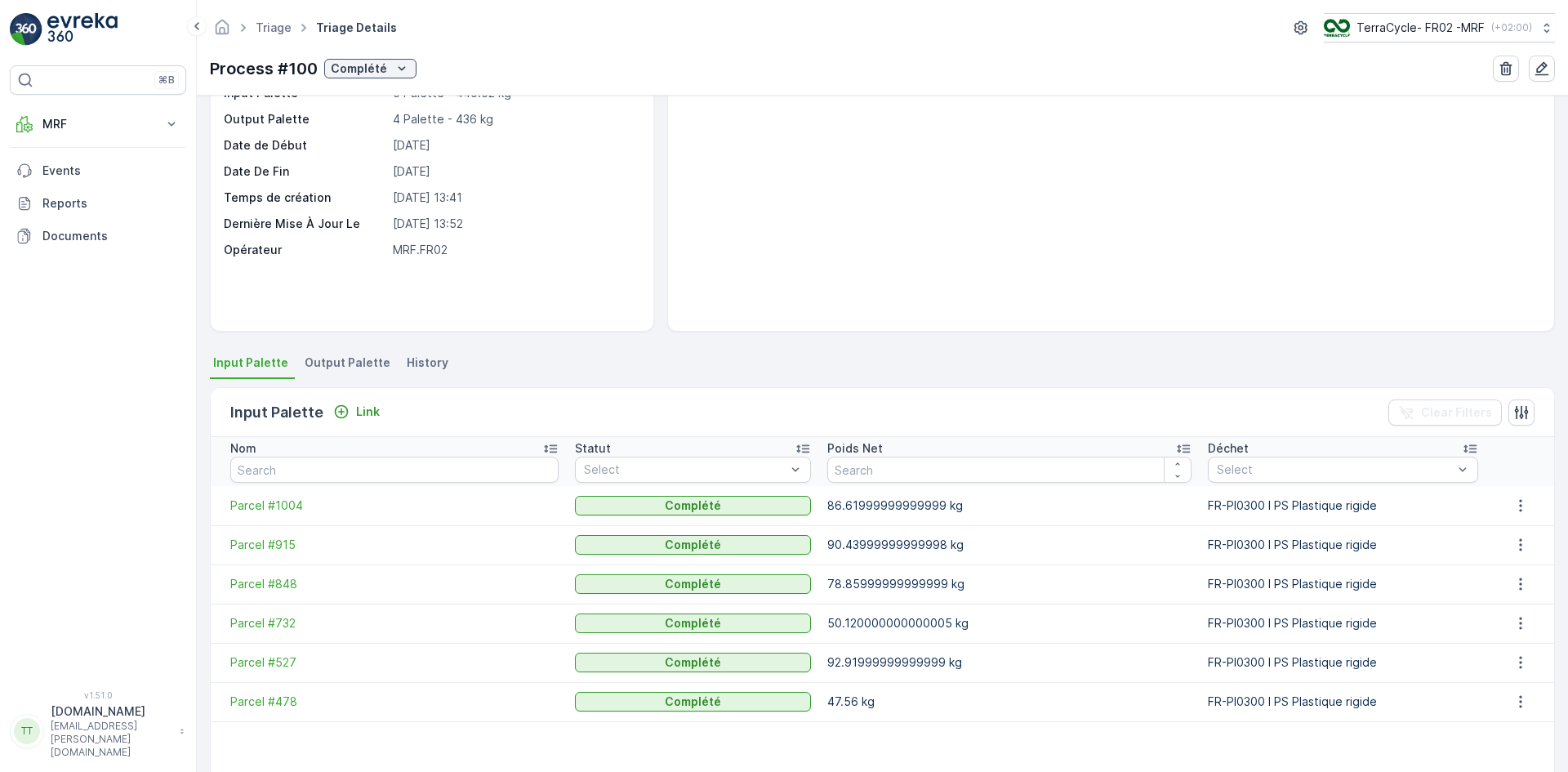
scroll to position [180, 0]
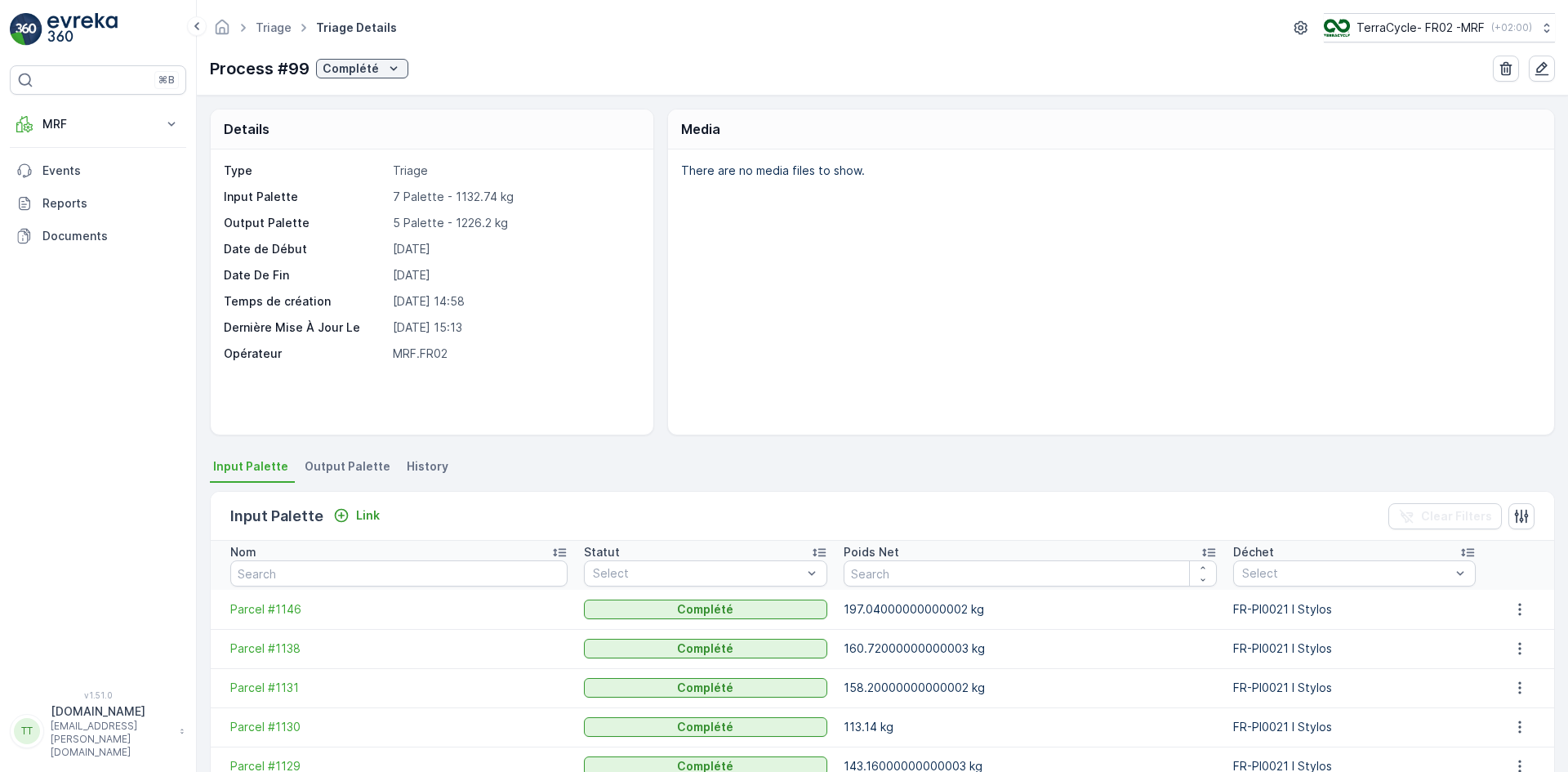
scroll to position [263, 0]
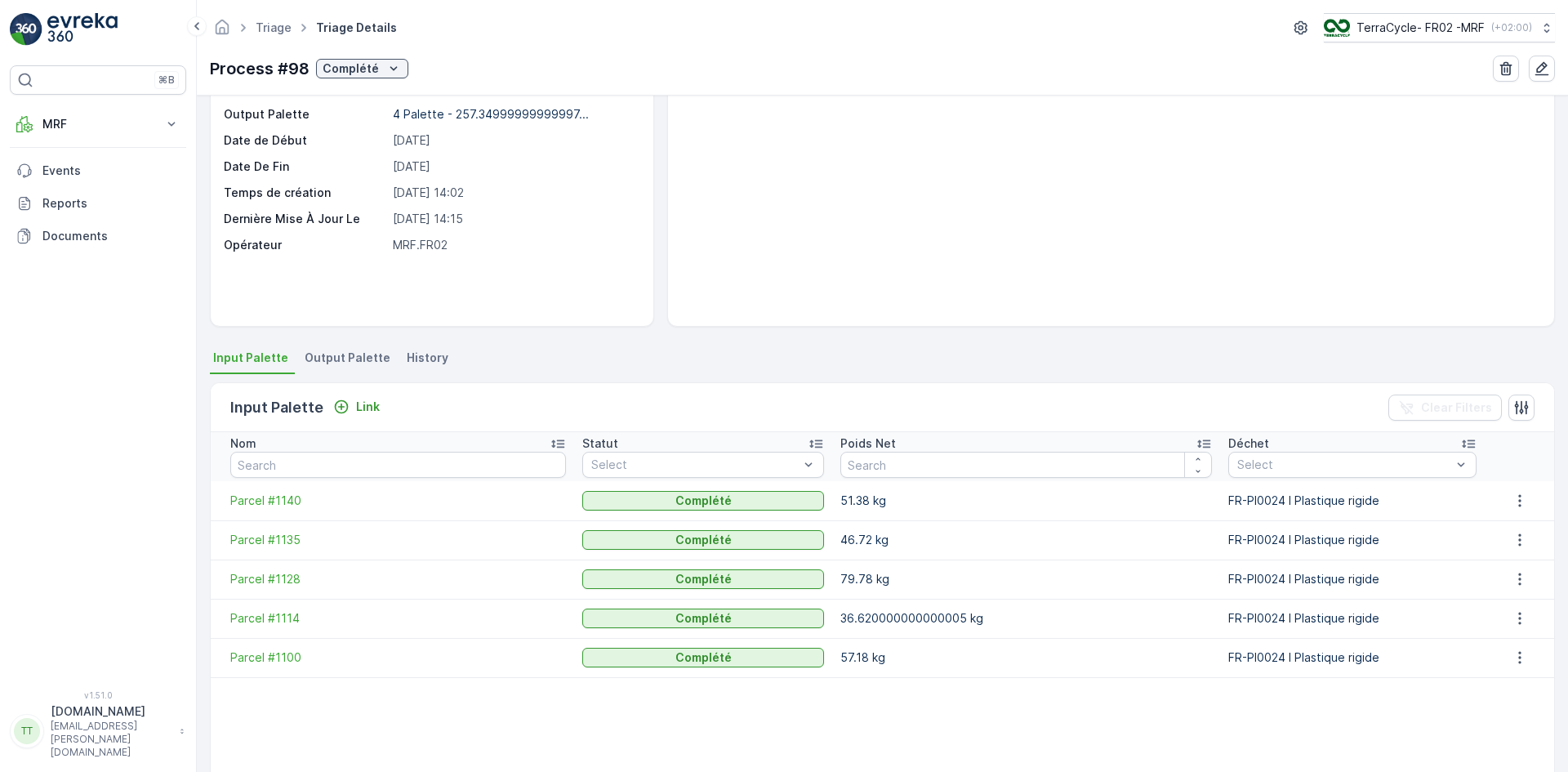
scroll to position [254, 0]
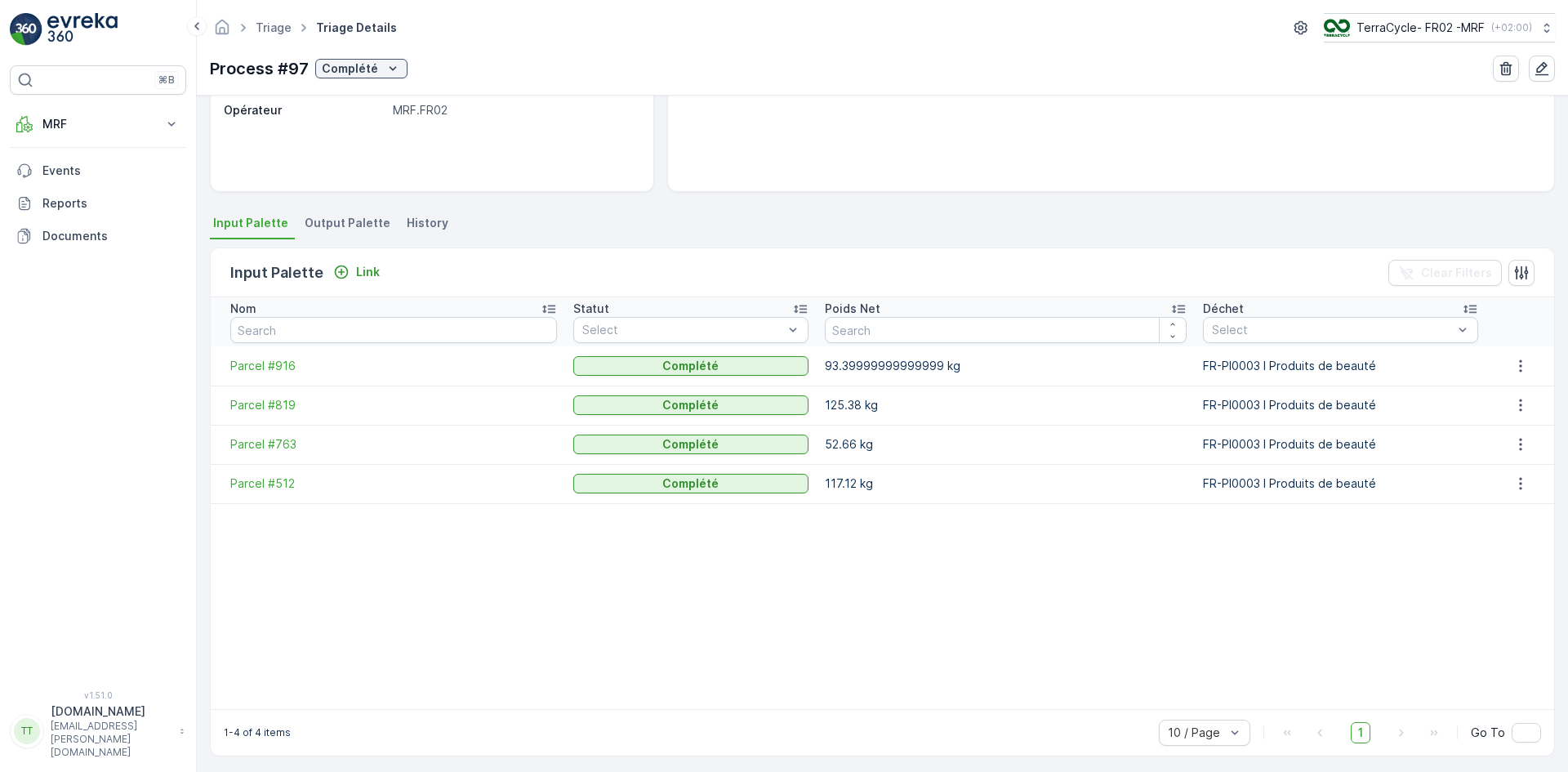
scroll to position [249, 0]
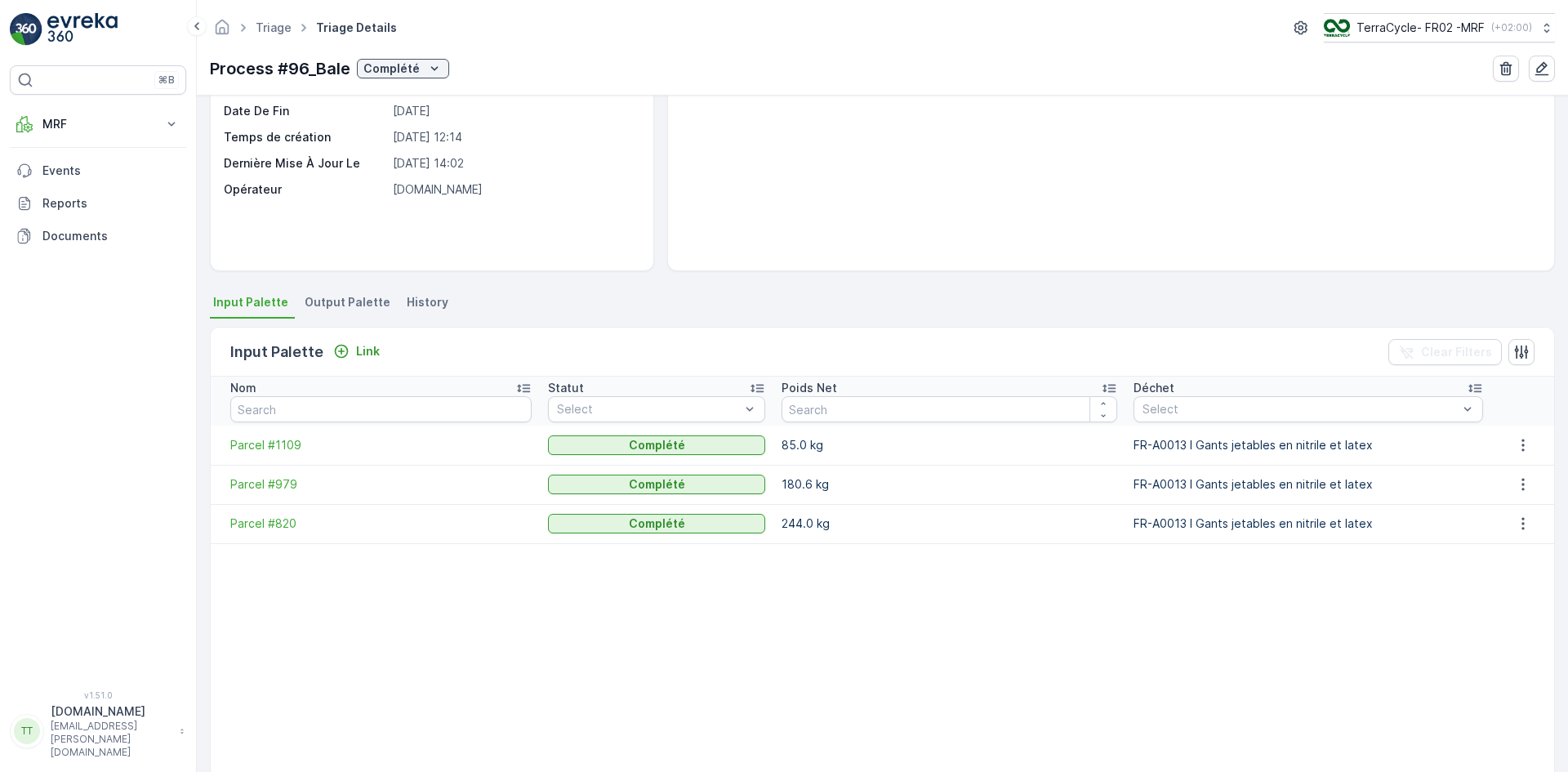
scroll to position [244, 0]
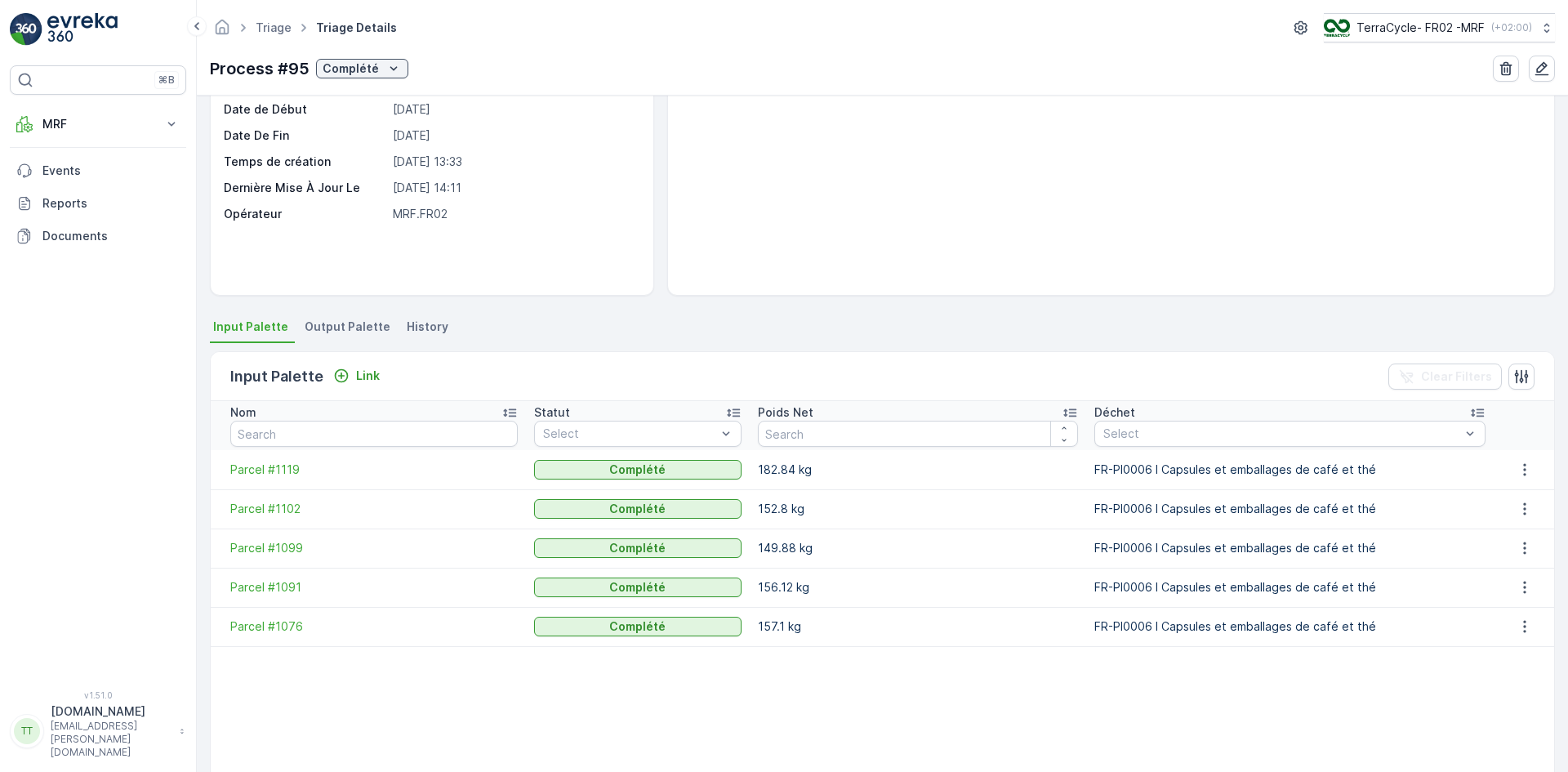
scroll to position [254, 0]
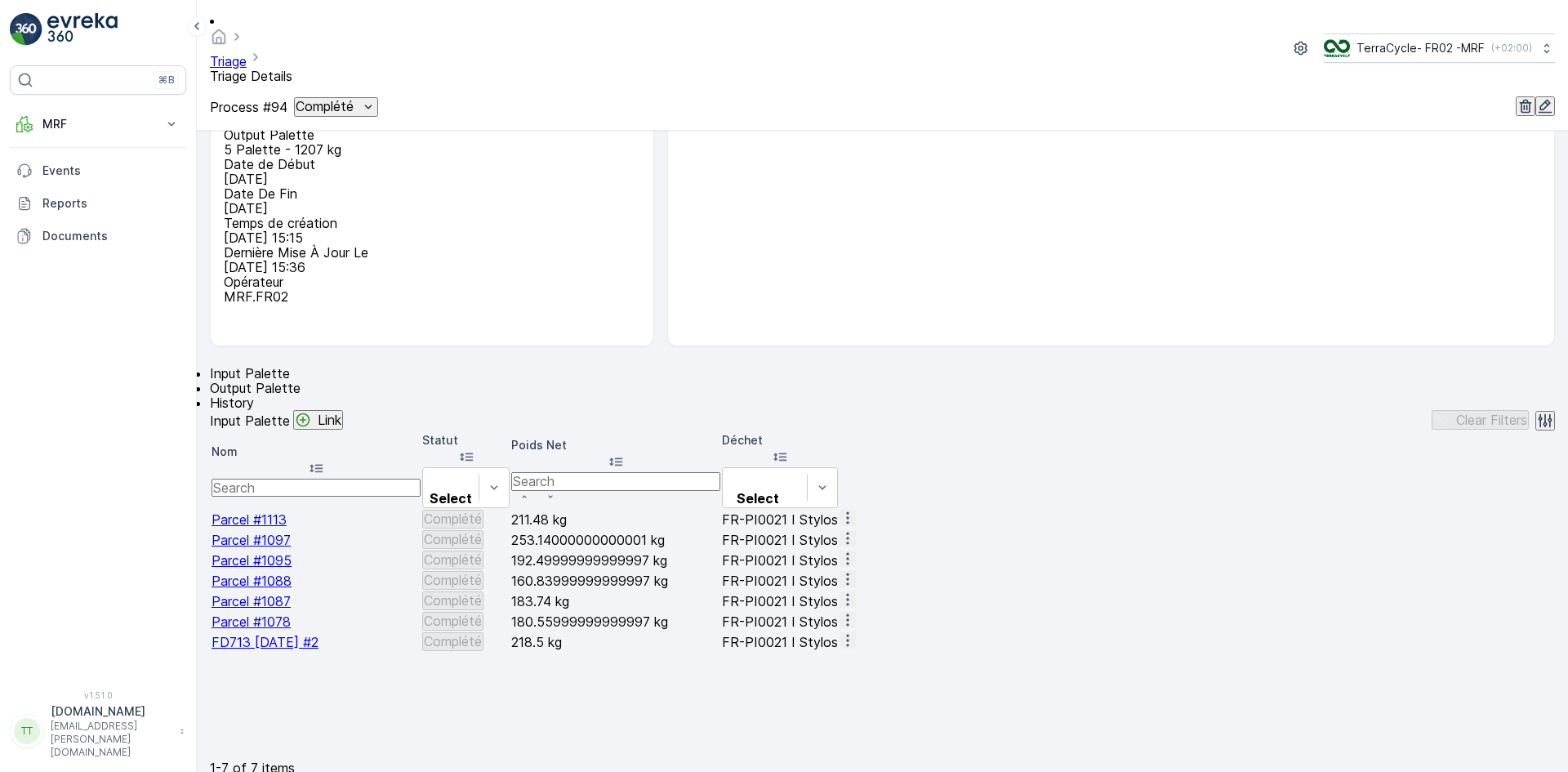
scroll to position [263, 0]
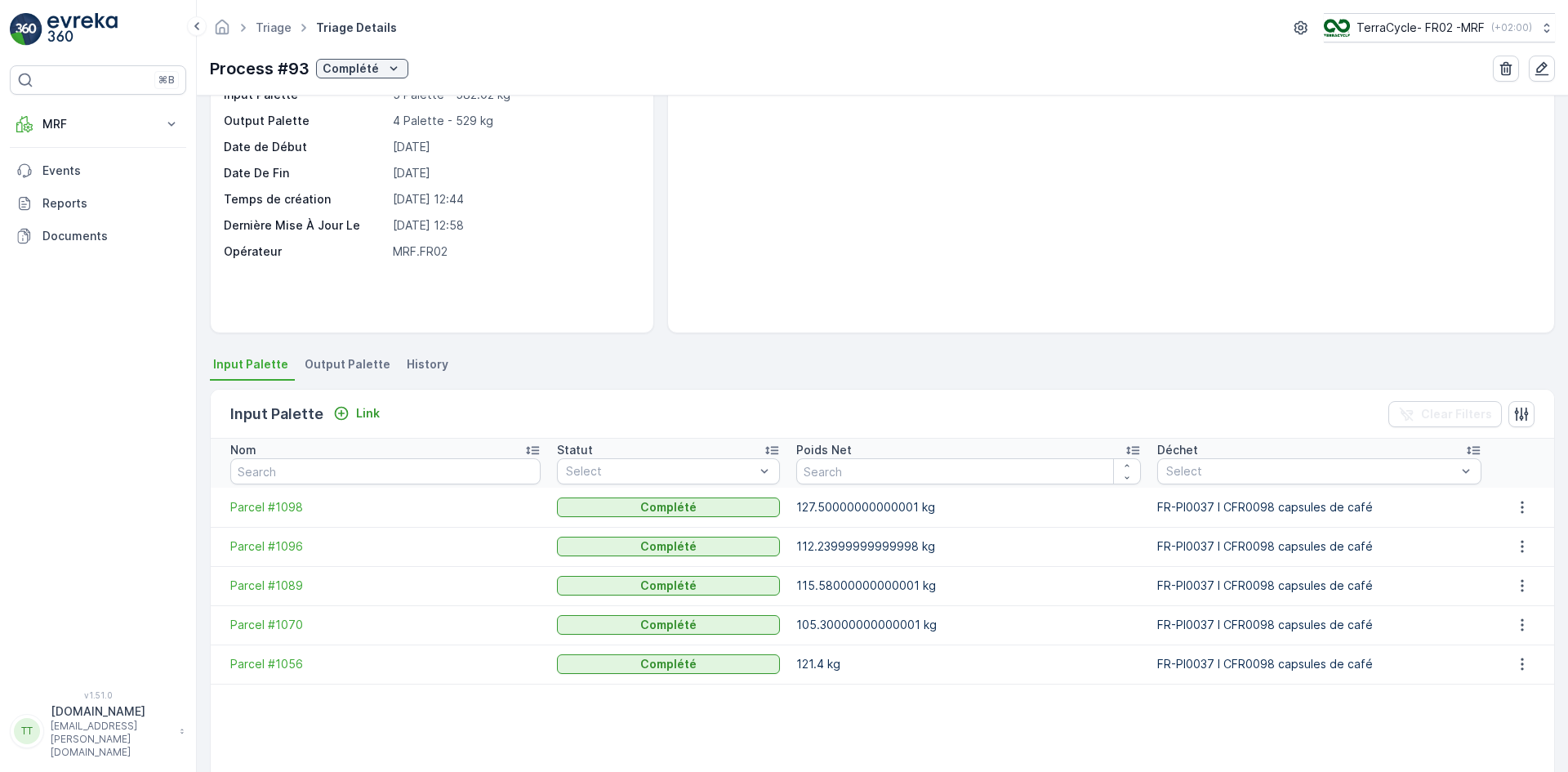
scroll to position [254, 0]
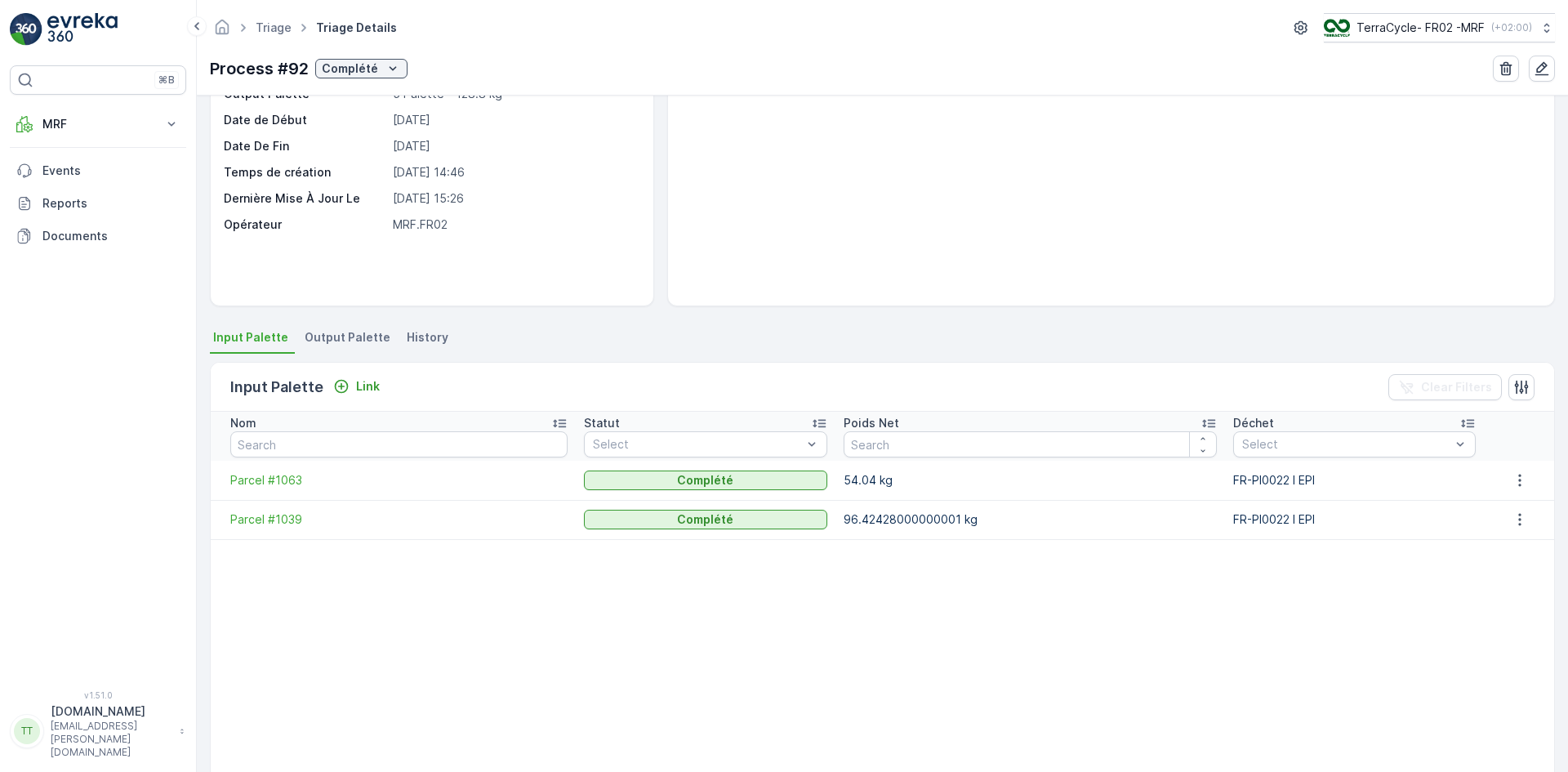
scroll to position [239, 0]
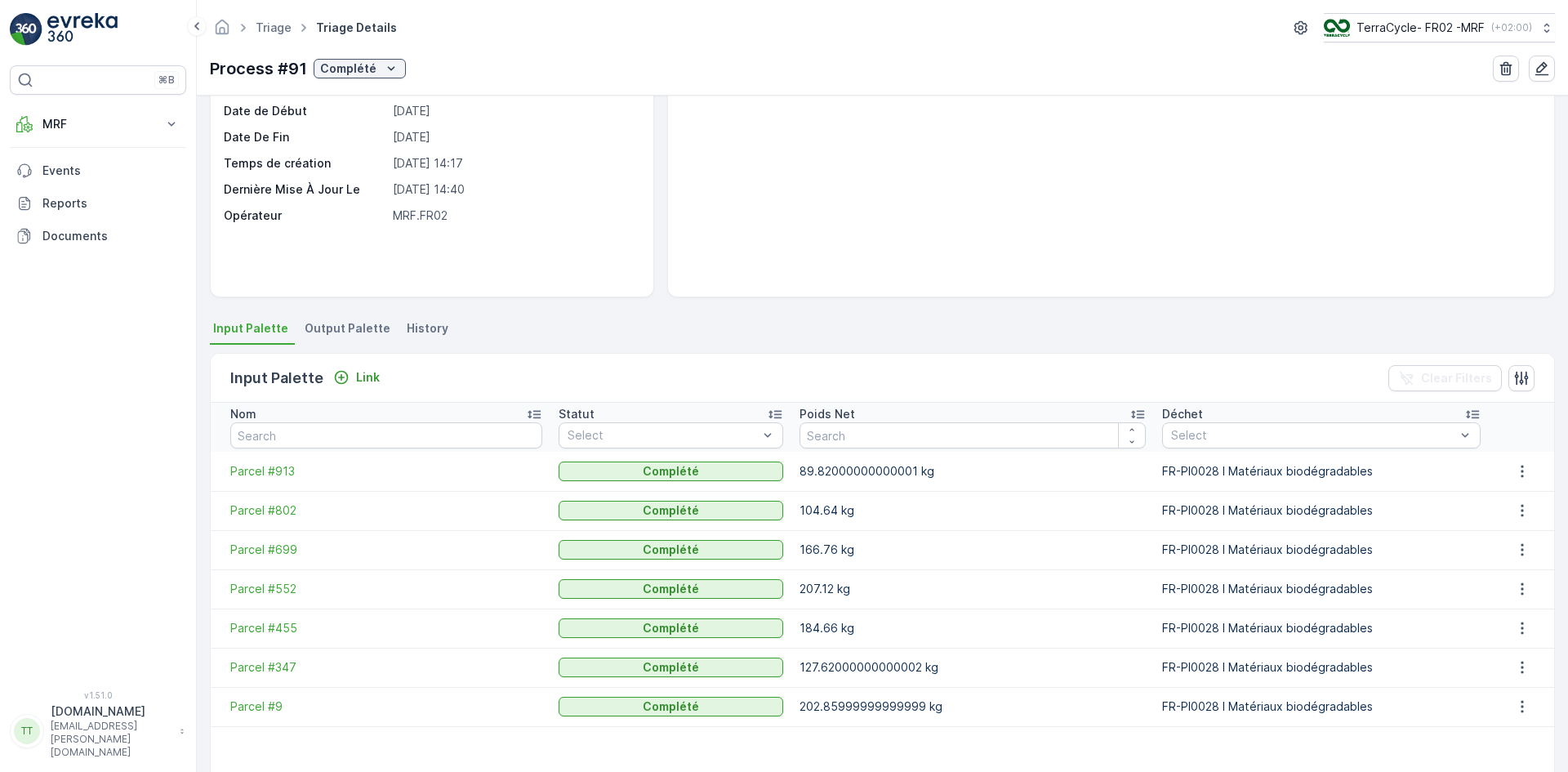
scroll to position [263, 0]
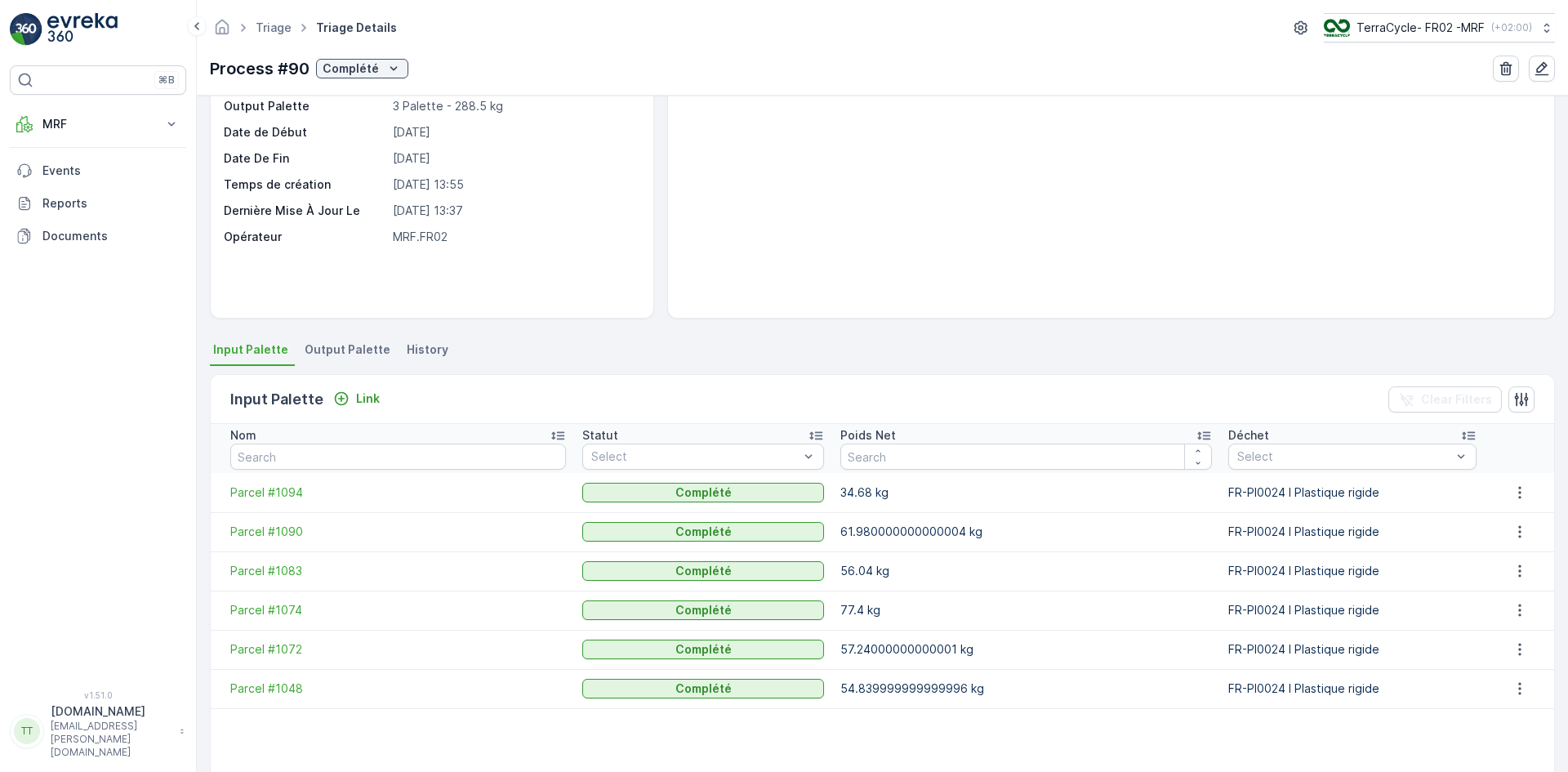
scroll to position [259, 0]
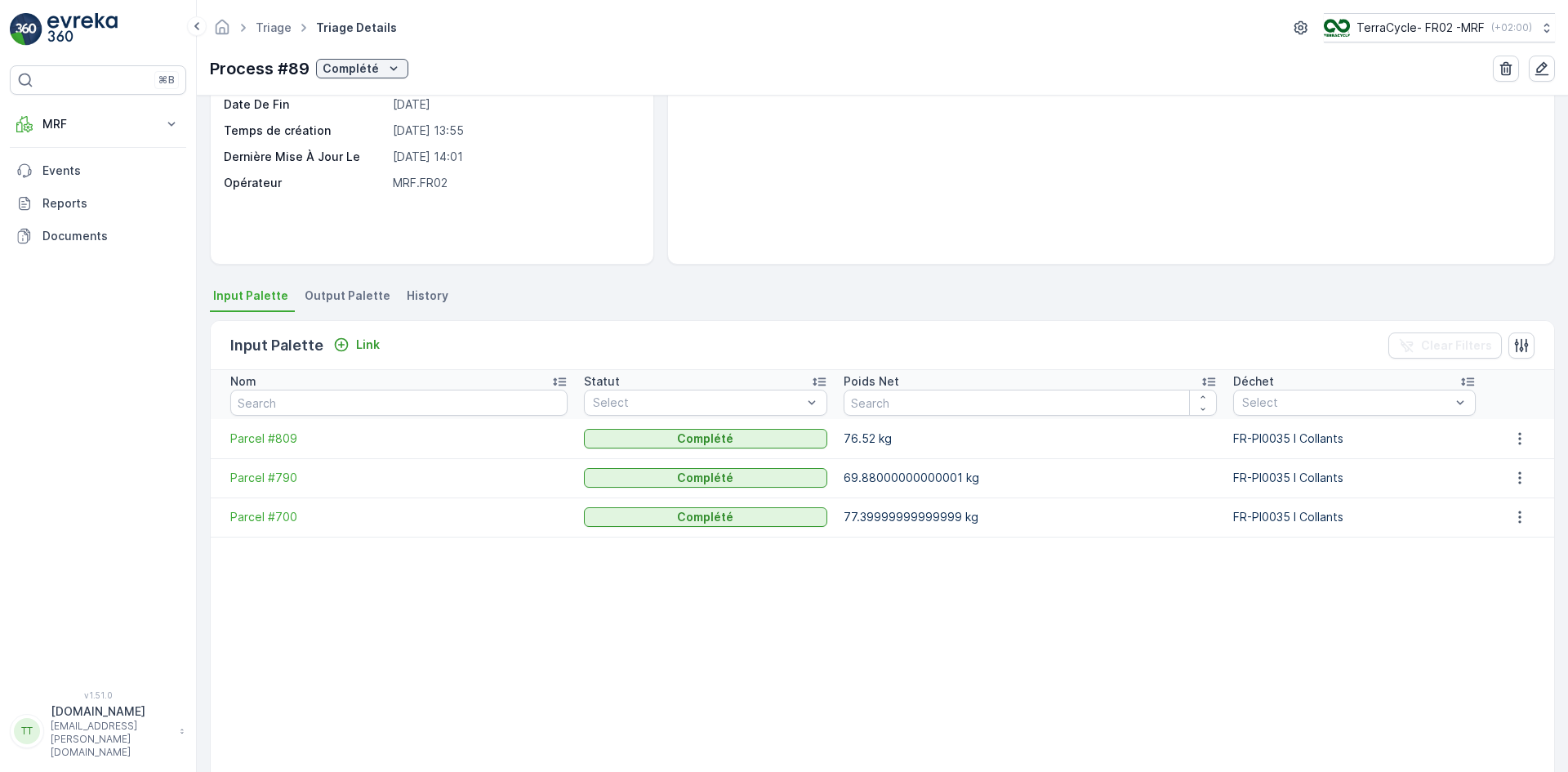
scroll to position [244, 0]
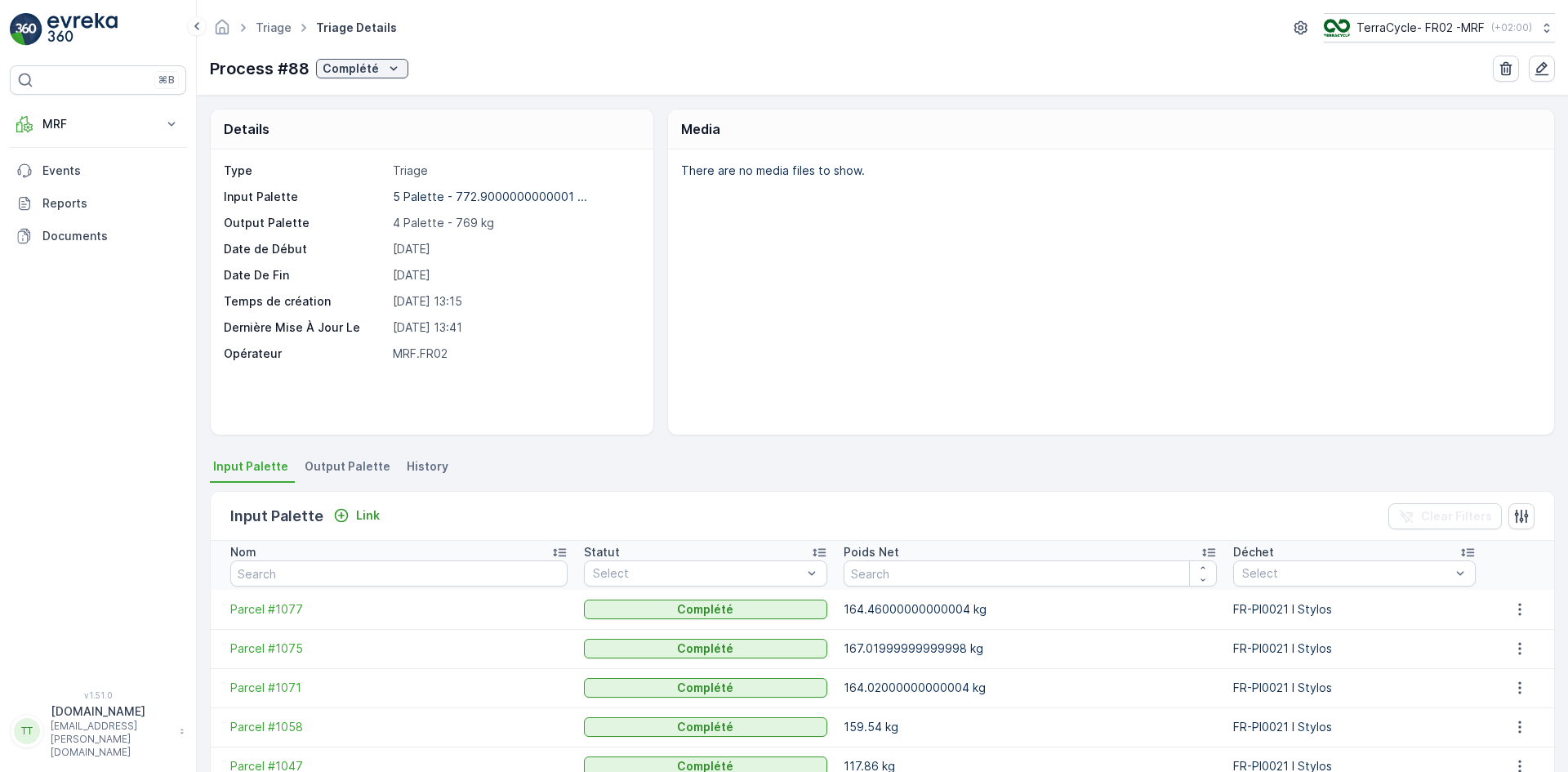
scroll to position [254, 0]
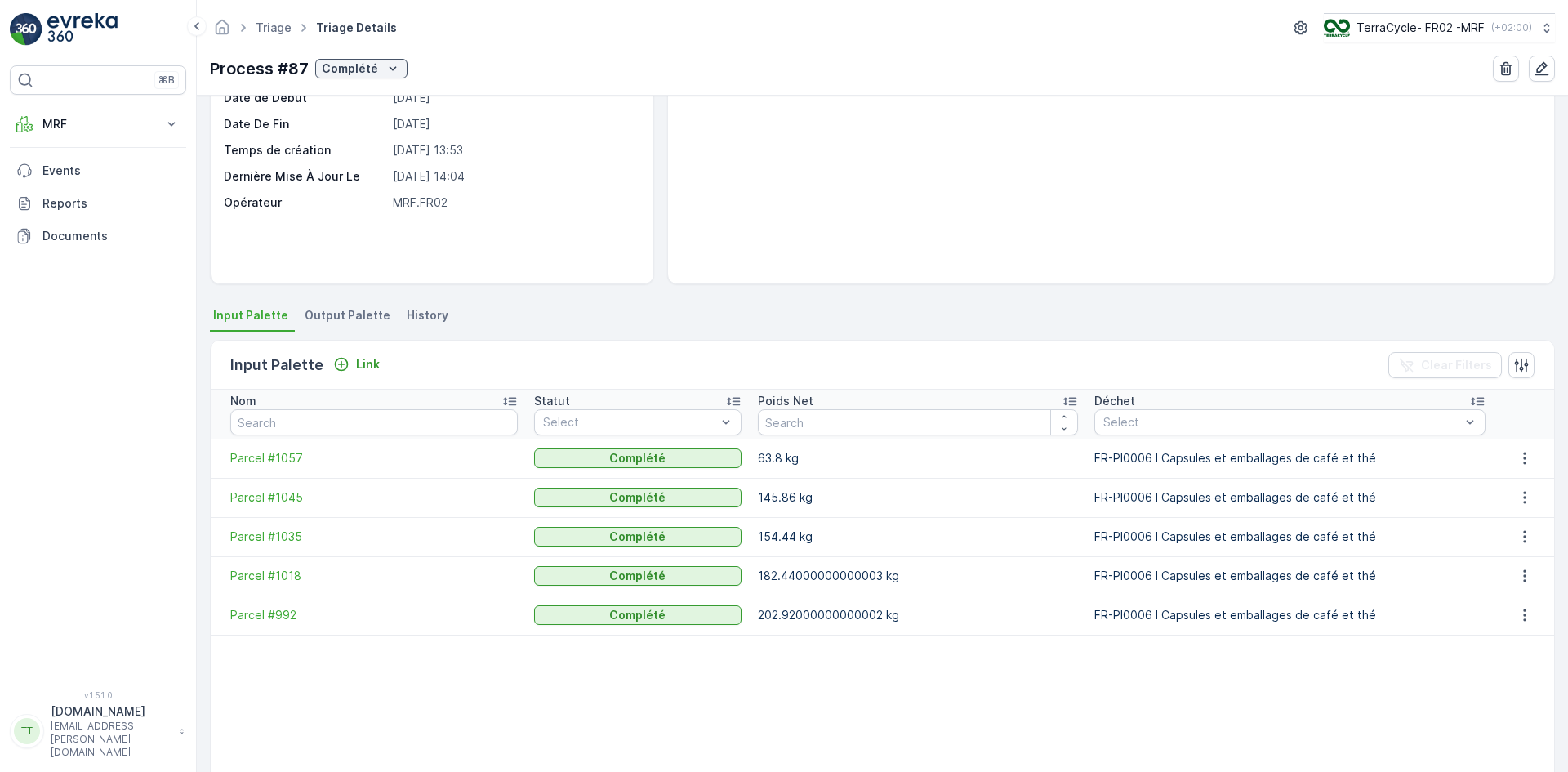
scroll to position [254, 0]
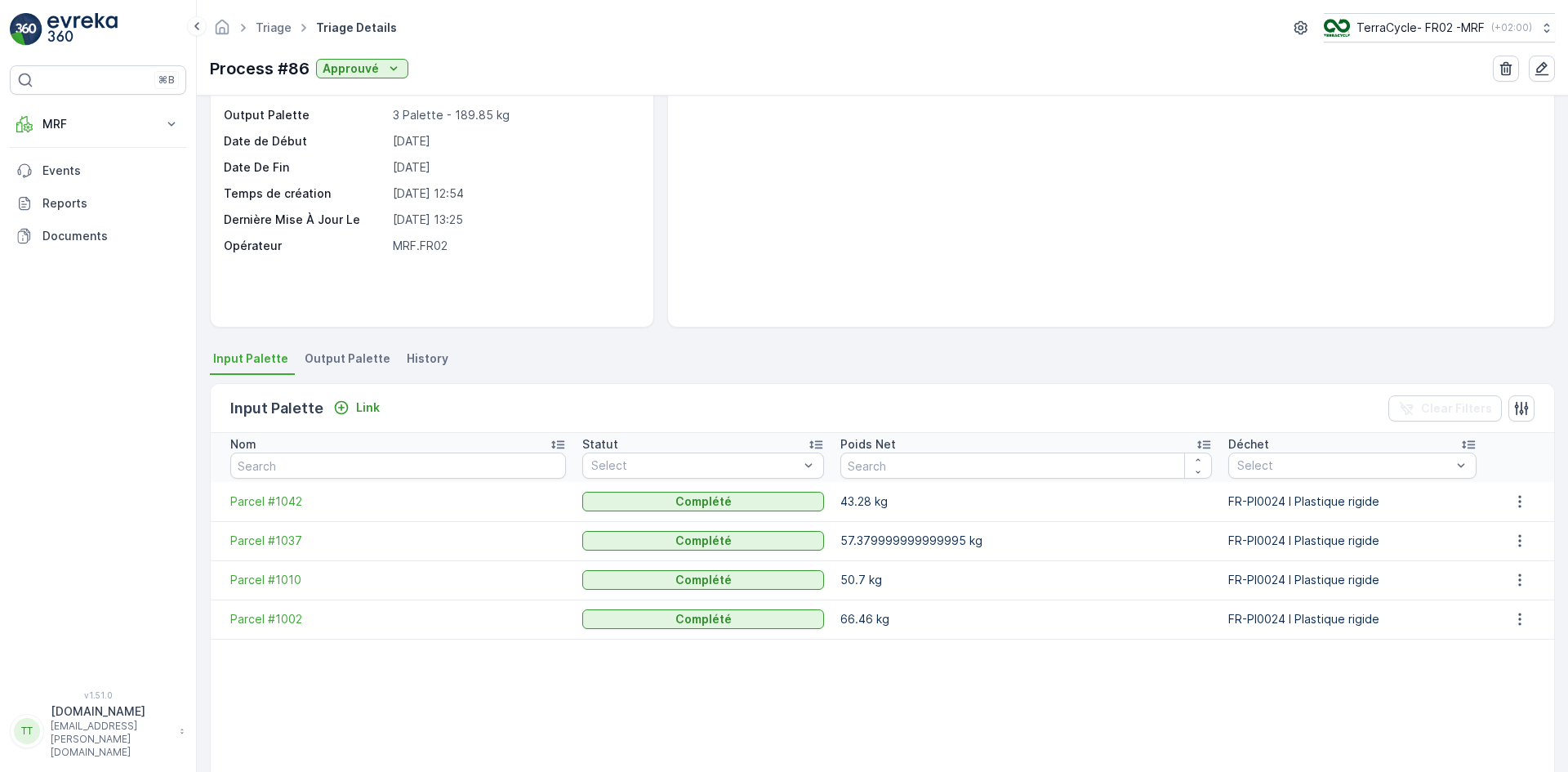
scroll to position [249, 0]
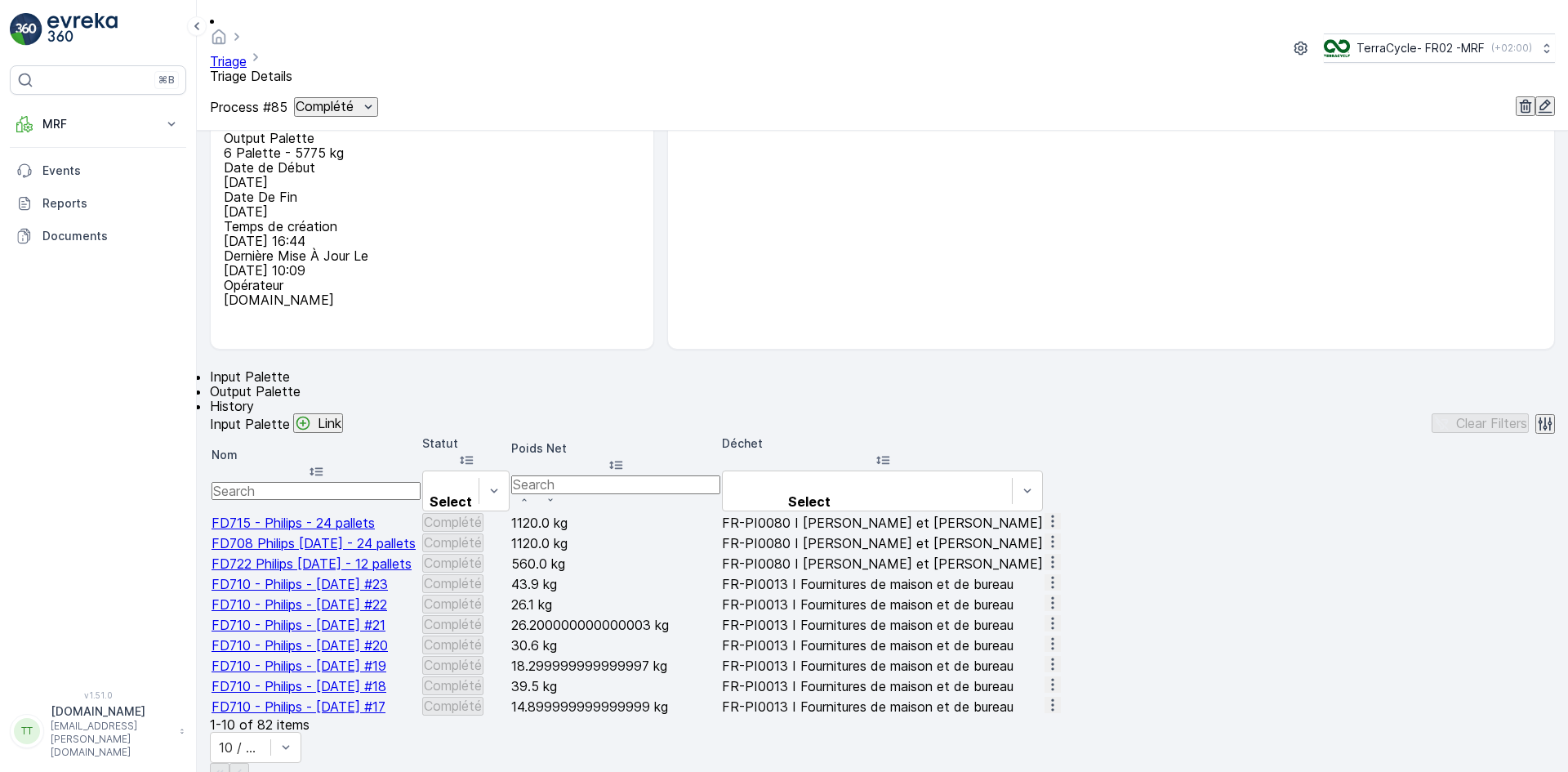
scroll to position [279, 0]
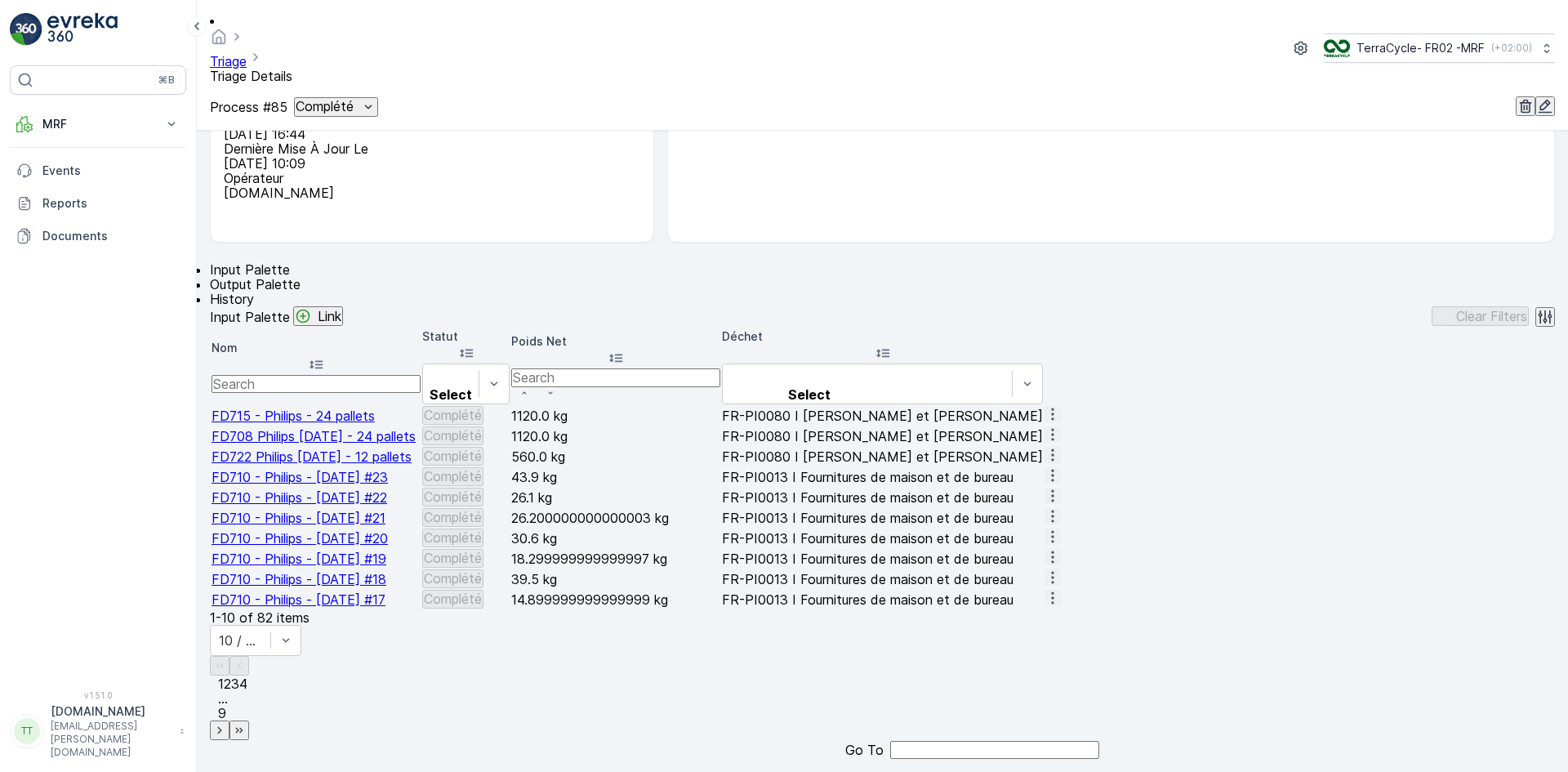
click at [475, 345] on icon at bounding box center [466, 353] width 16 height 16
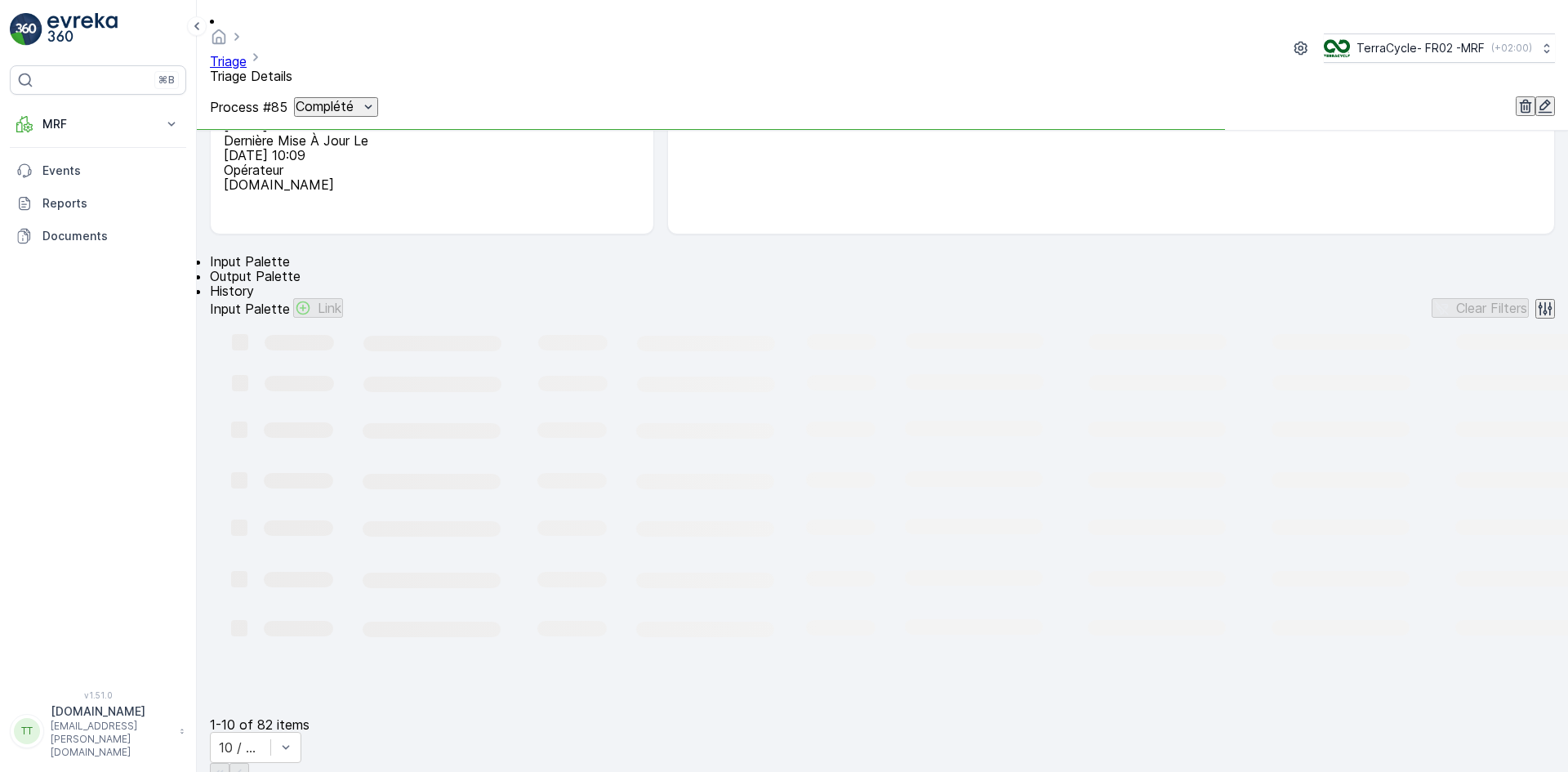
scroll to position [279, 0]
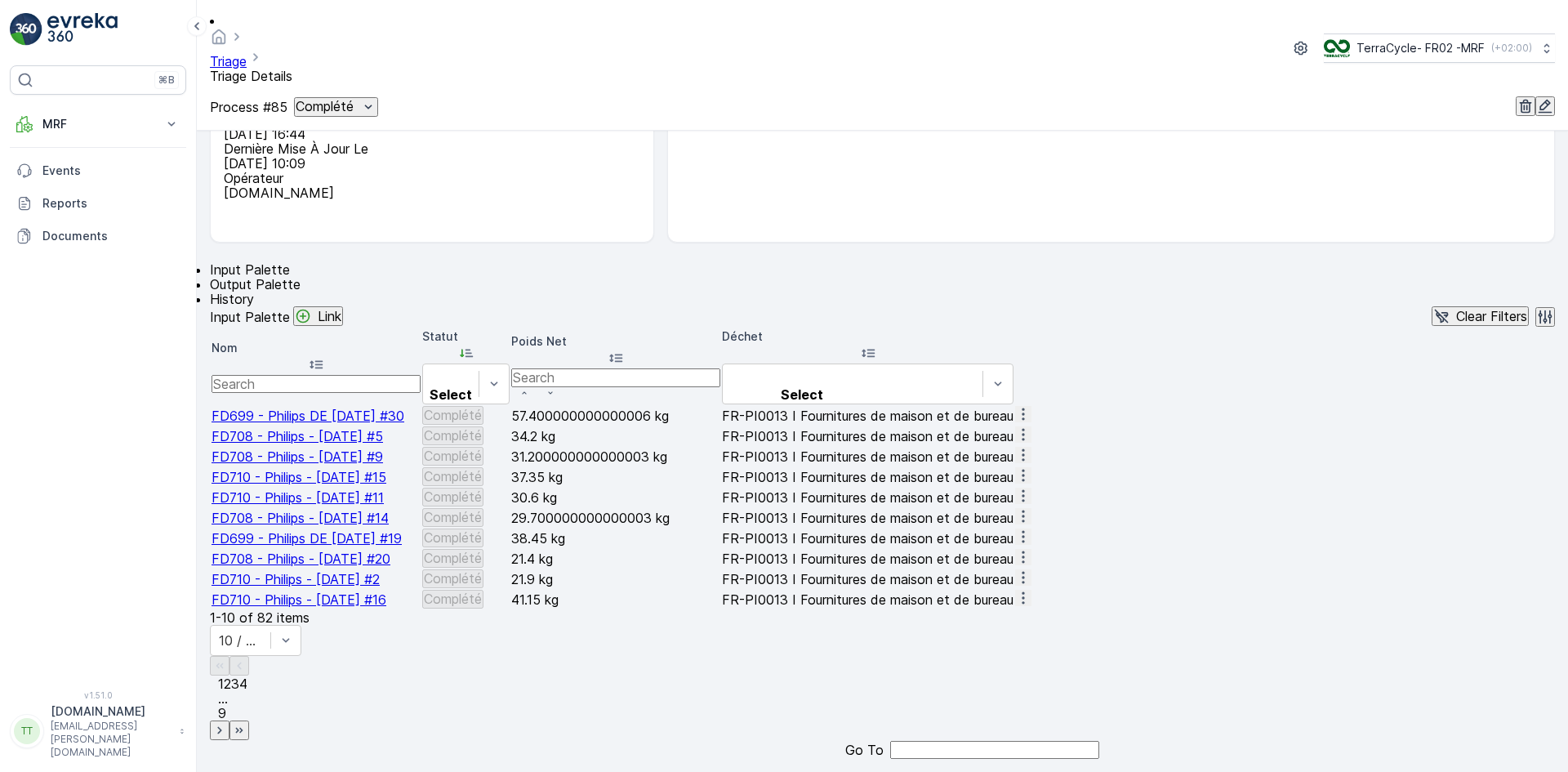
click at [473, 350] on icon at bounding box center [466, 354] width 13 height 8
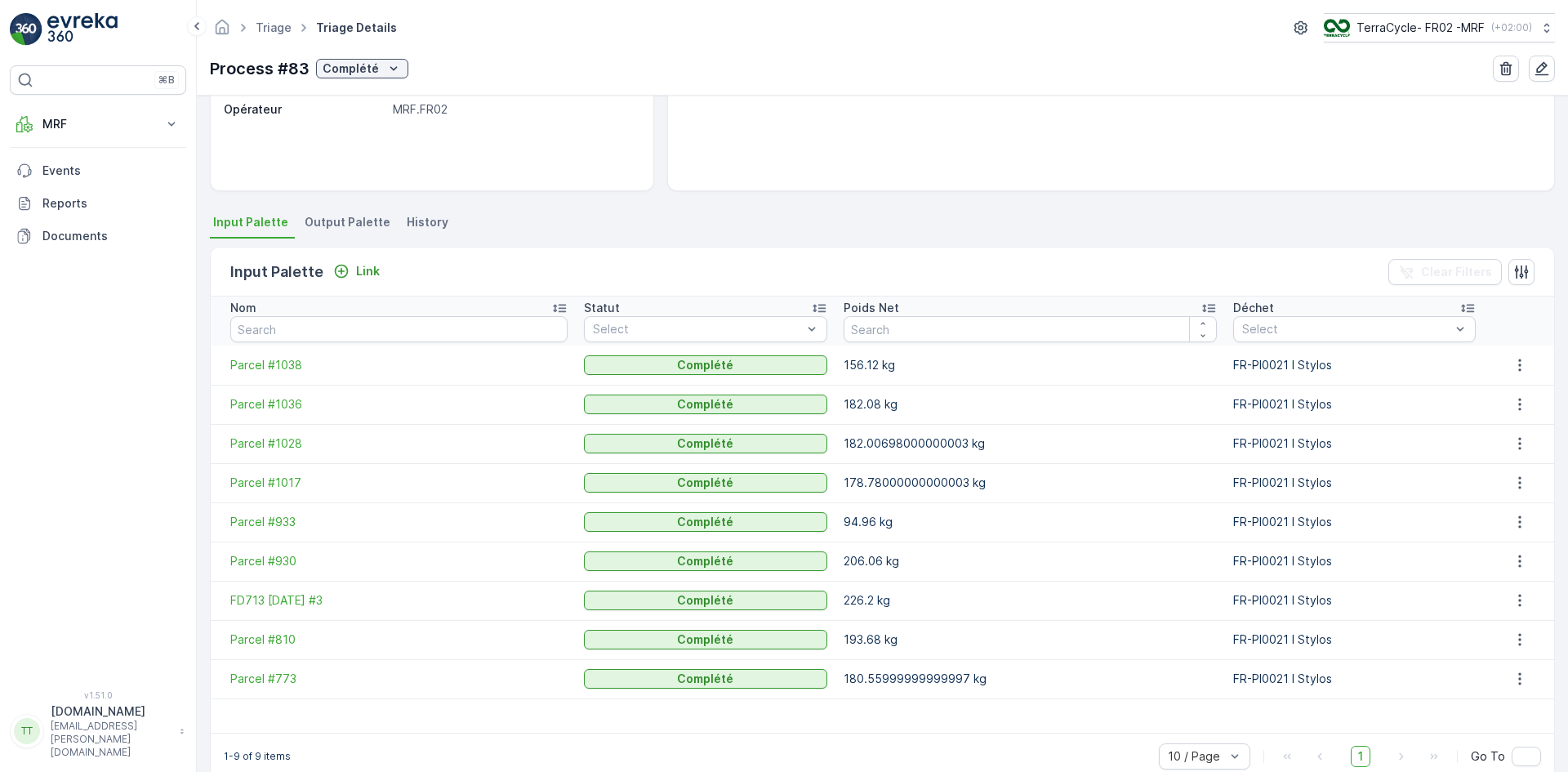
scroll to position [245, 0]
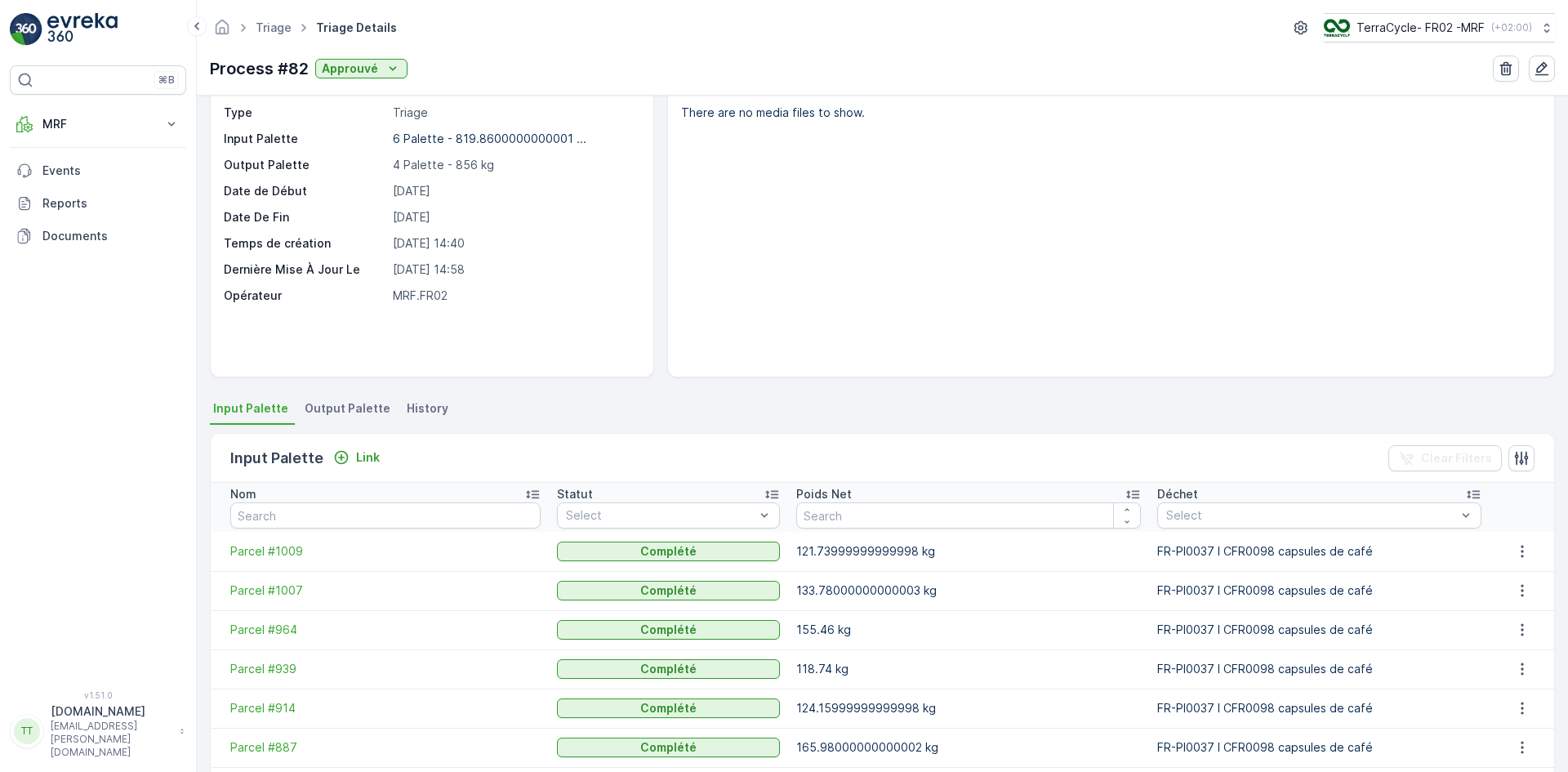
scroll to position [259, 0]
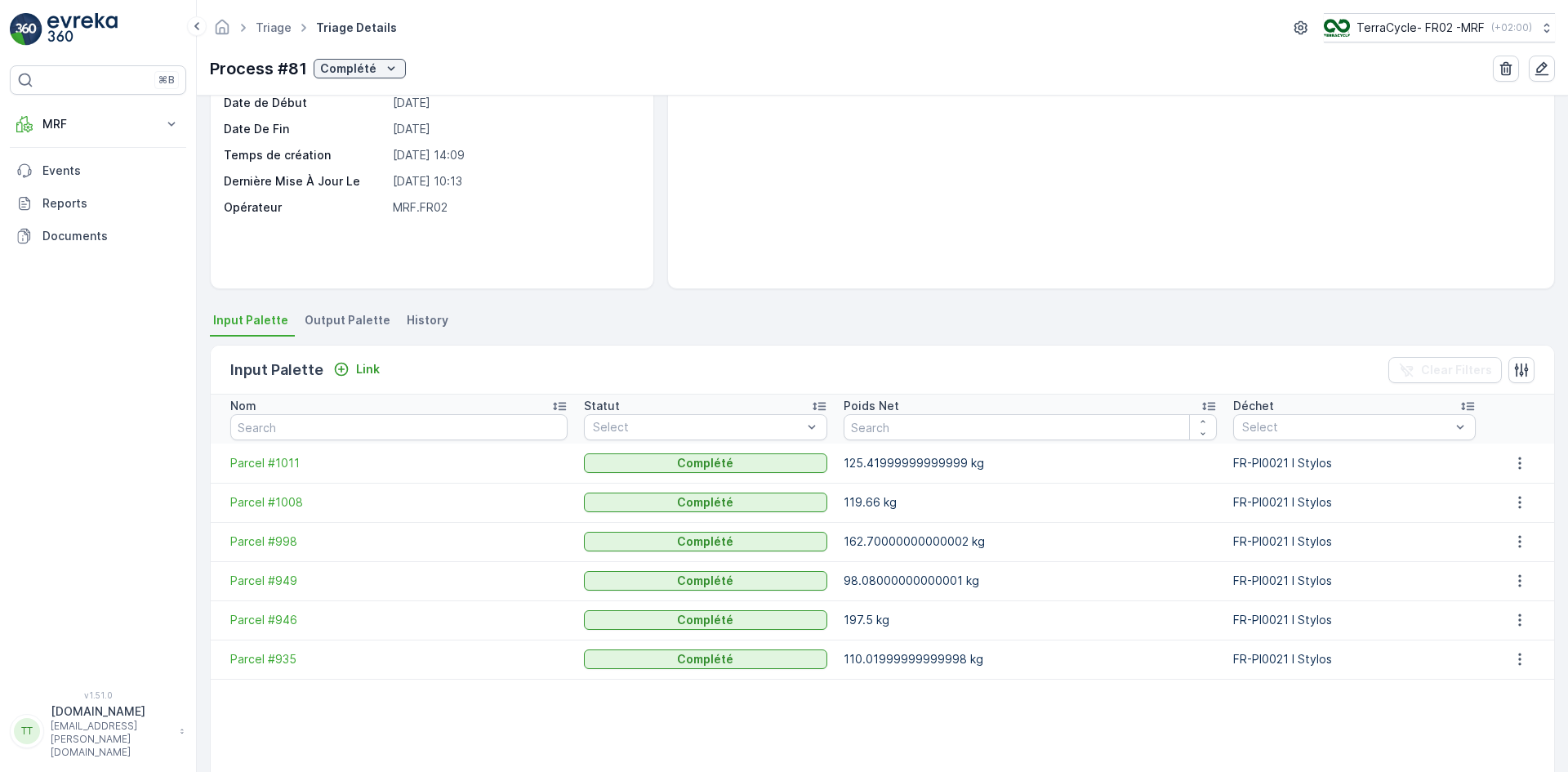
scroll to position [259, 0]
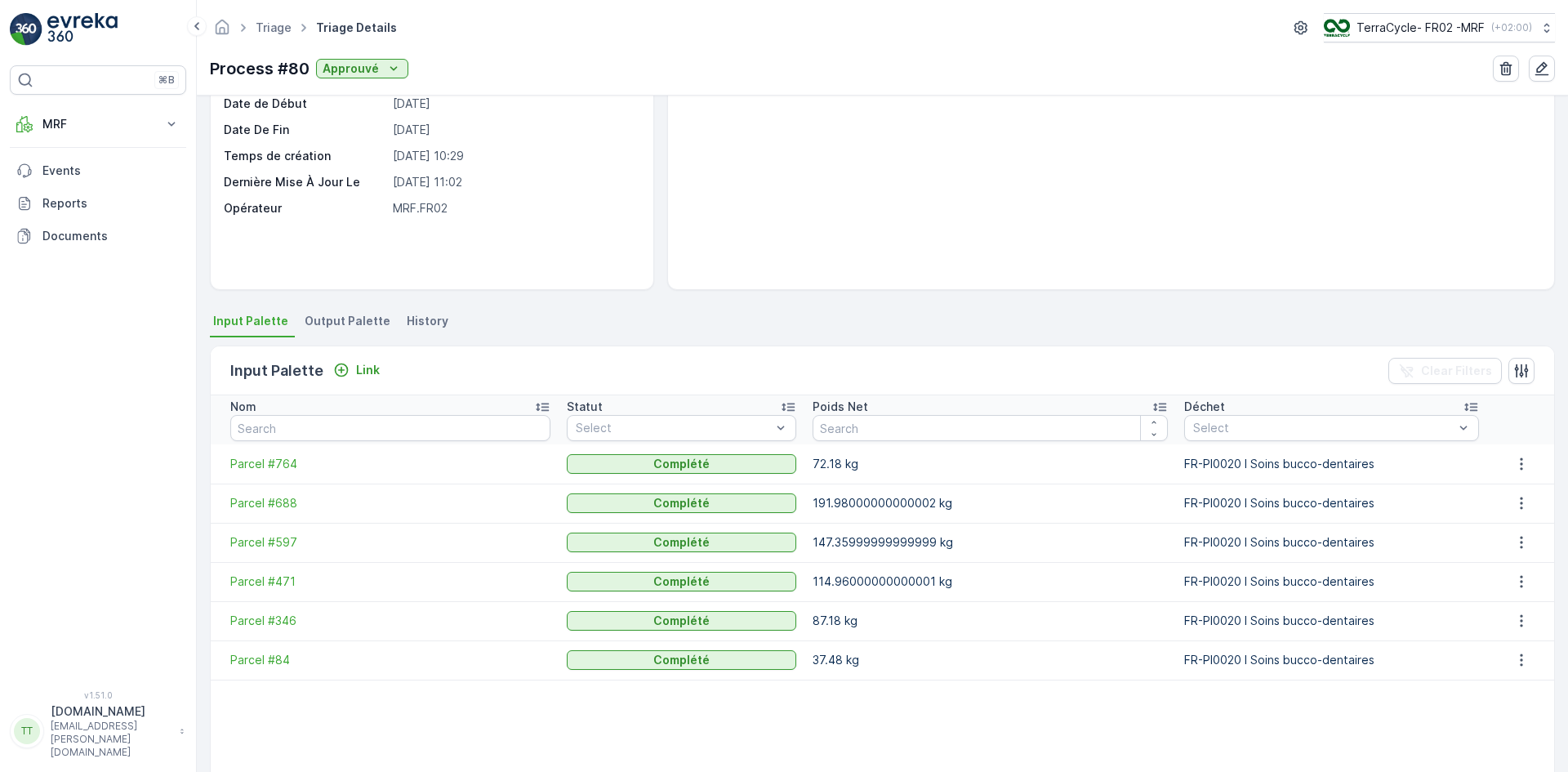
scroll to position [259, 0]
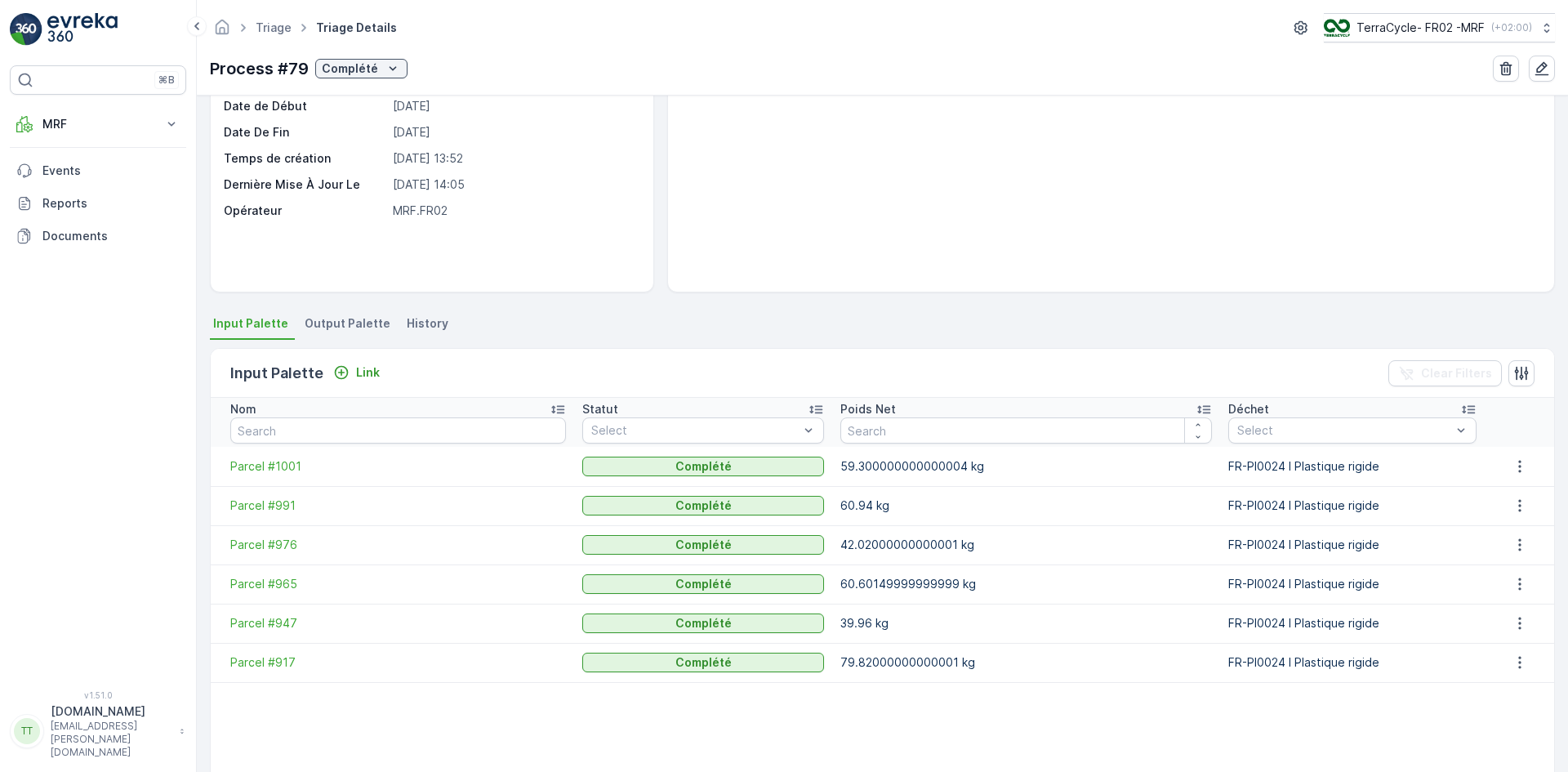
scroll to position [259, 0]
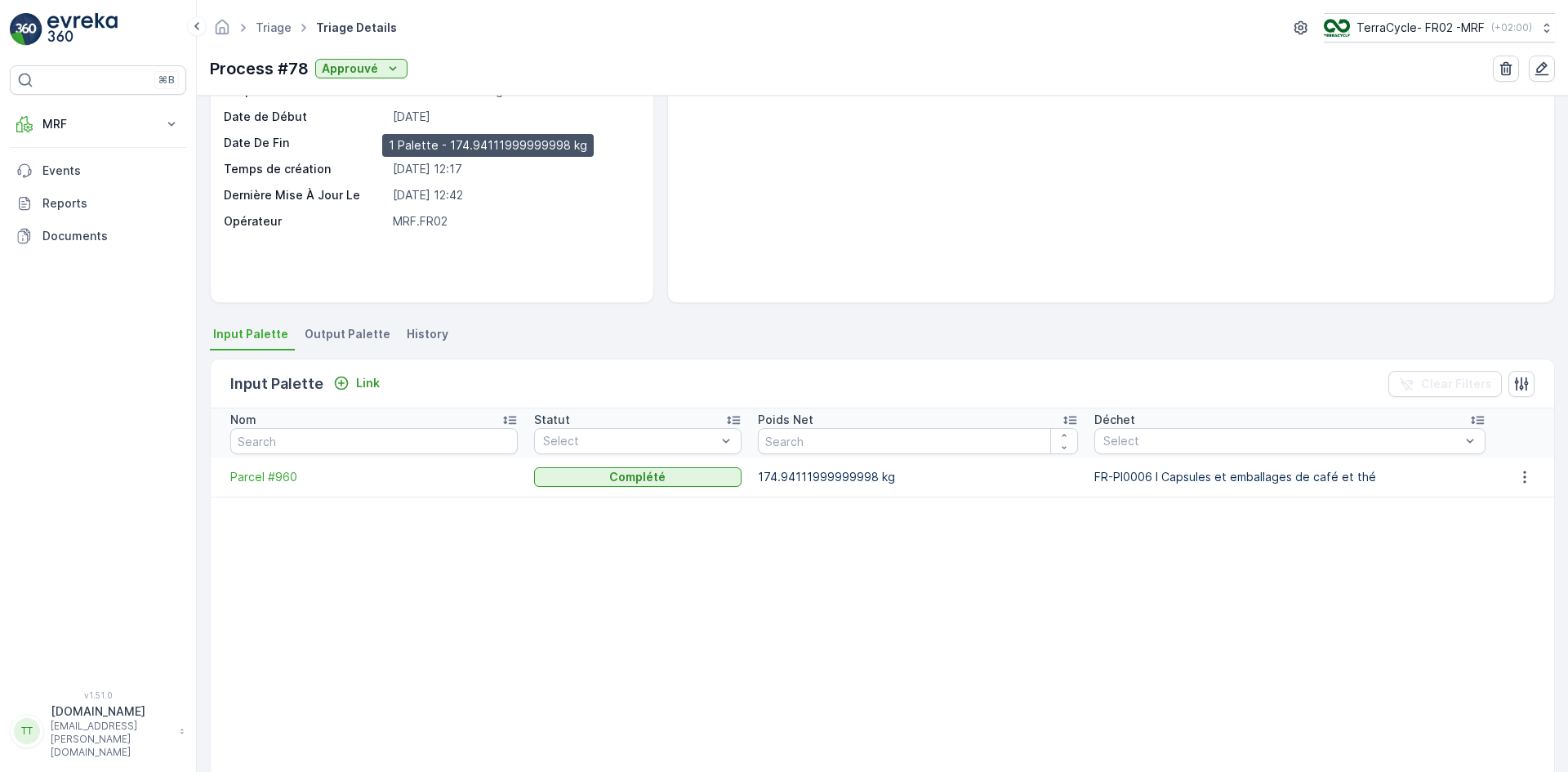
scroll to position [234, 0]
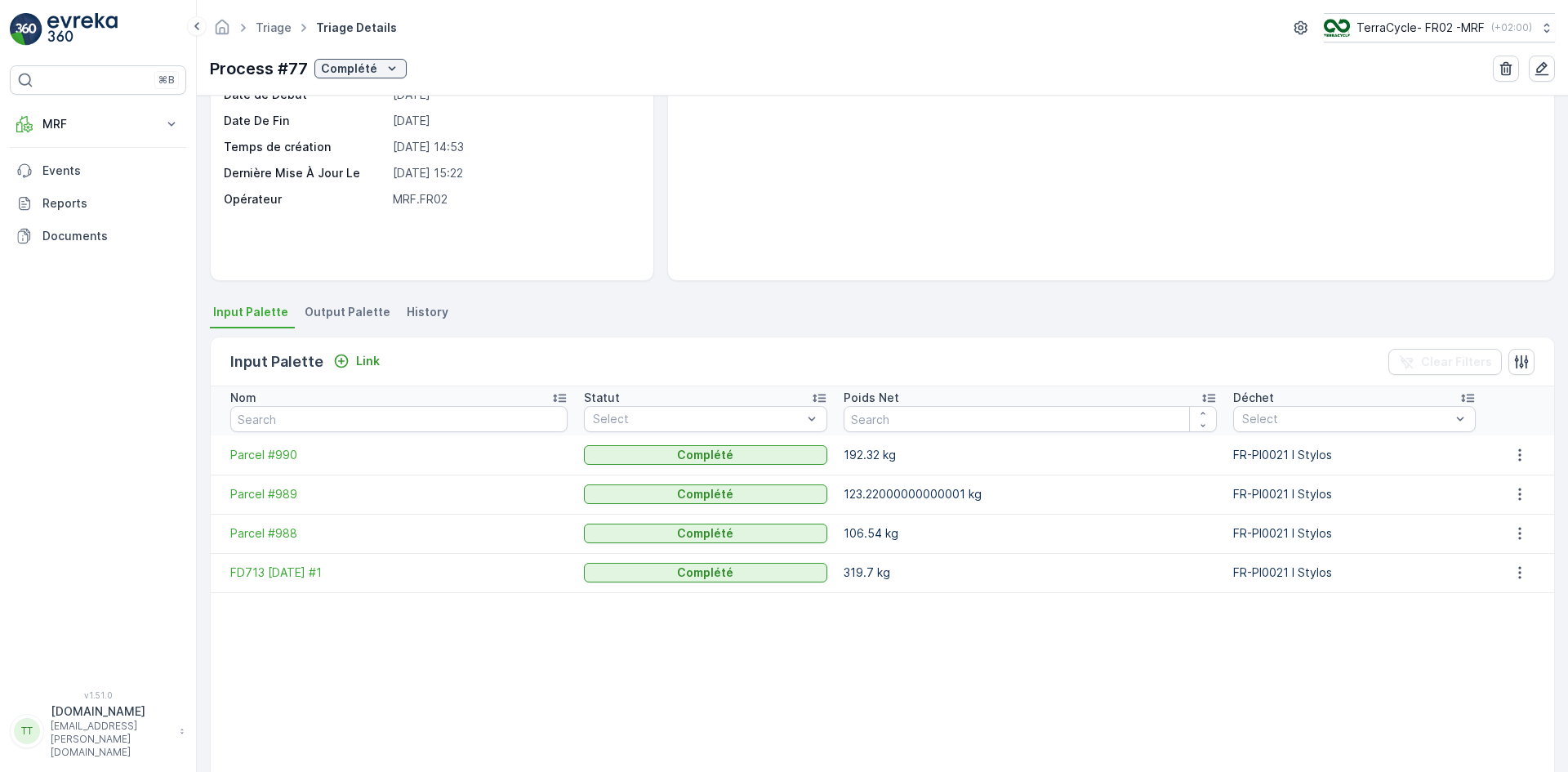
scroll to position [249, 0]
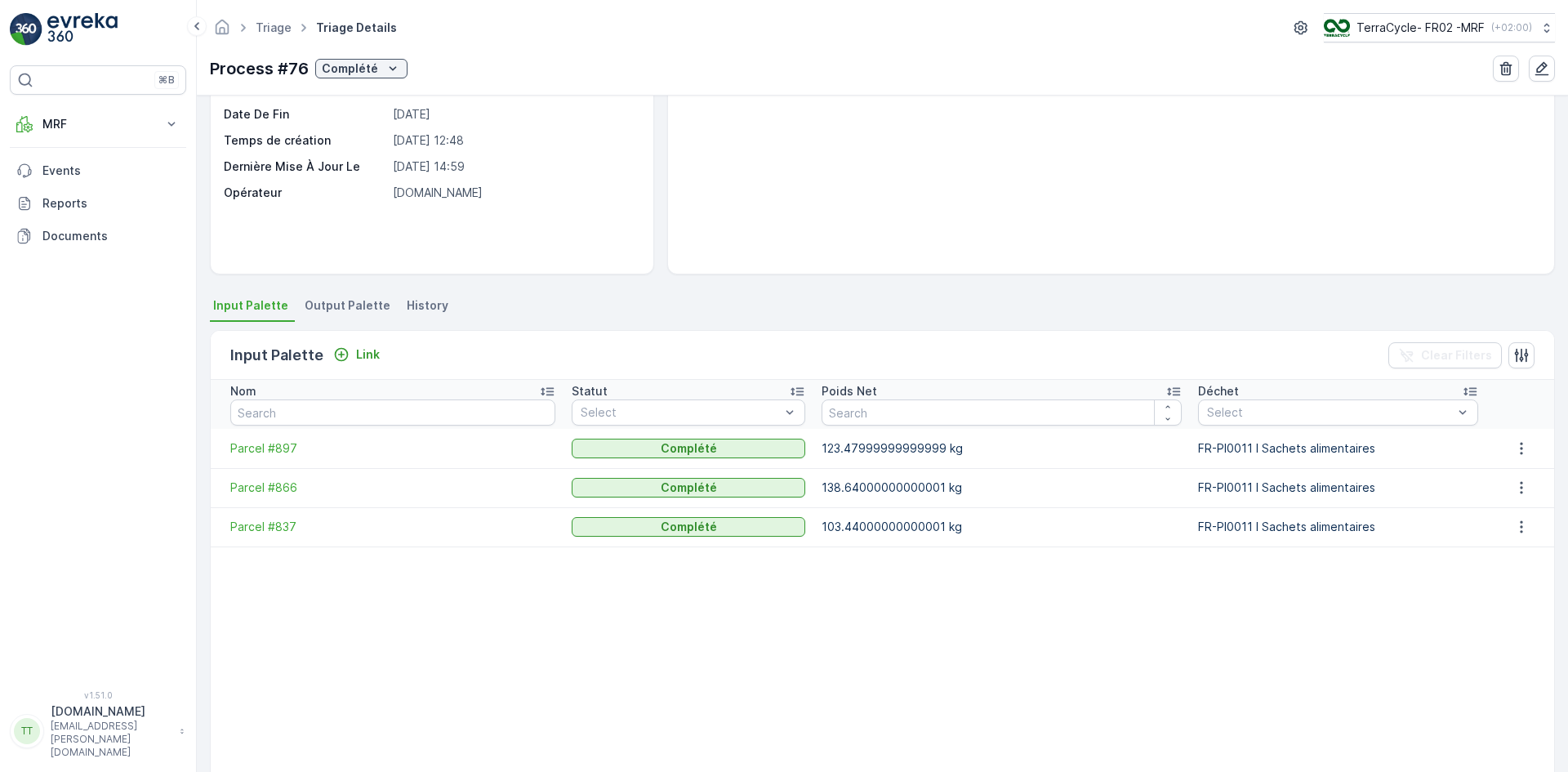
scroll to position [244, 0]
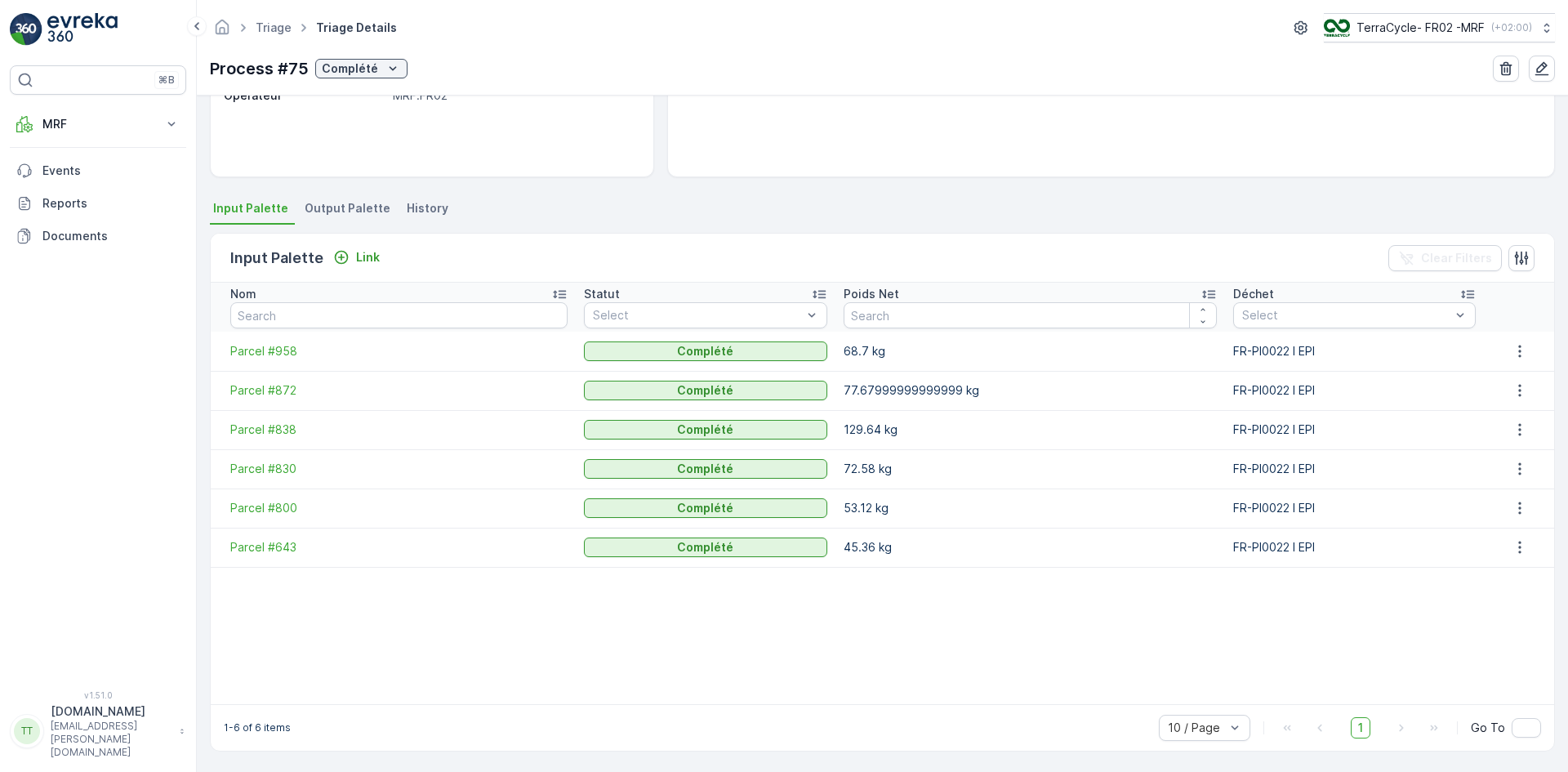
scroll to position [259, 0]
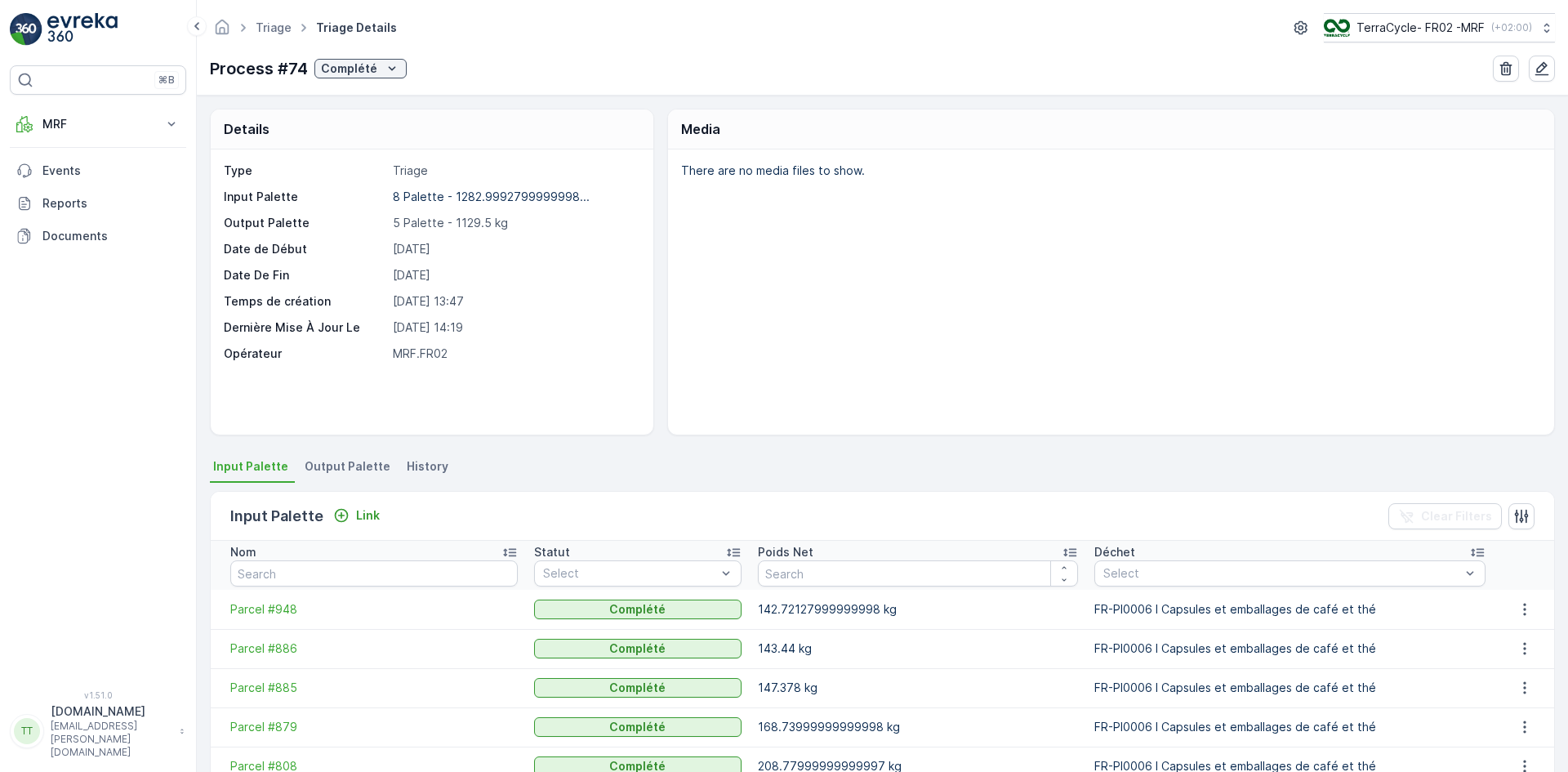
scroll to position [268, 0]
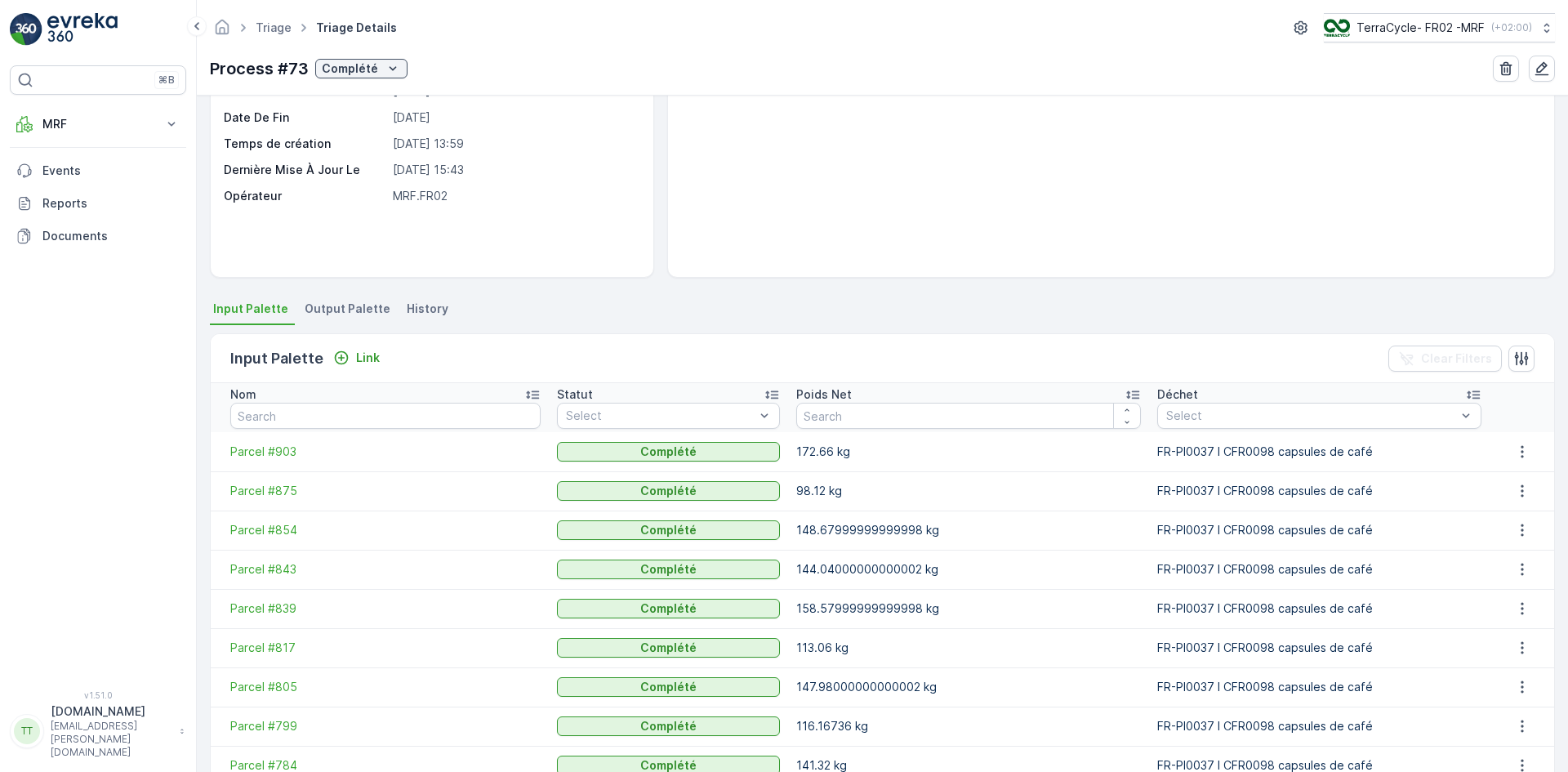
scroll to position [279, 0]
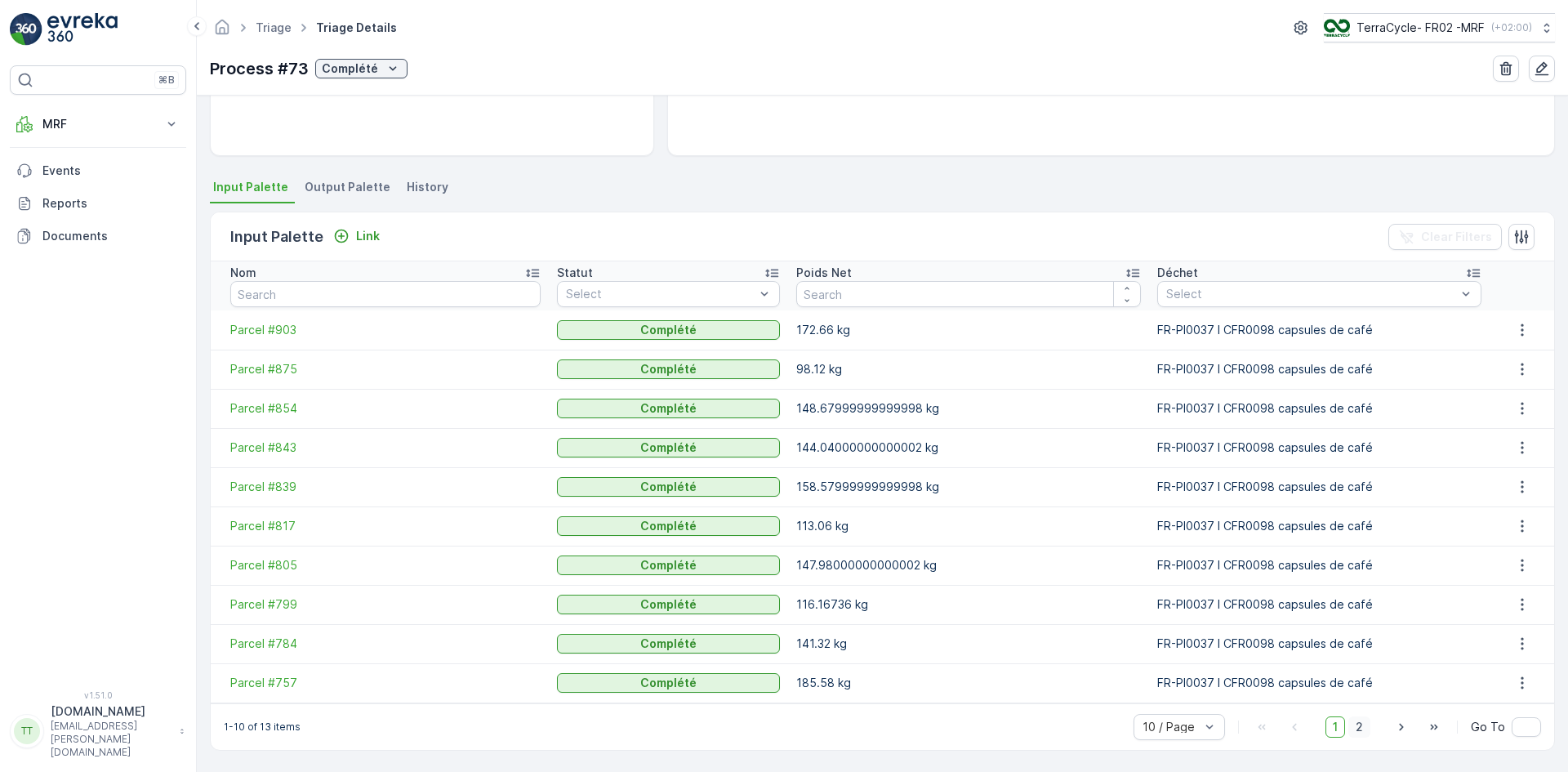
click at [1362, 729] on span "2" at bounding box center [1360, 726] width 22 height 21
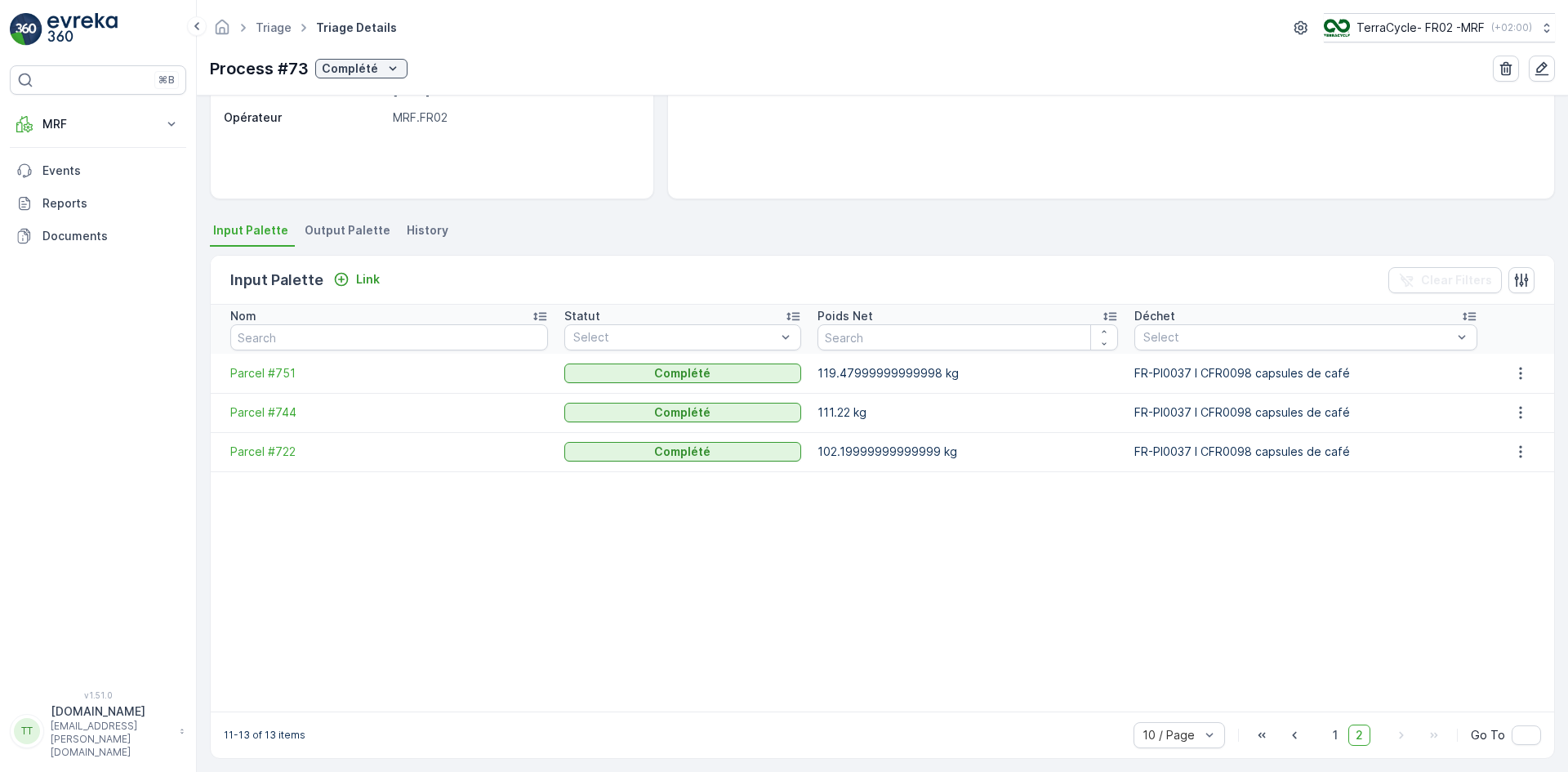
scroll to position [244, 0]
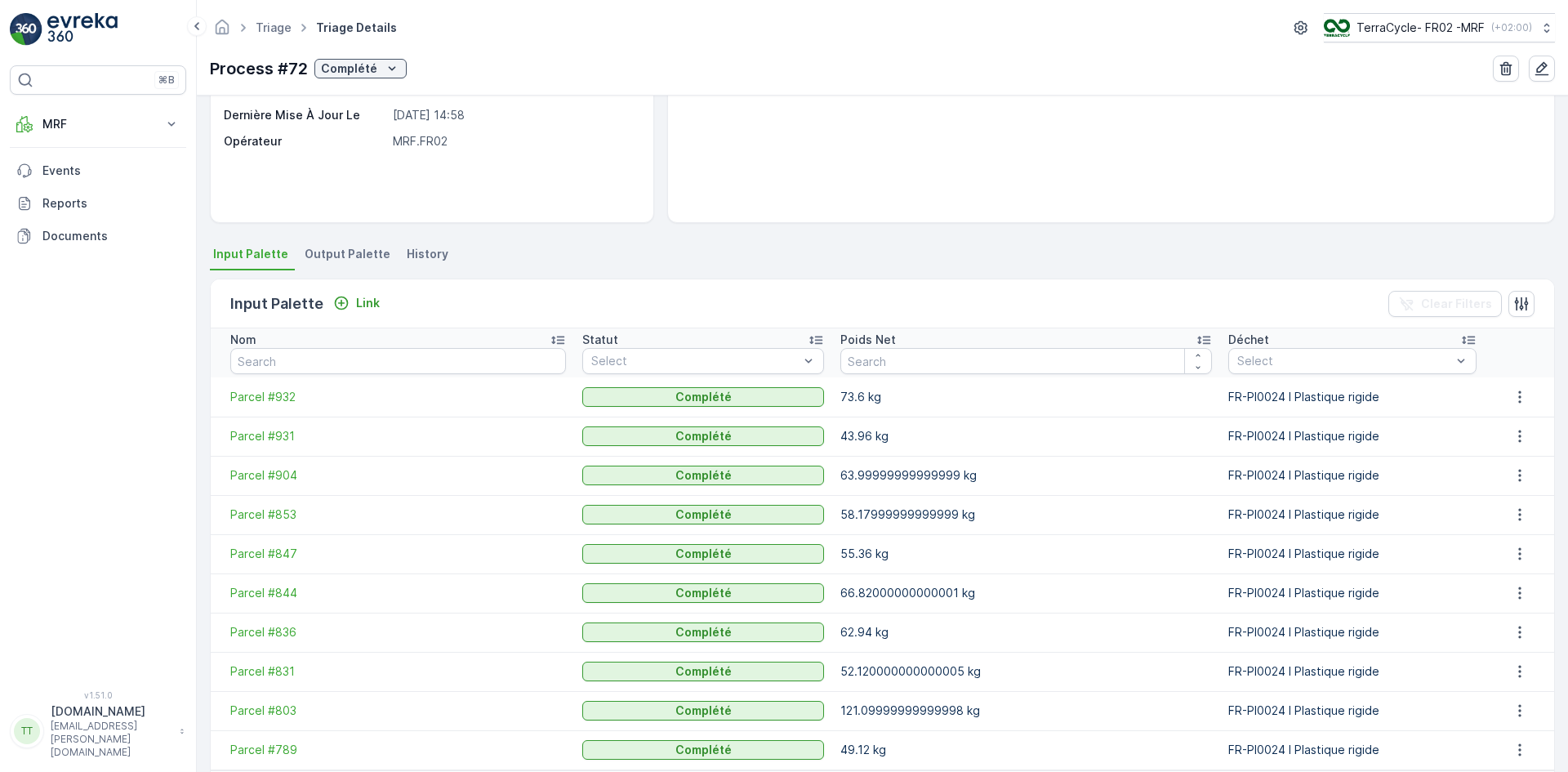
scroll to position [279, 0]
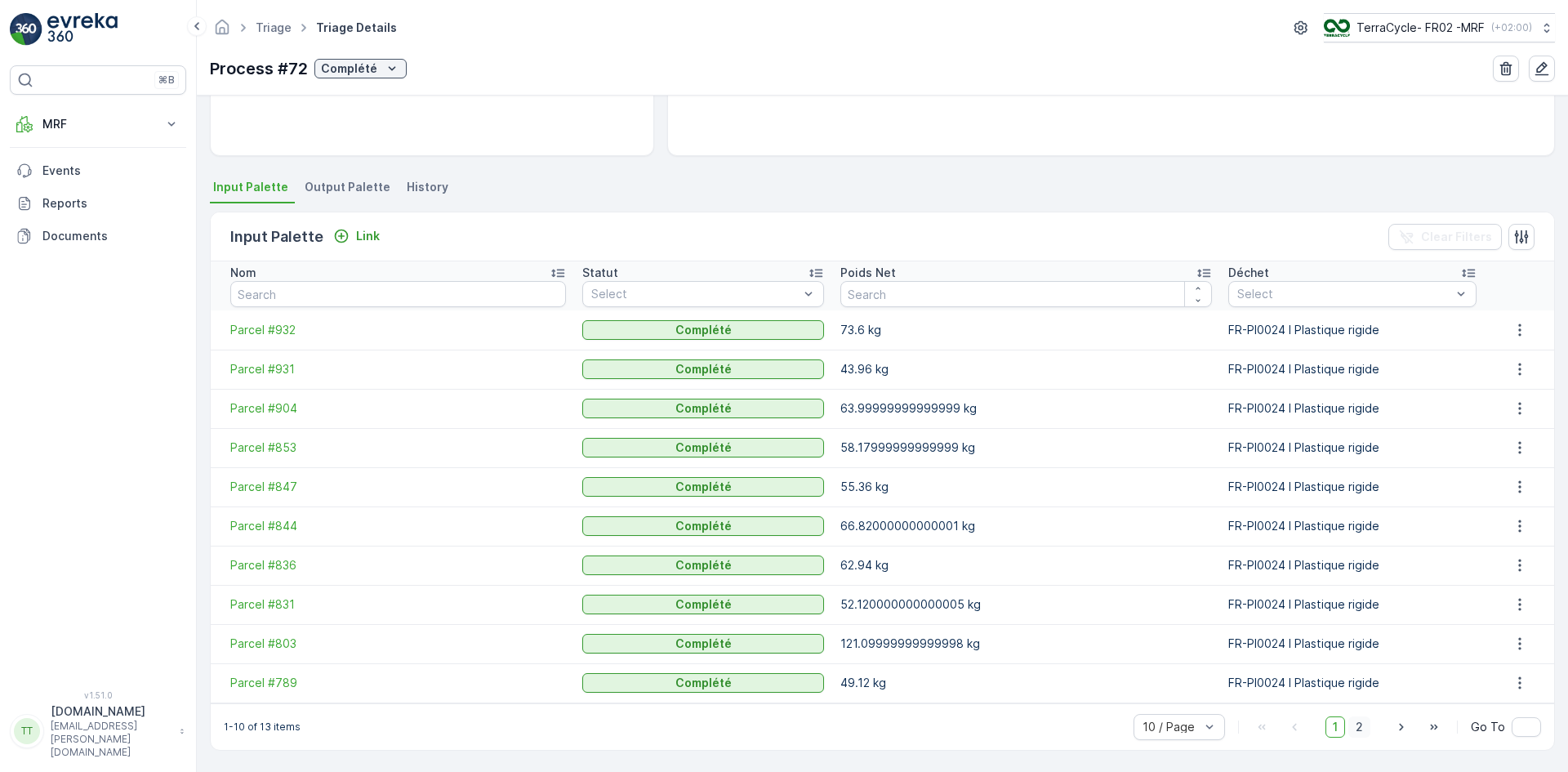
click at [1365, 728] on span "2" at bounding box center [1360, 726] width 22 height 21
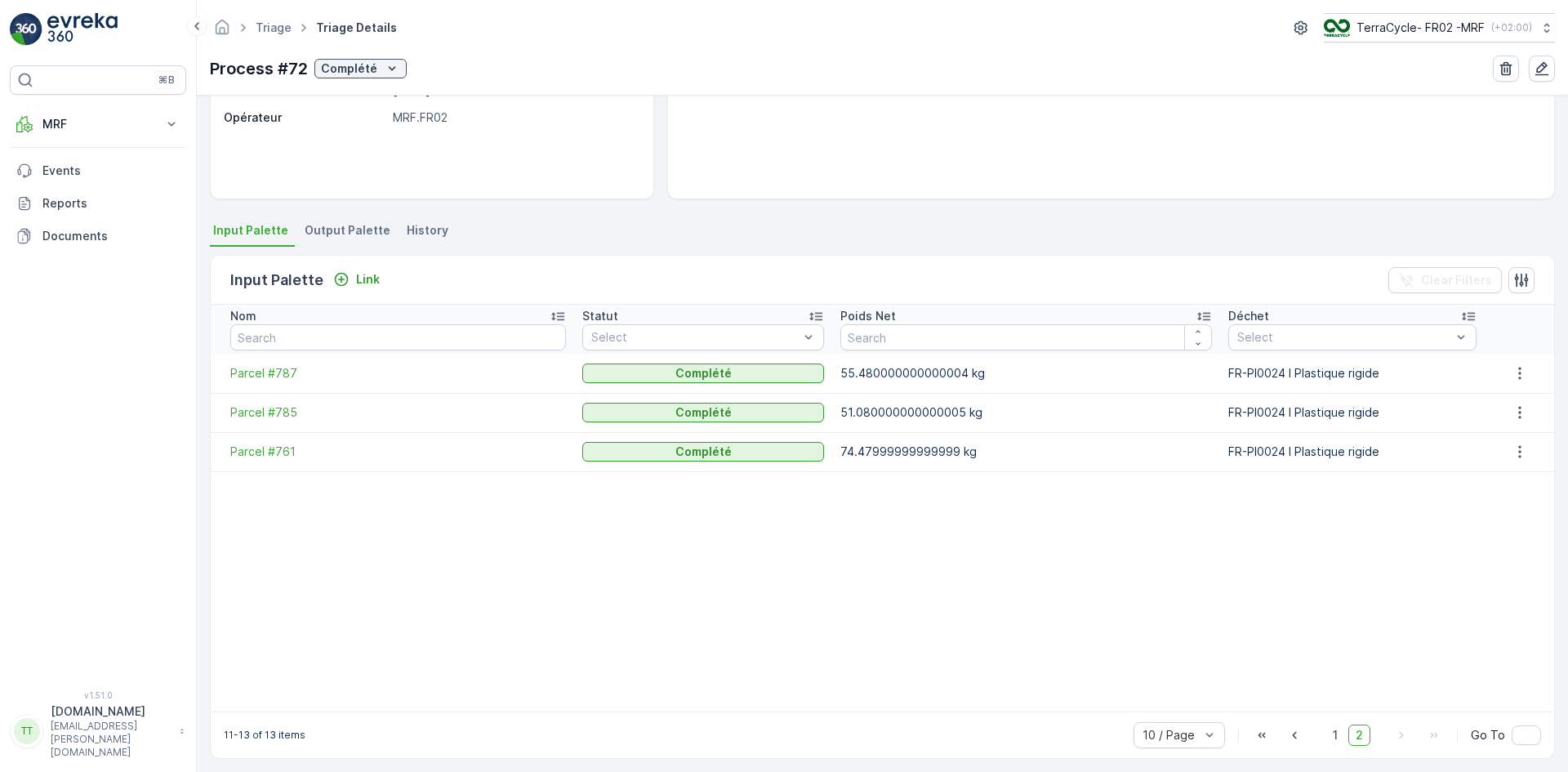
scroll to position [244, 0]
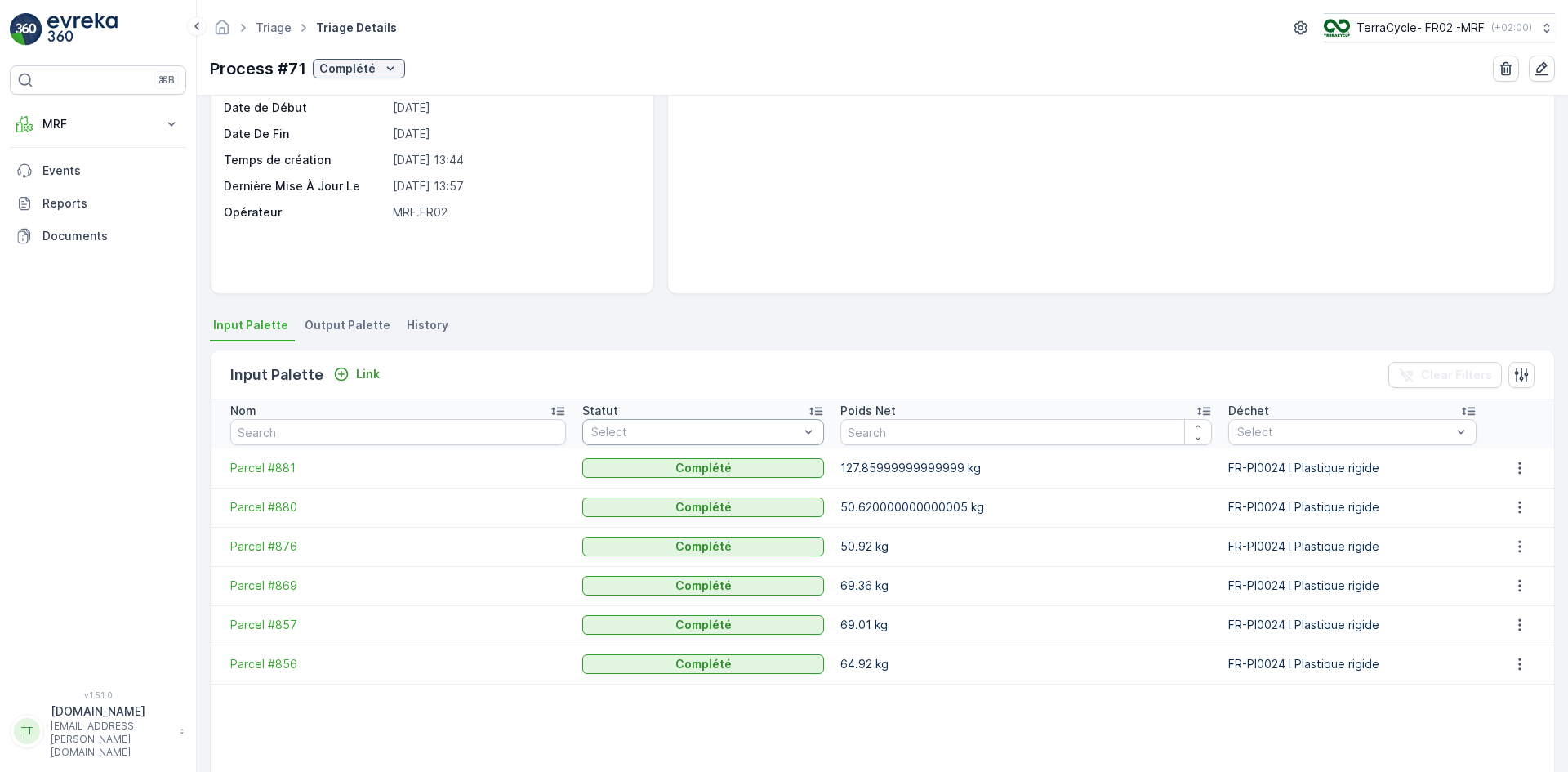
scroll to position [259, 0]
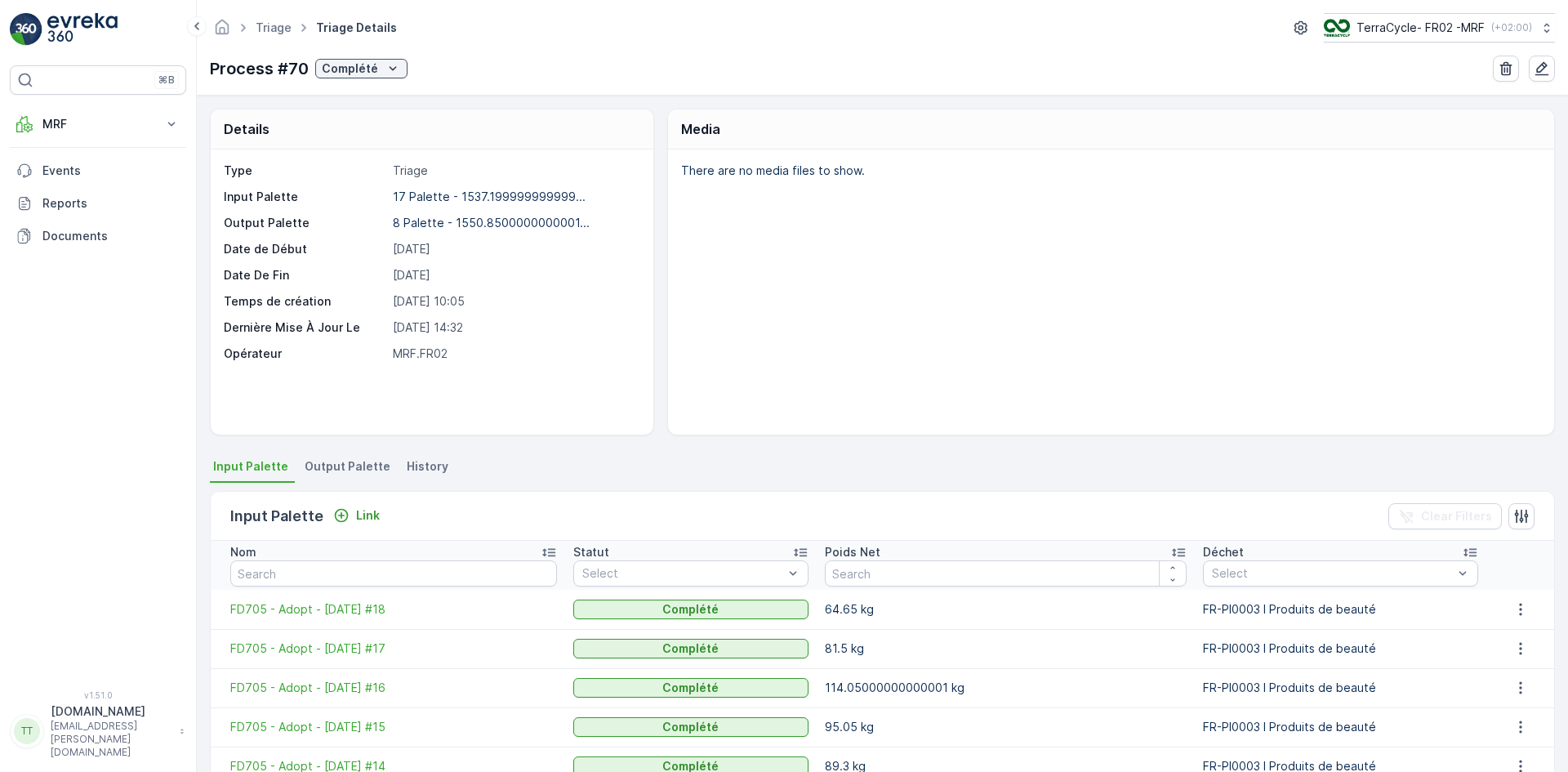
scroll to position [279, 0]
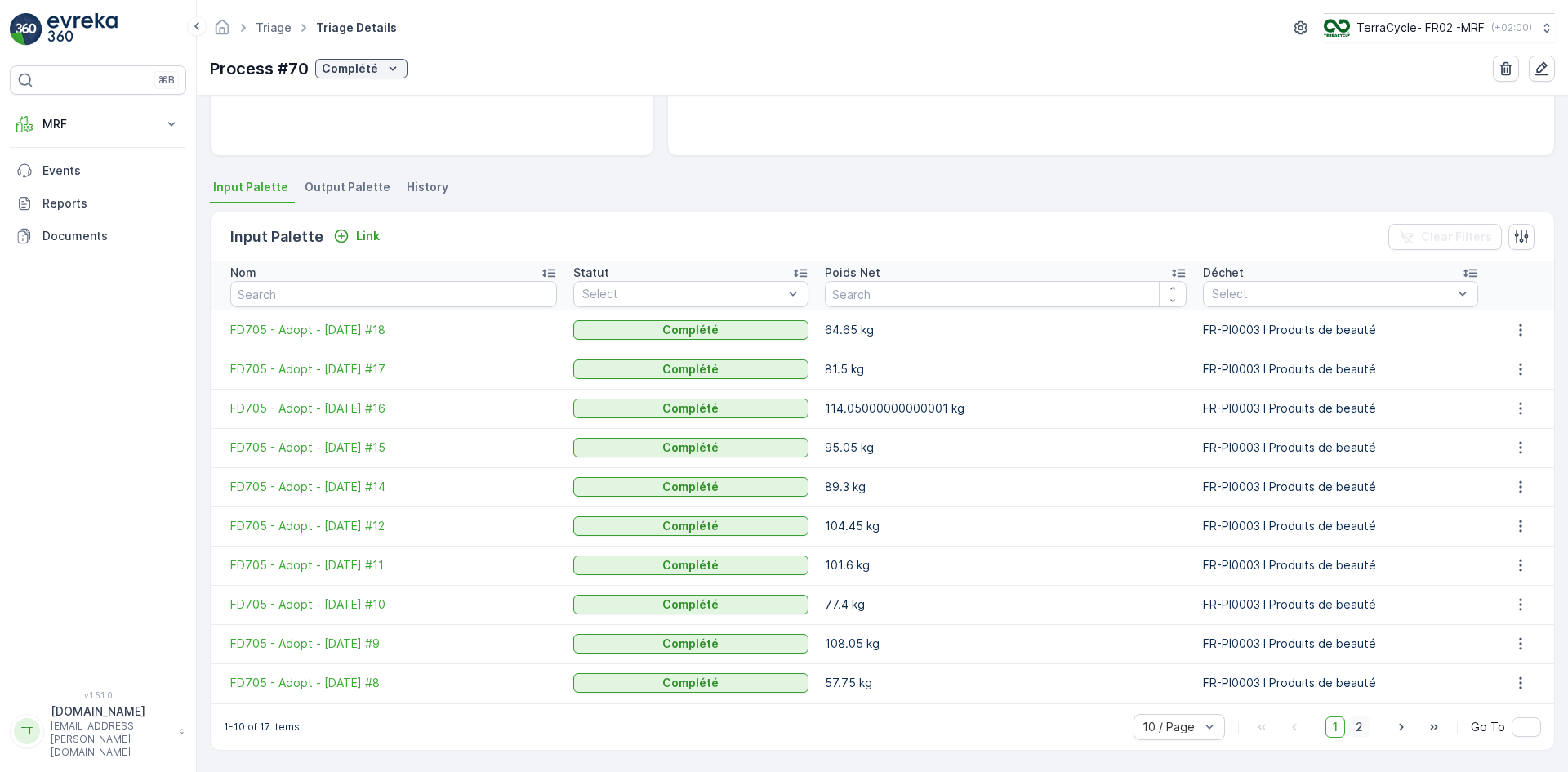
click at [1361, 726] on span "2" at bounding box center [1360, 726] width 22 height 21
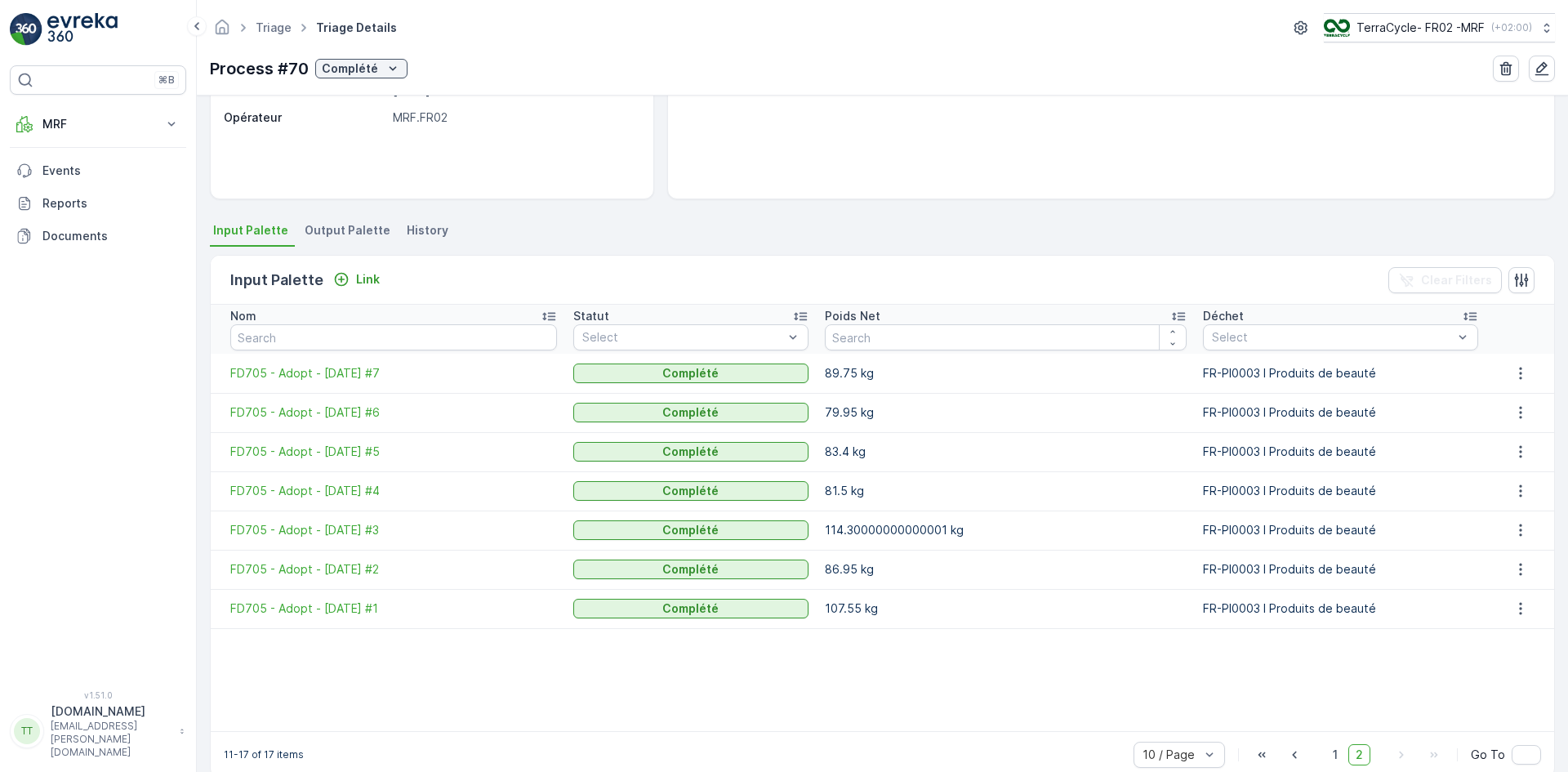
scroll to position [263, 0]
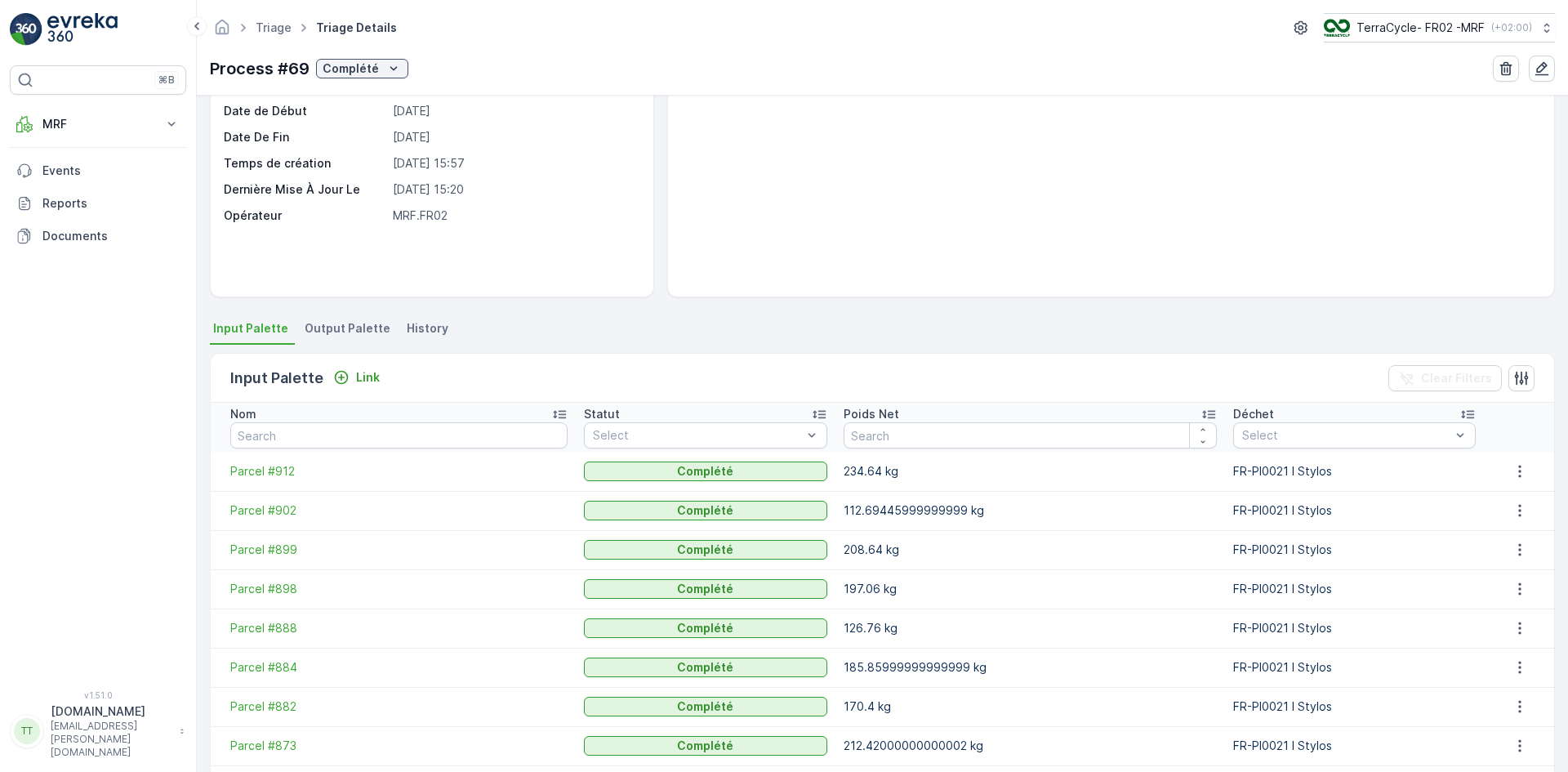
scroll to position [279, 0]
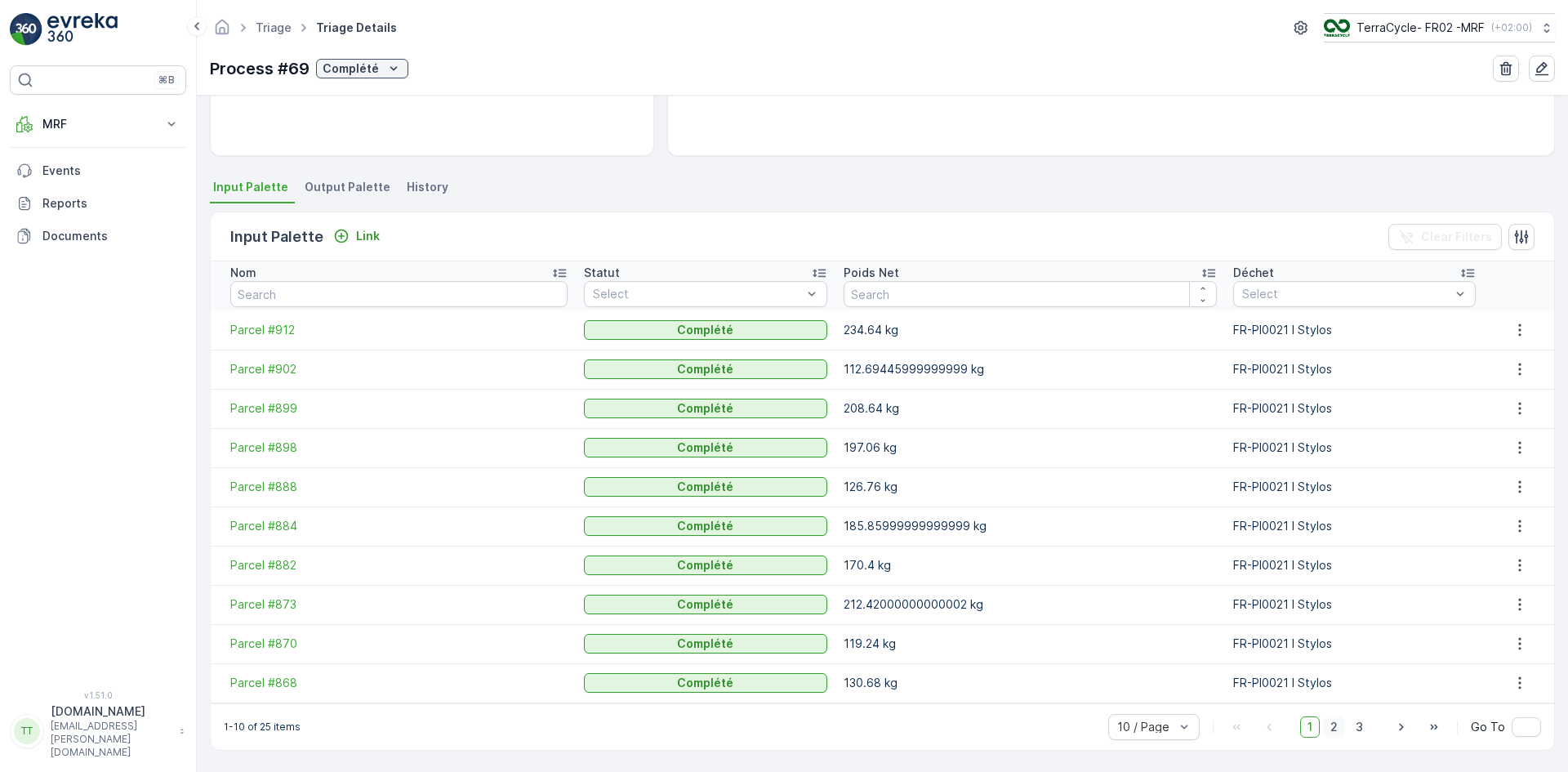
click at [1339, 736] on span "2" at bounding box center [1334, 726] width 22 height 21
click at [1361, 728] on span "3" at bounding box center [1360, 726] width 22 height 21
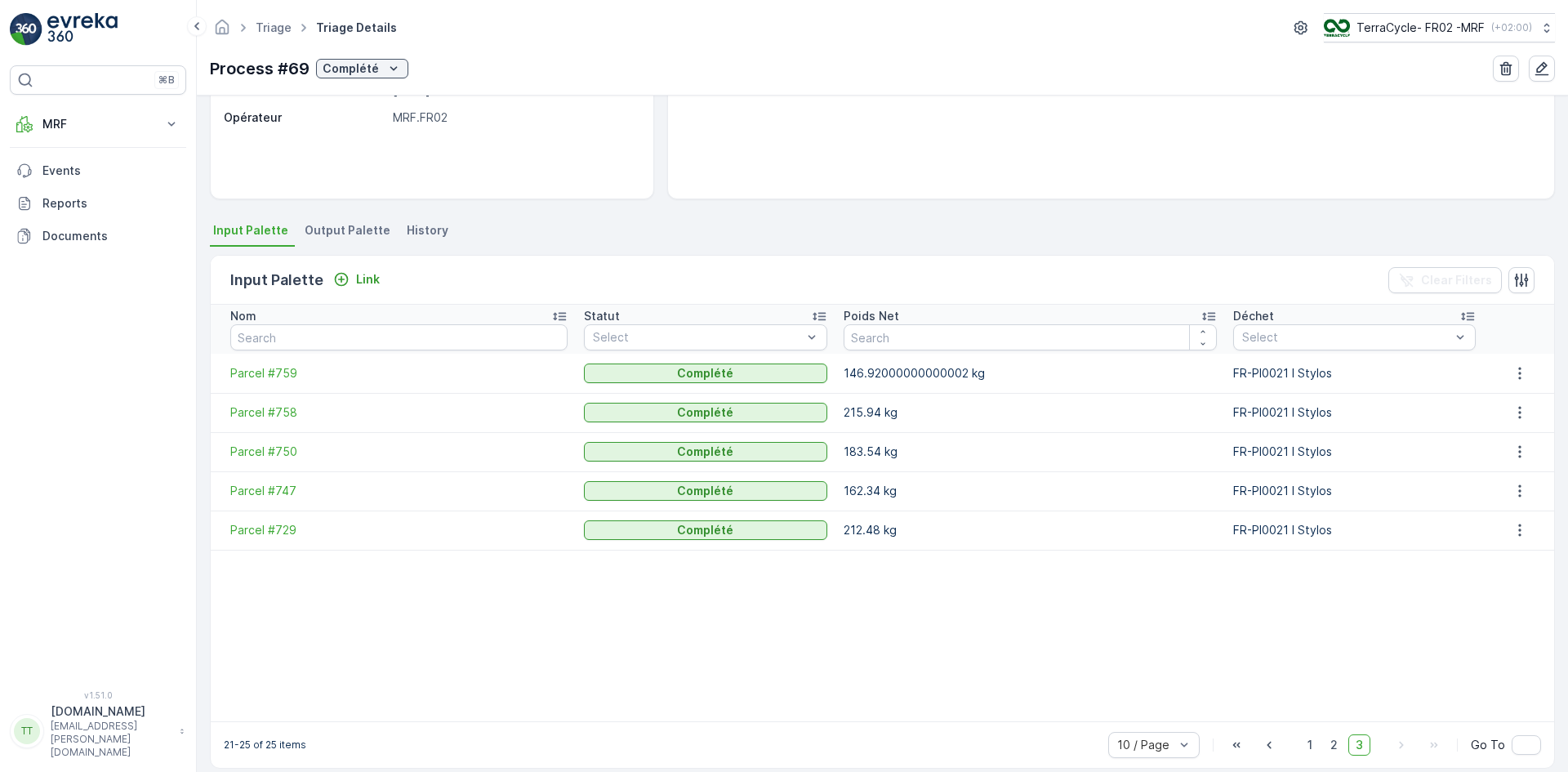
scroll to position [254, 0]
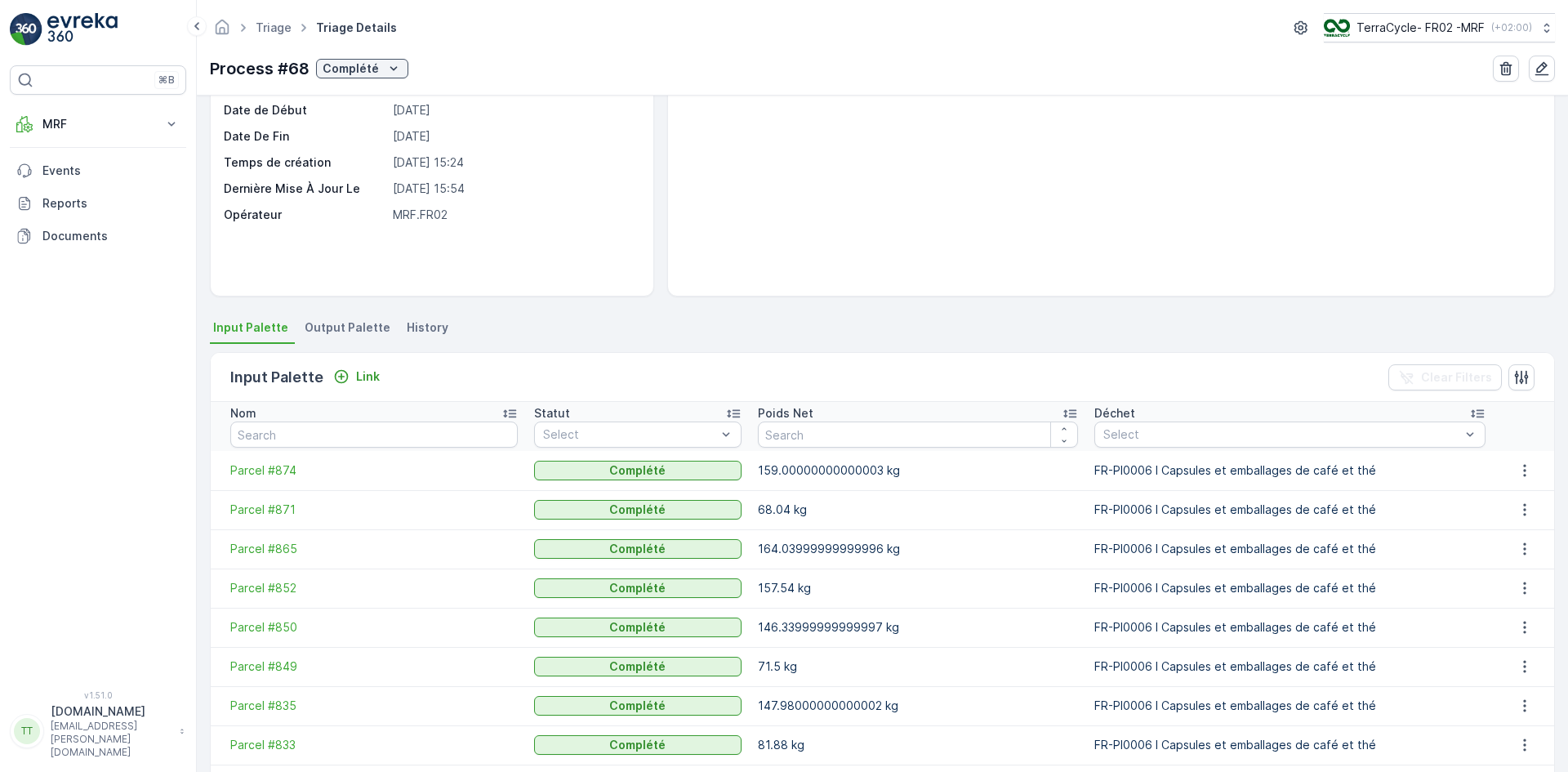
scroll to position [279, 0]
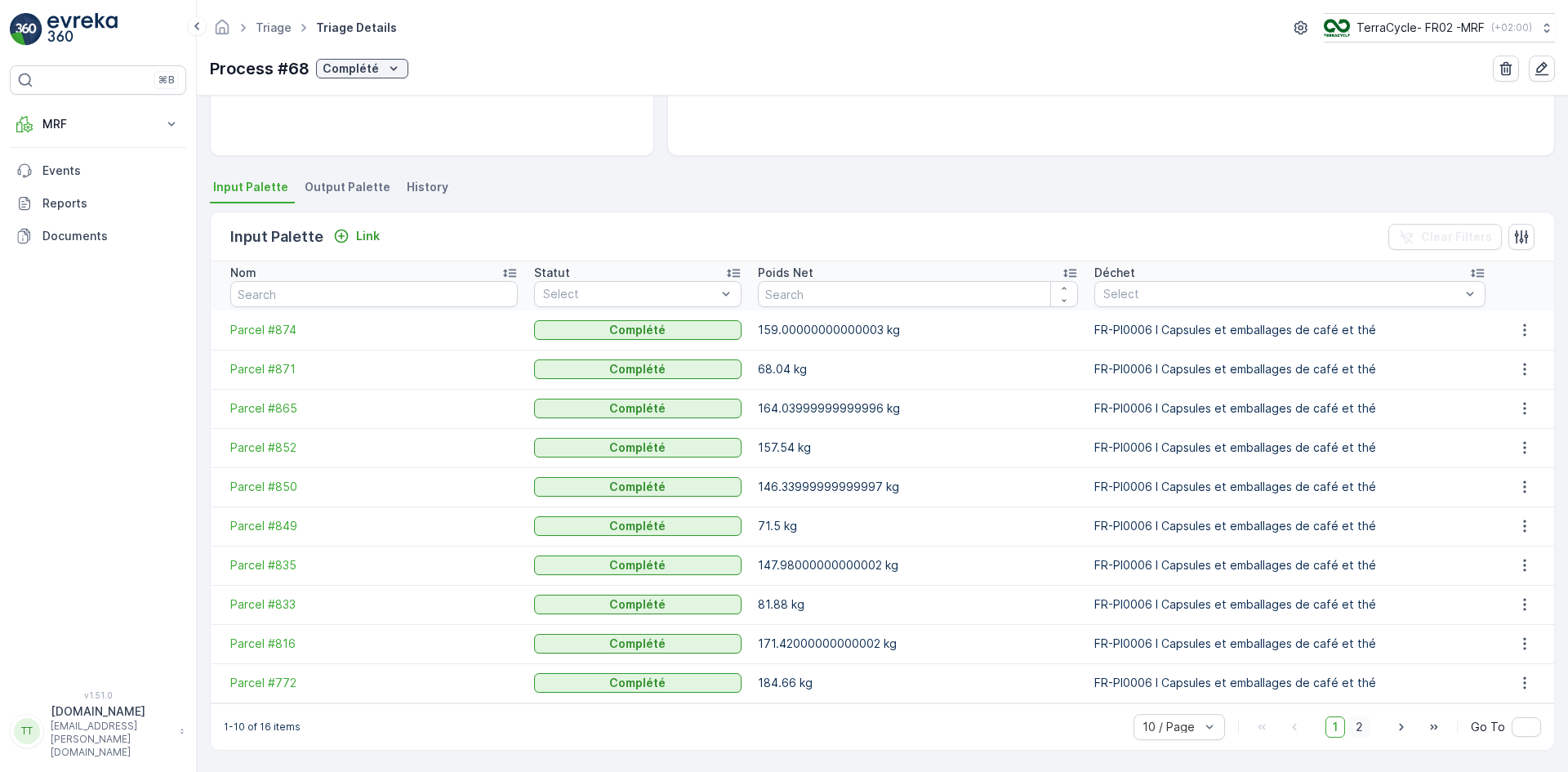
click at [1361, 729] on span "2" at bounding box center [1360, 726] width 22 height 21
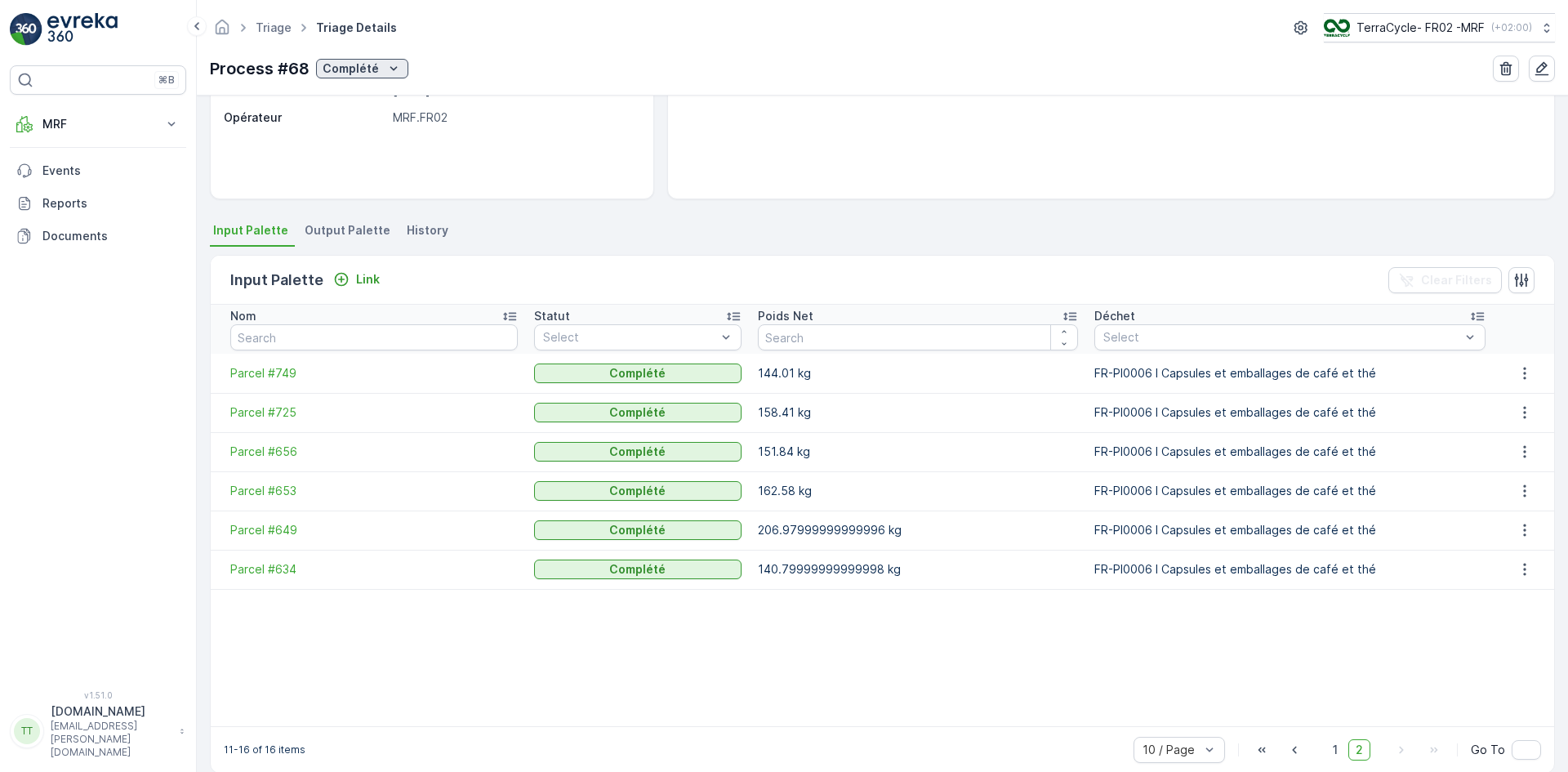
scroll to position [259, 0]
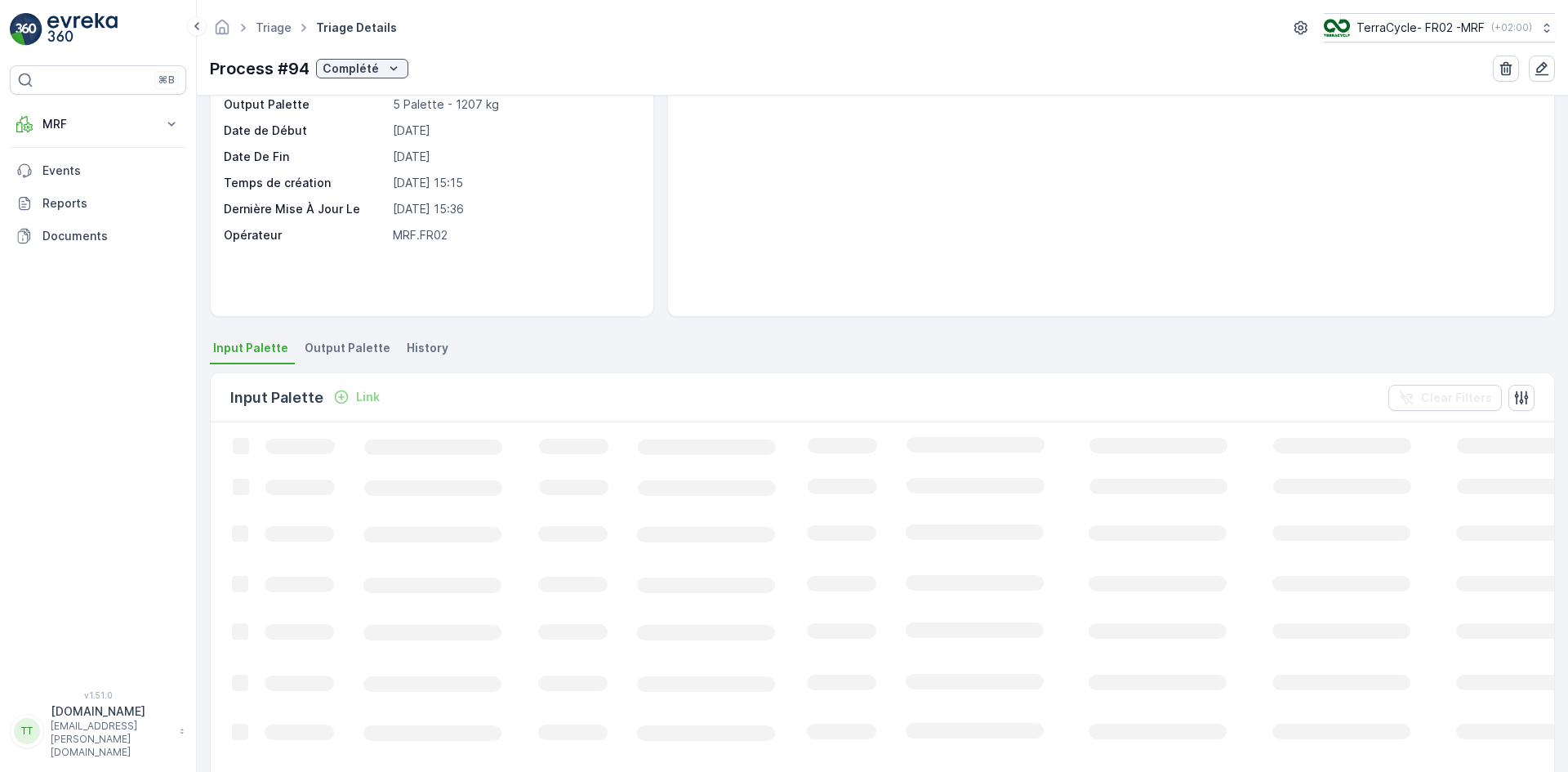
scroll to position [236, 0]
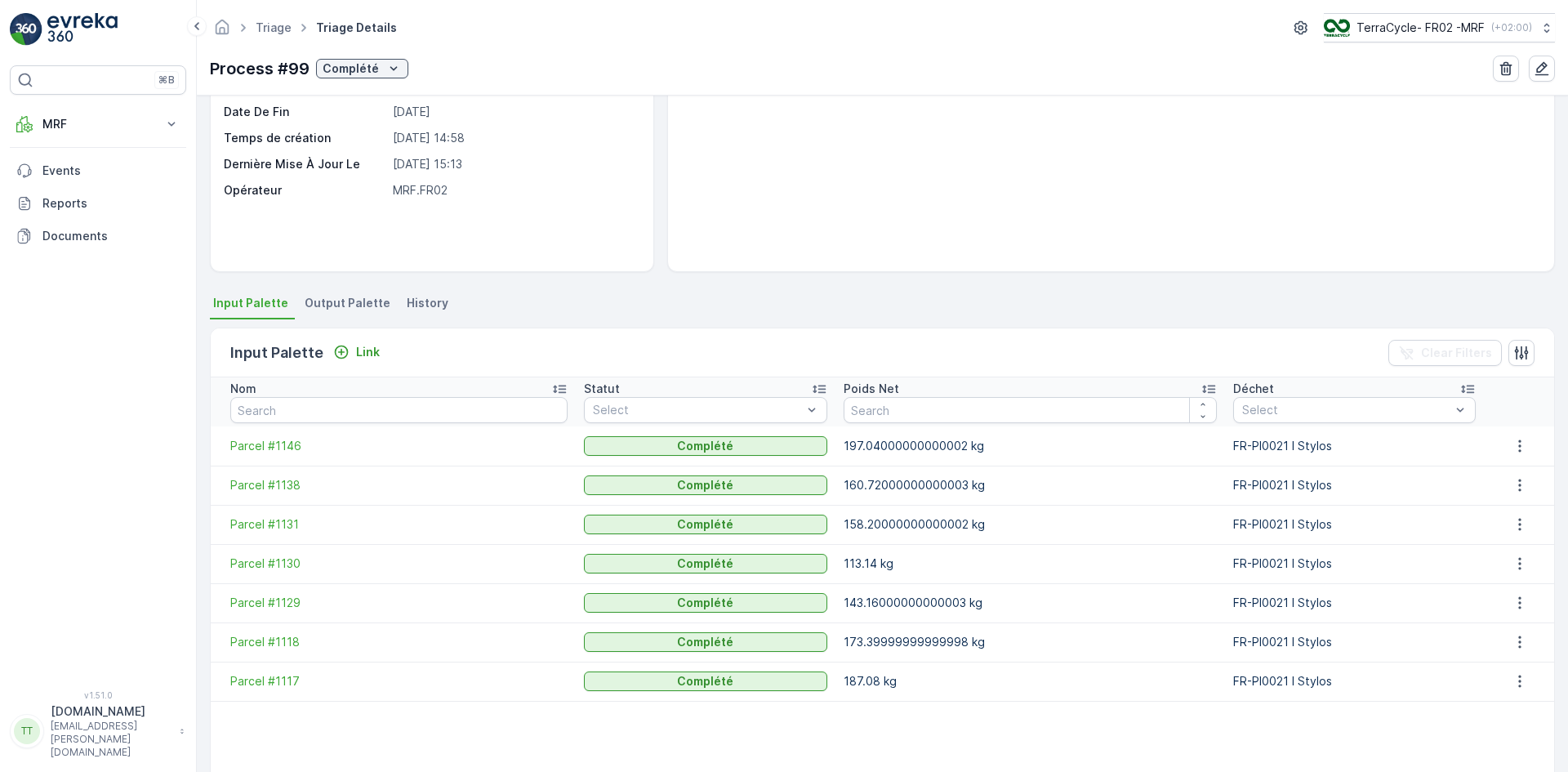
scroll to position [245, 0]
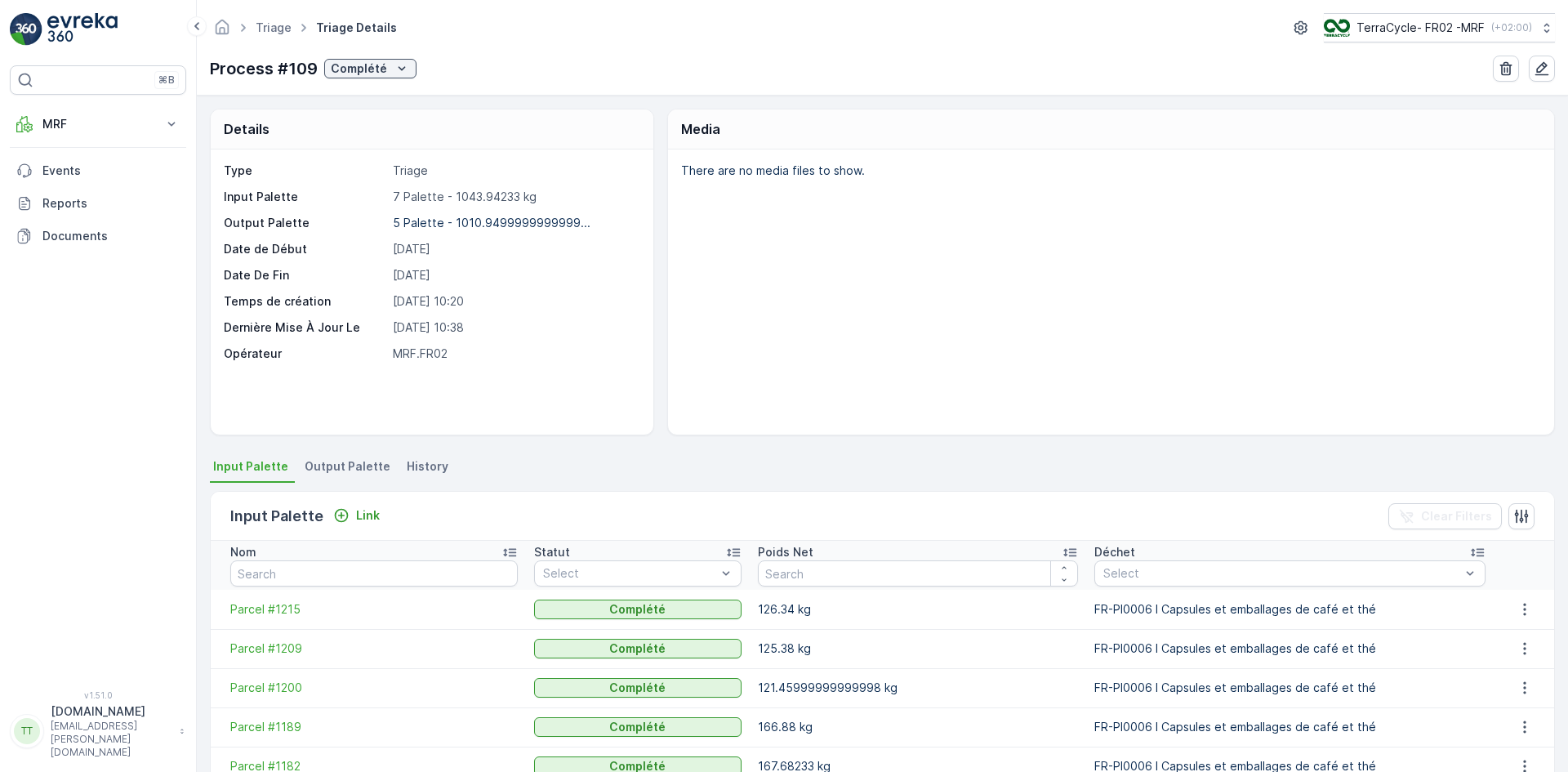
scroll to position [263, 0]
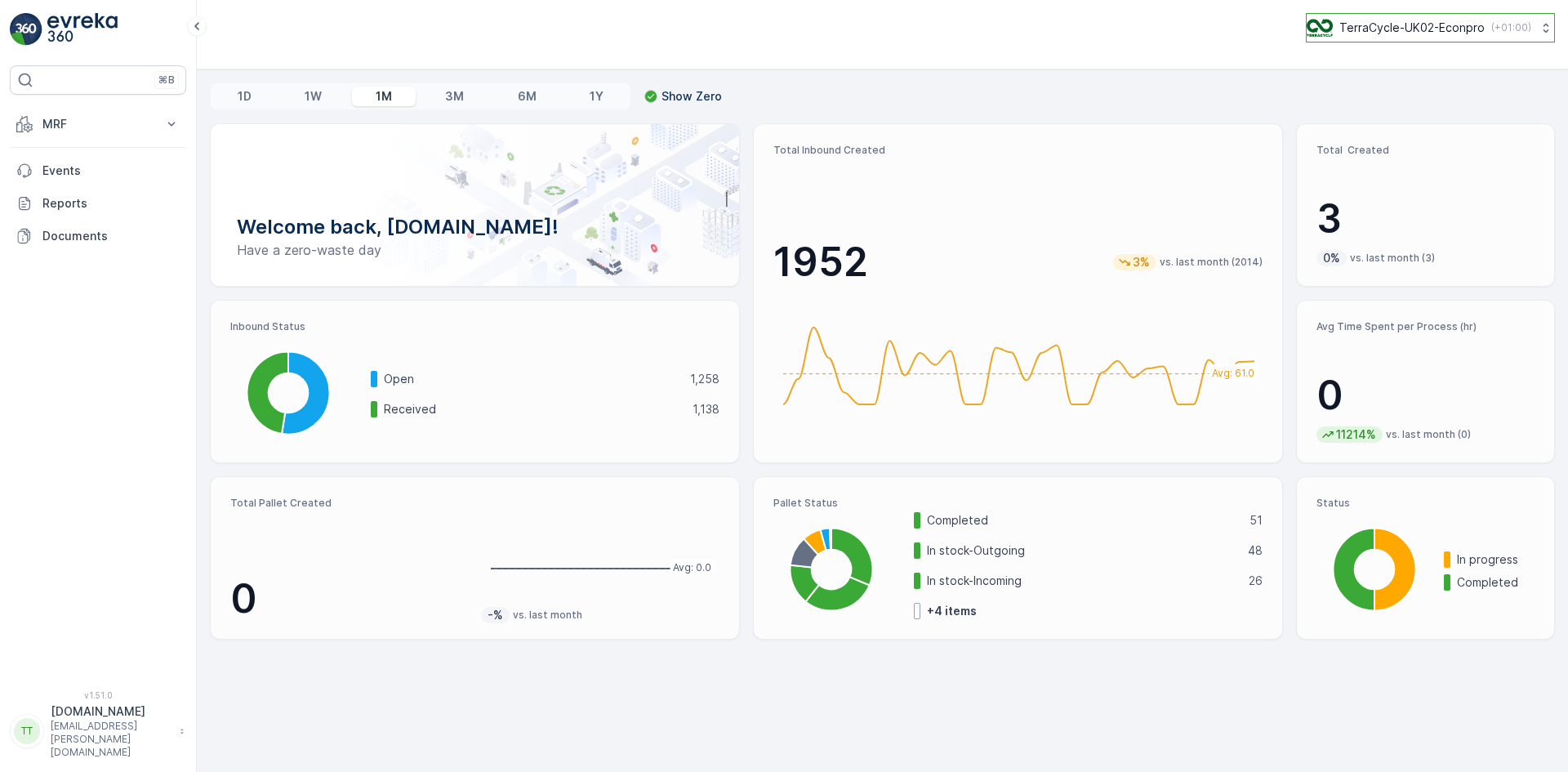
click at [1383, 19] on p "TerraCycle-UK02-Econpro" at bounding box center [1412, 27] width 145 height 16
type input "fr"
click at [1389, 111] on span "Europe/[GEOGRAPHIC_DATA] (+02:00)" at bounding box center [1409, 114] width 182 height 13
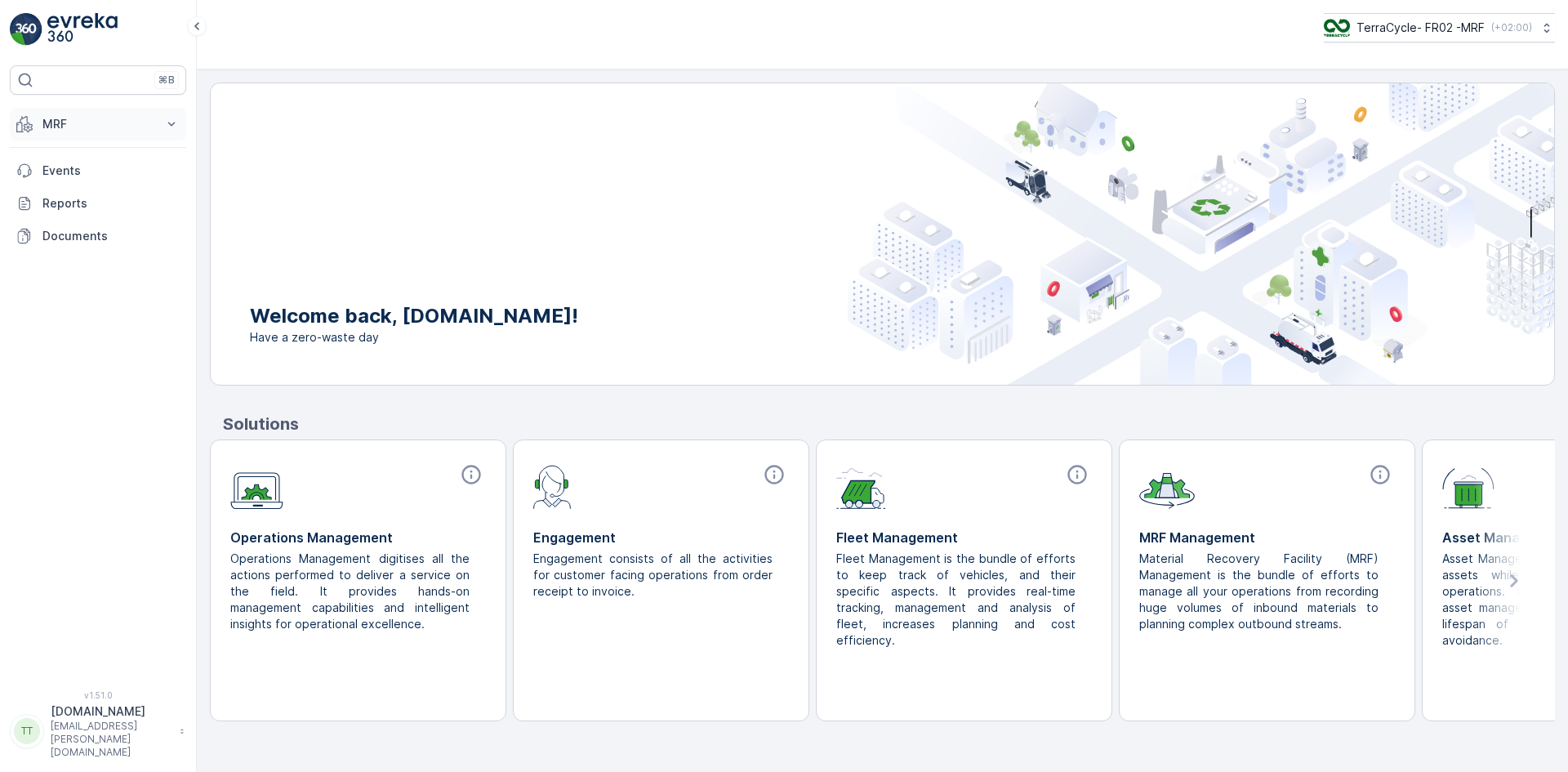
click at [27, 116] on icon at bounding box center [24, 124] width 16 height 16
click at [95, 241] on p "Expédition" at bounding box center [71, 243] width 59 height 16
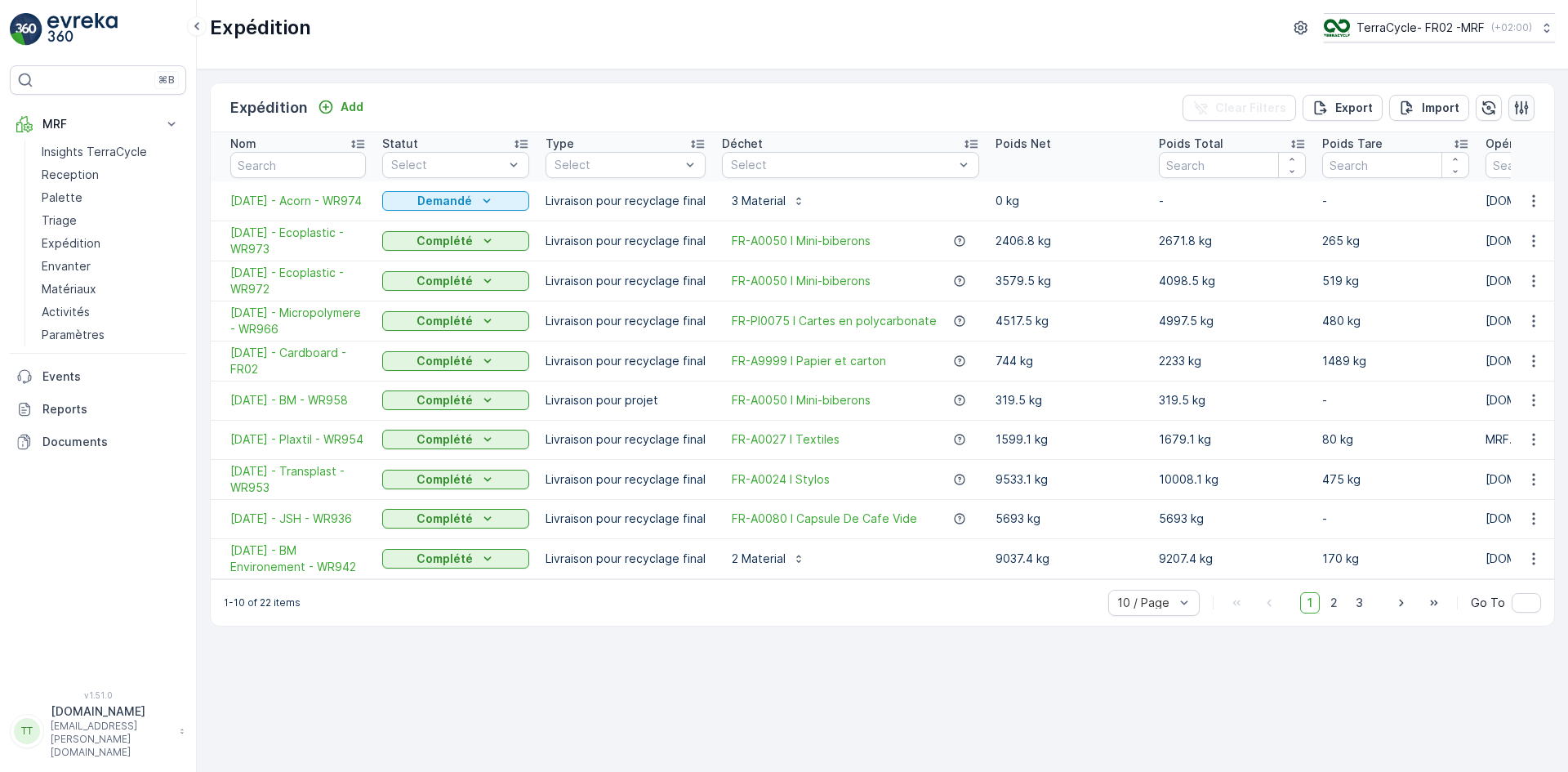
click at [1527, 106] on icon "button" at bounding box center [1522, 108] width 14 height 14
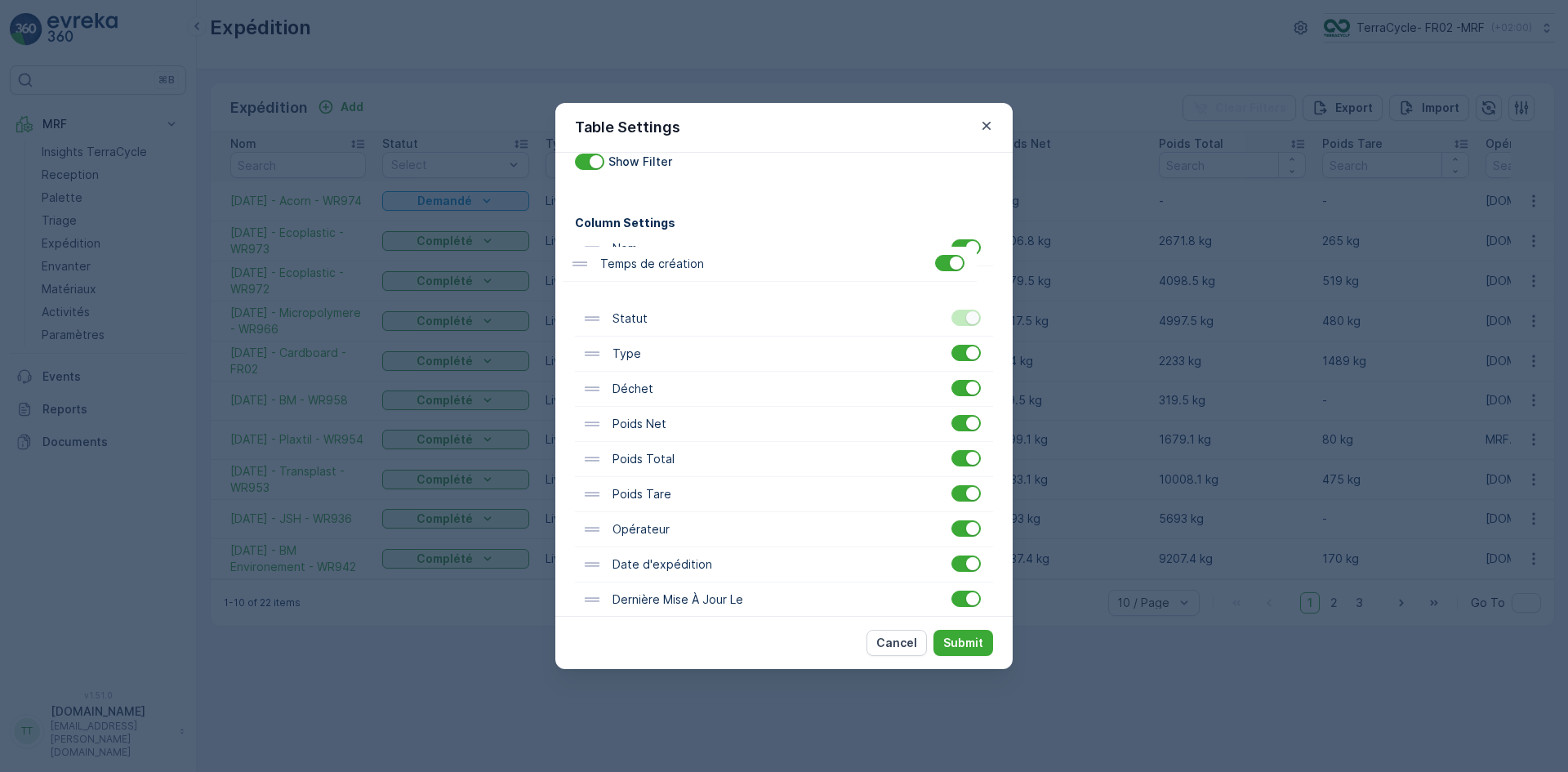
scroll to position [52, 0]
drag, startPoint x: 692, startPoint y: 539, endPoint x: 684, endPoint y: 289, distance: 250.1
click at [684, 289] on div "Nom Statut Type Déchet Poids Net Poids Total Poids Tare Opérateur Date d'expédi…" at bounding box center [784, 442] width 419 height 421
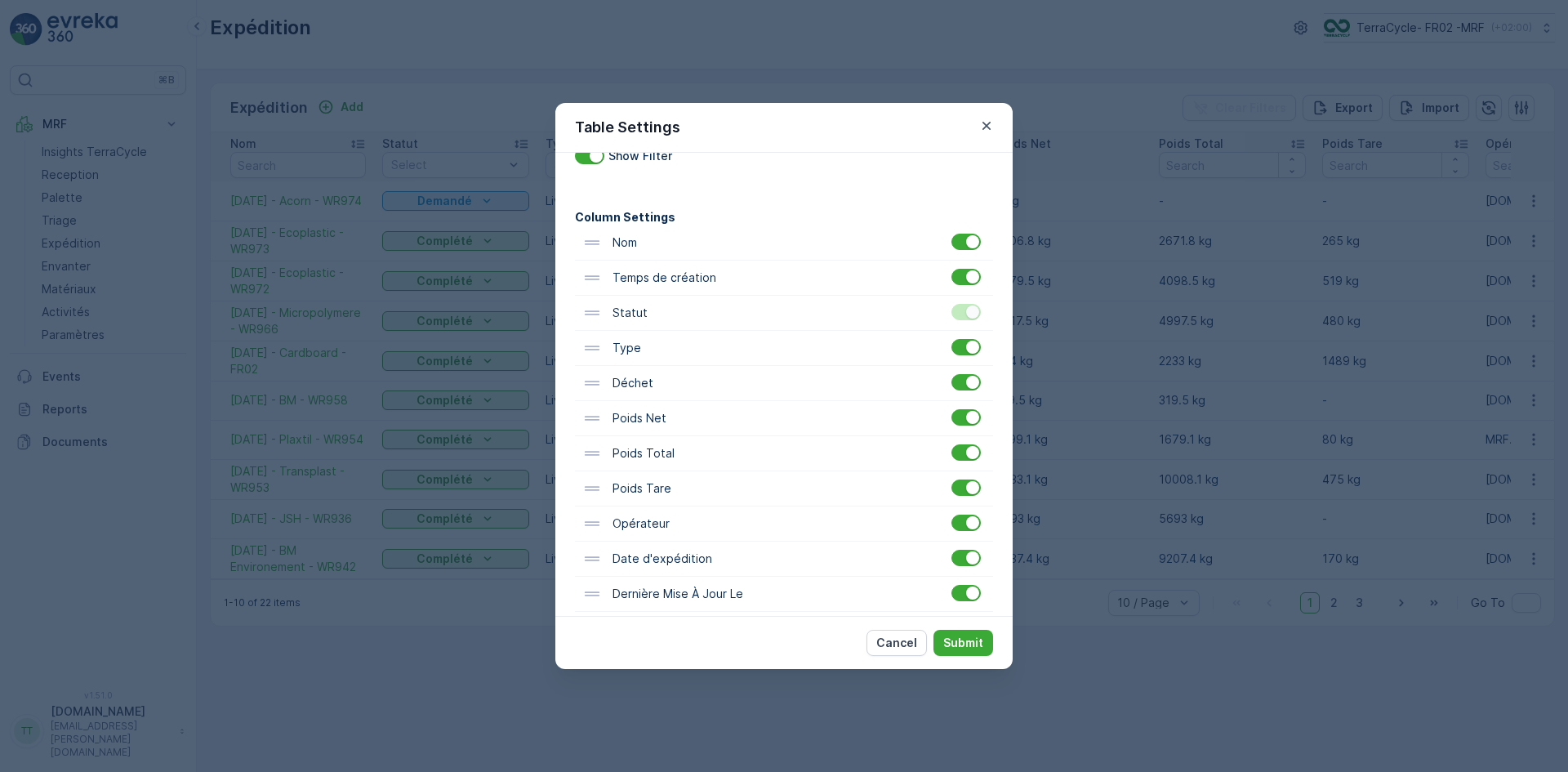
scroll to position [58, 0]
drag, startPoint x: 690, startPoint y: 567, endPoint x: 687, endPoint y: 300, distance: 267.0
click at [687, 300] on div "Nom Temps de création Statut Type Déchet Poids Net Poids Total Poids Tare Opéra…" at bounding box center [784, 436] width 419 height 421
click at [963, 641] on p "Submit" at bounding box center [963, 642] width 40 height 16
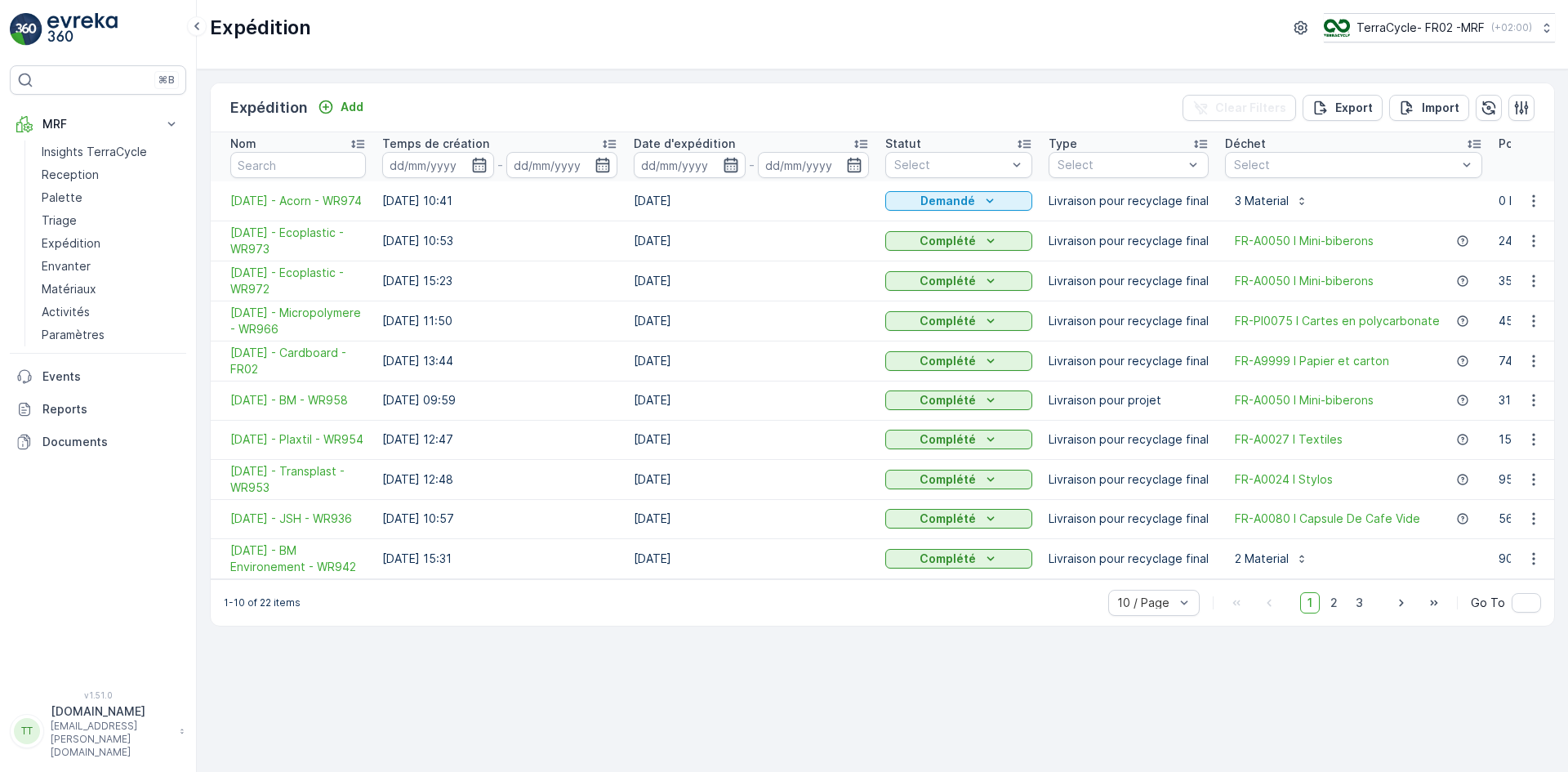
click at [724, 164] on icon "button" at bounding box center [731, 165] width 14 height 15
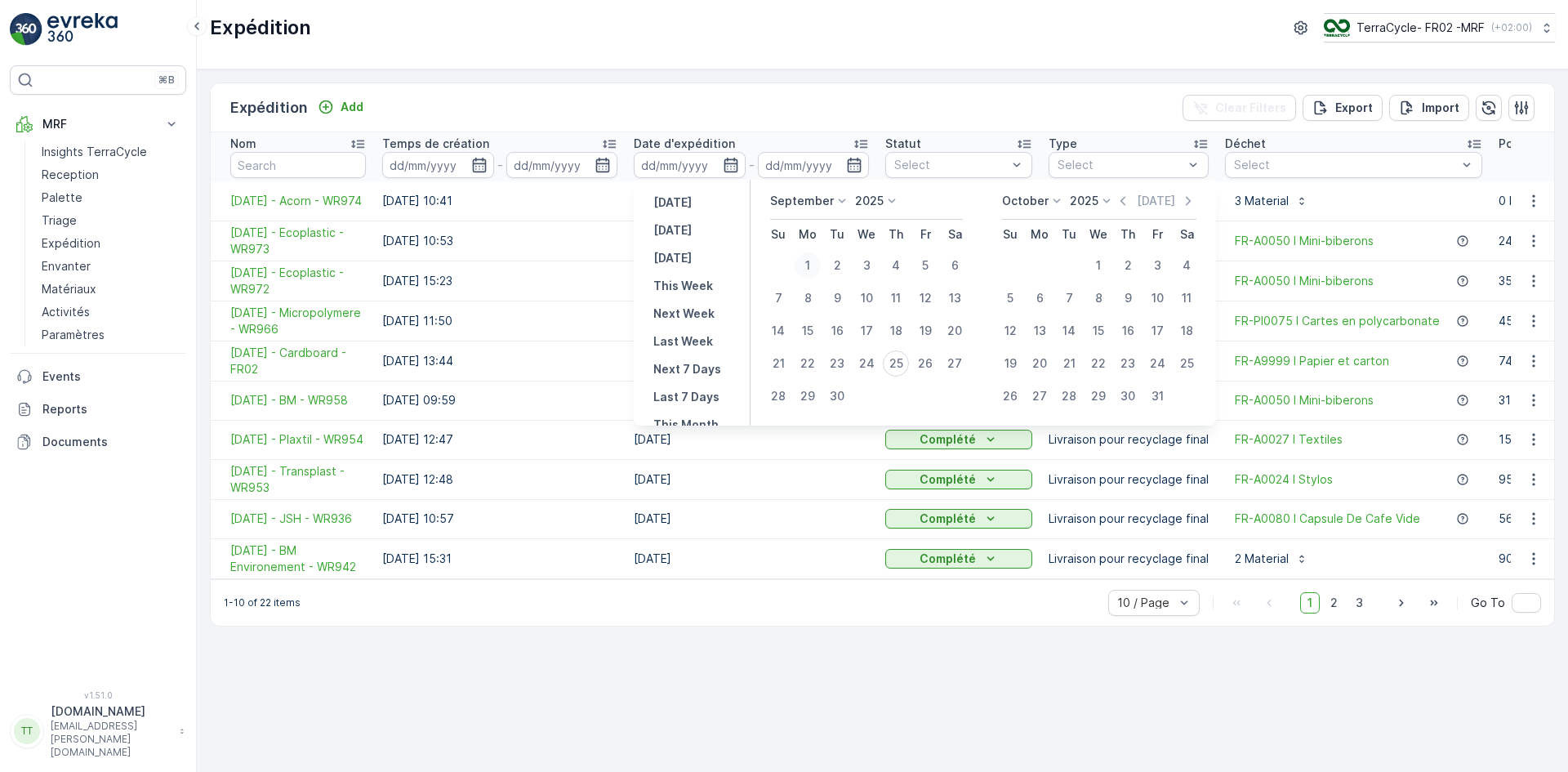
click at [808, 261] on div "1" at bounding box center [807, 264] width 26 height 26
type input "01.09.2025"
click at [894, 355] on div "25" at bounding box center [895, 363] width 26 height 26
type input "25.09.2025"
click at [805, 265] on div "1" at bounding box center [807, 264] width 26 height 26
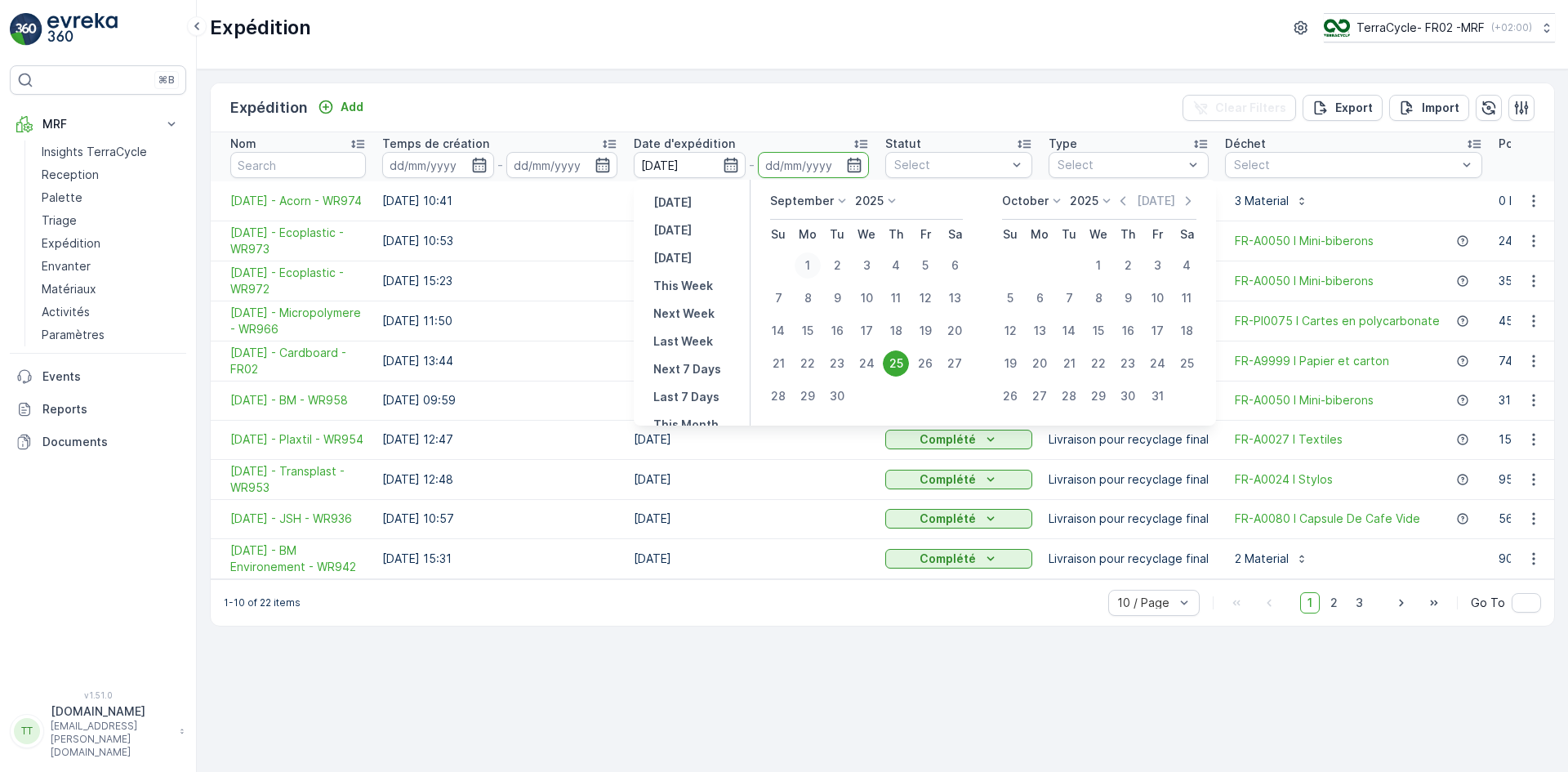
type input "01.09.2025"
click at [900, 363] on div "25" at bounding box center [895, 363] width 26 height 26
type input "25.09.2025"
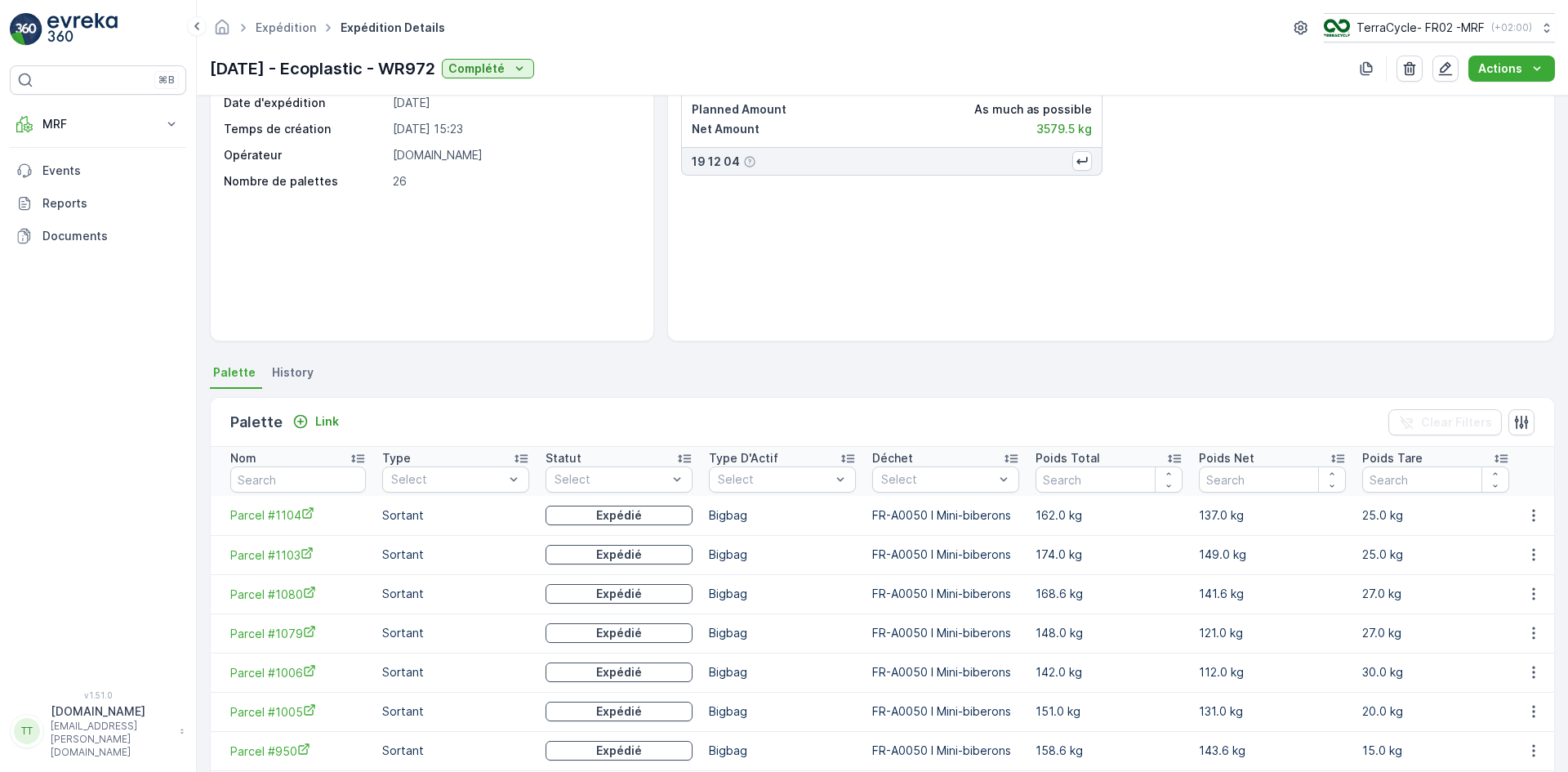
scroll to position [43, 0]
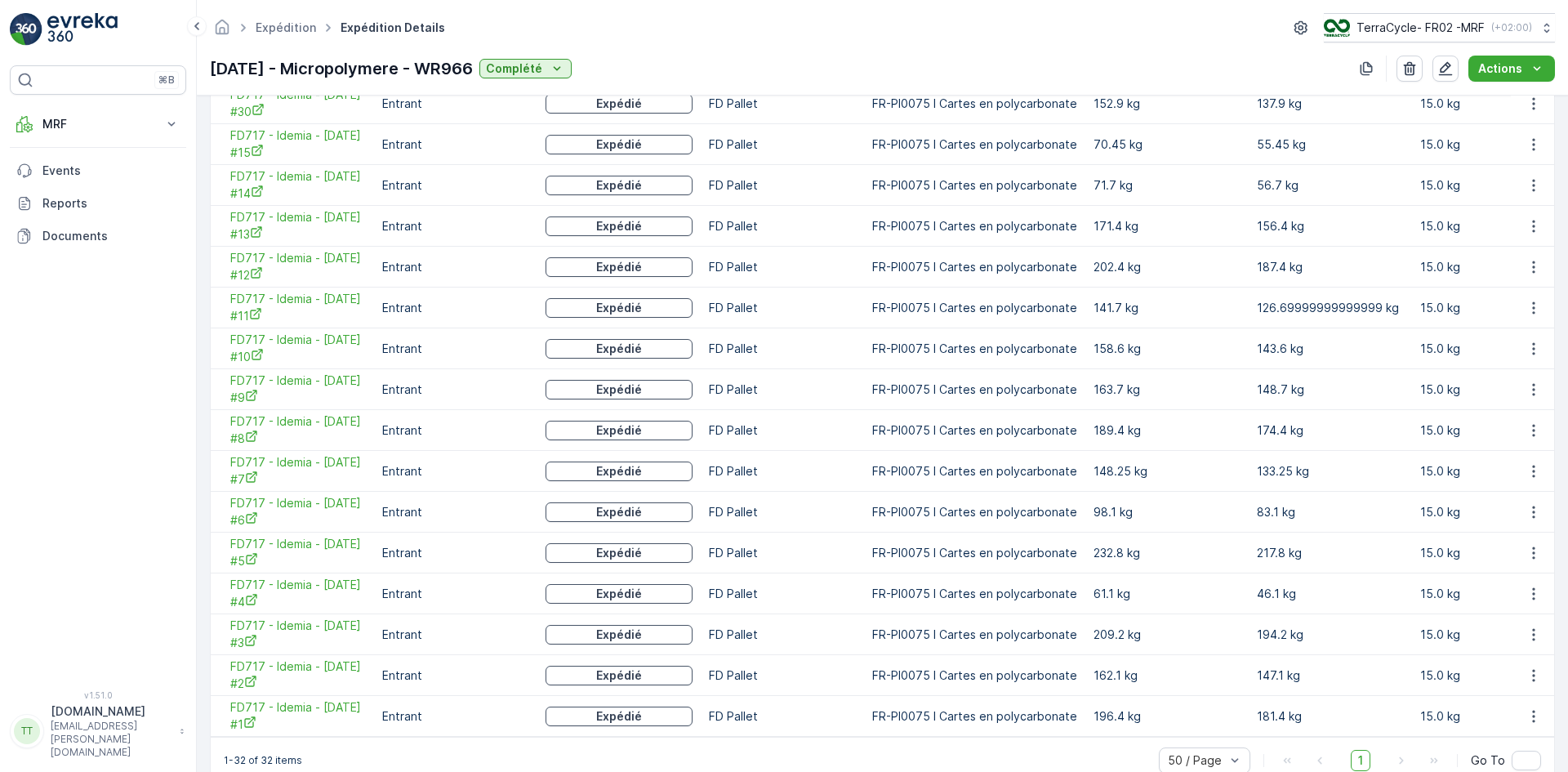
scroll to position [1120, 0]
